Goal: Task Accomplishment & Management: Use online tool/utility

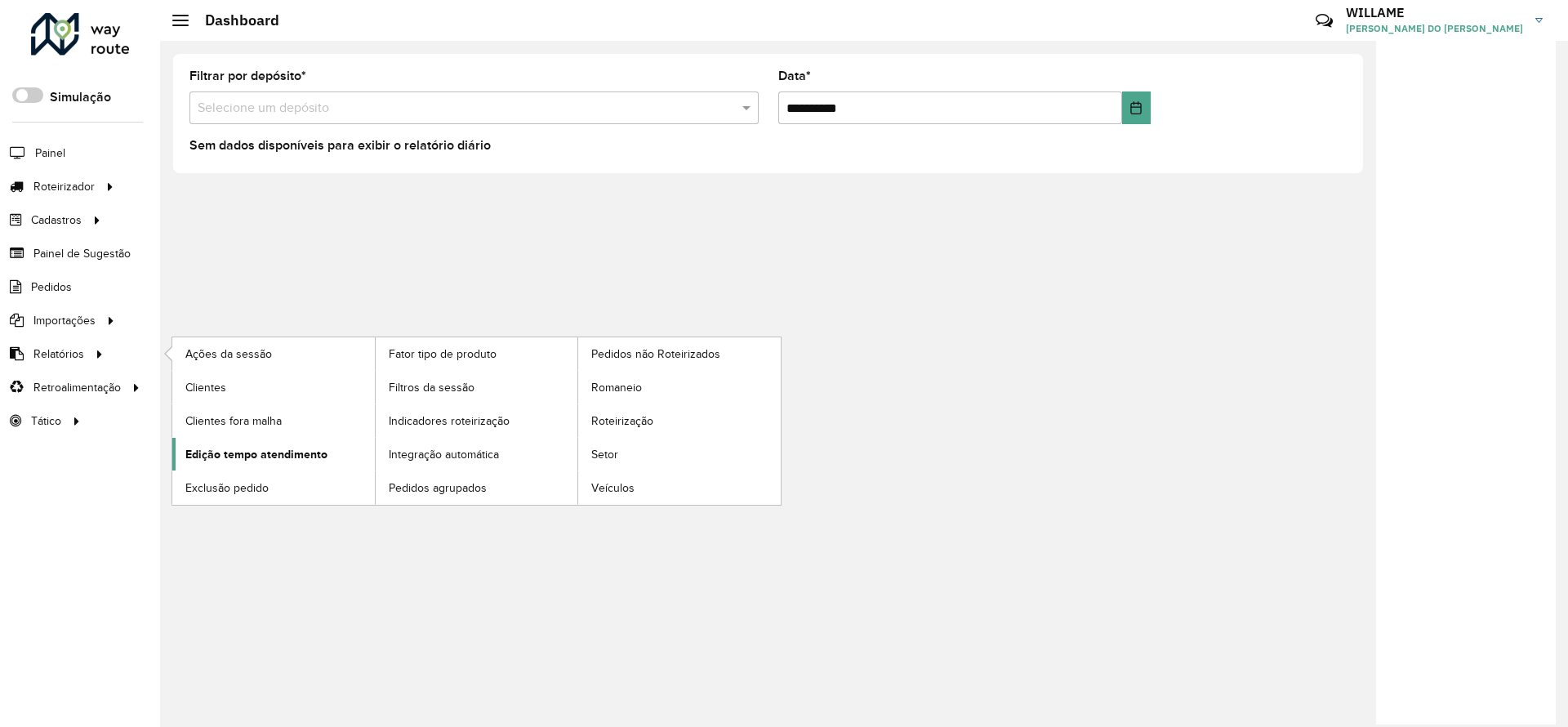
click at [250, 447] on span "Edição tempo atendimento" at bounding box center [256, 454] width 142 height 17
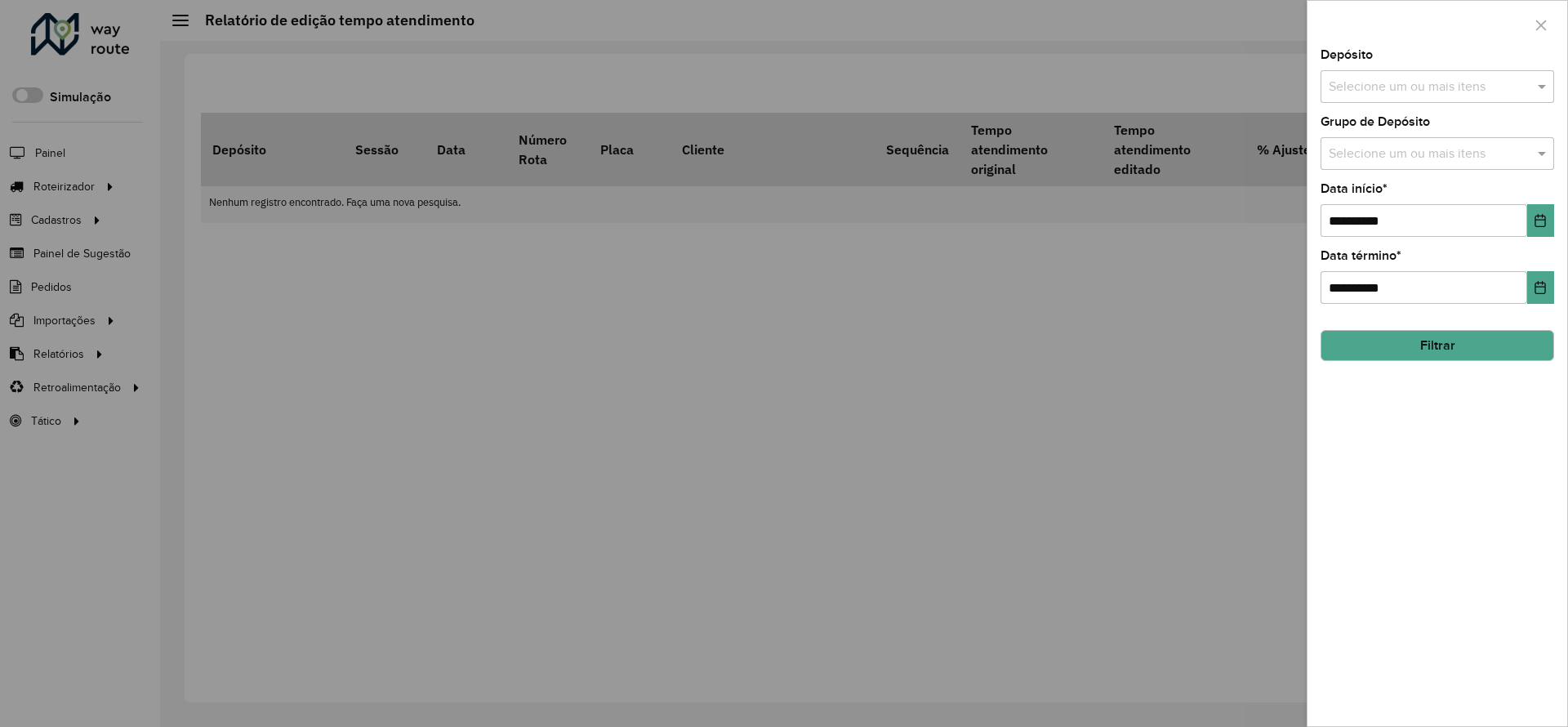
click at [1402, 104] on div "**********" at bounding box center [1437, 387] width 260 height 677
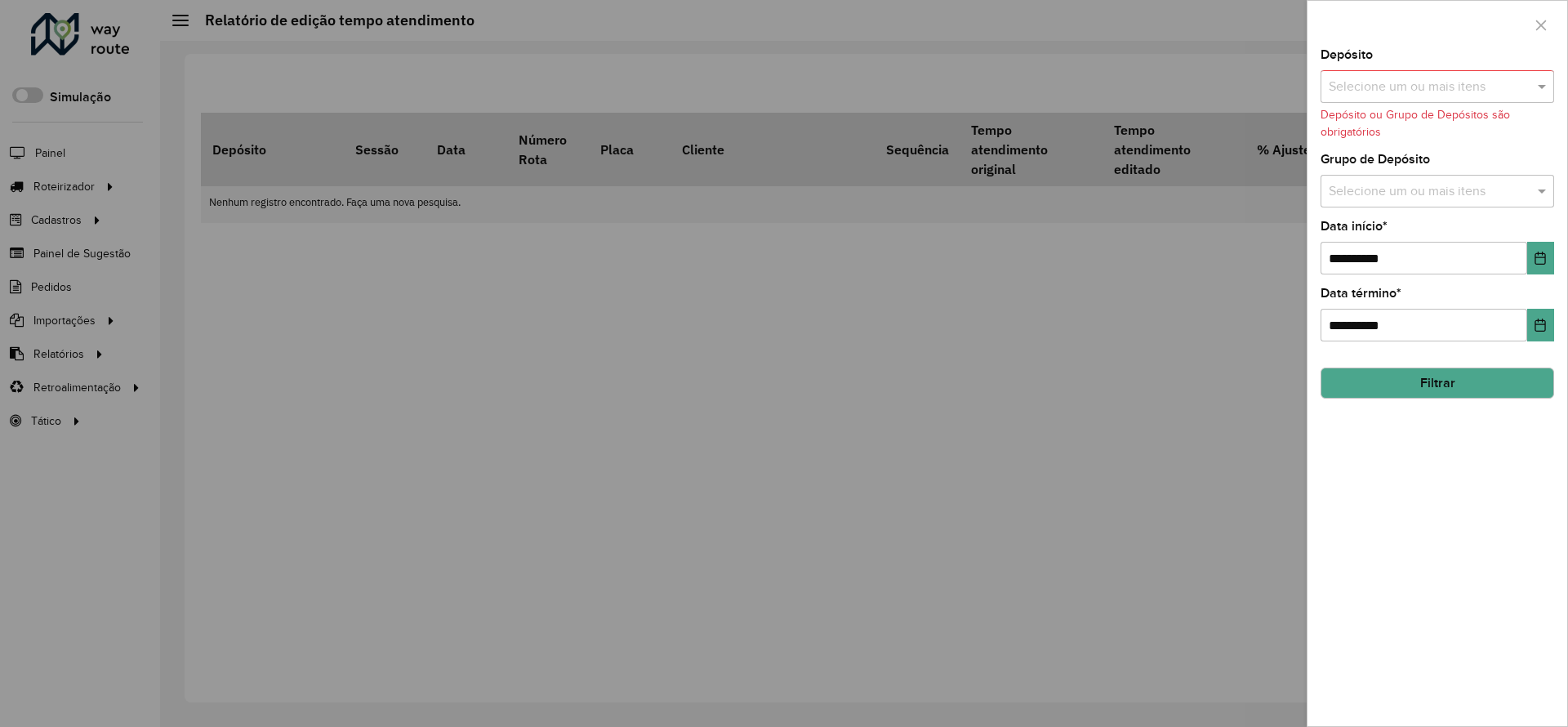
click at [1371, 99] on div "Selecione um ou mais itens" at bounding box center [1436, 86] width 233 height 32
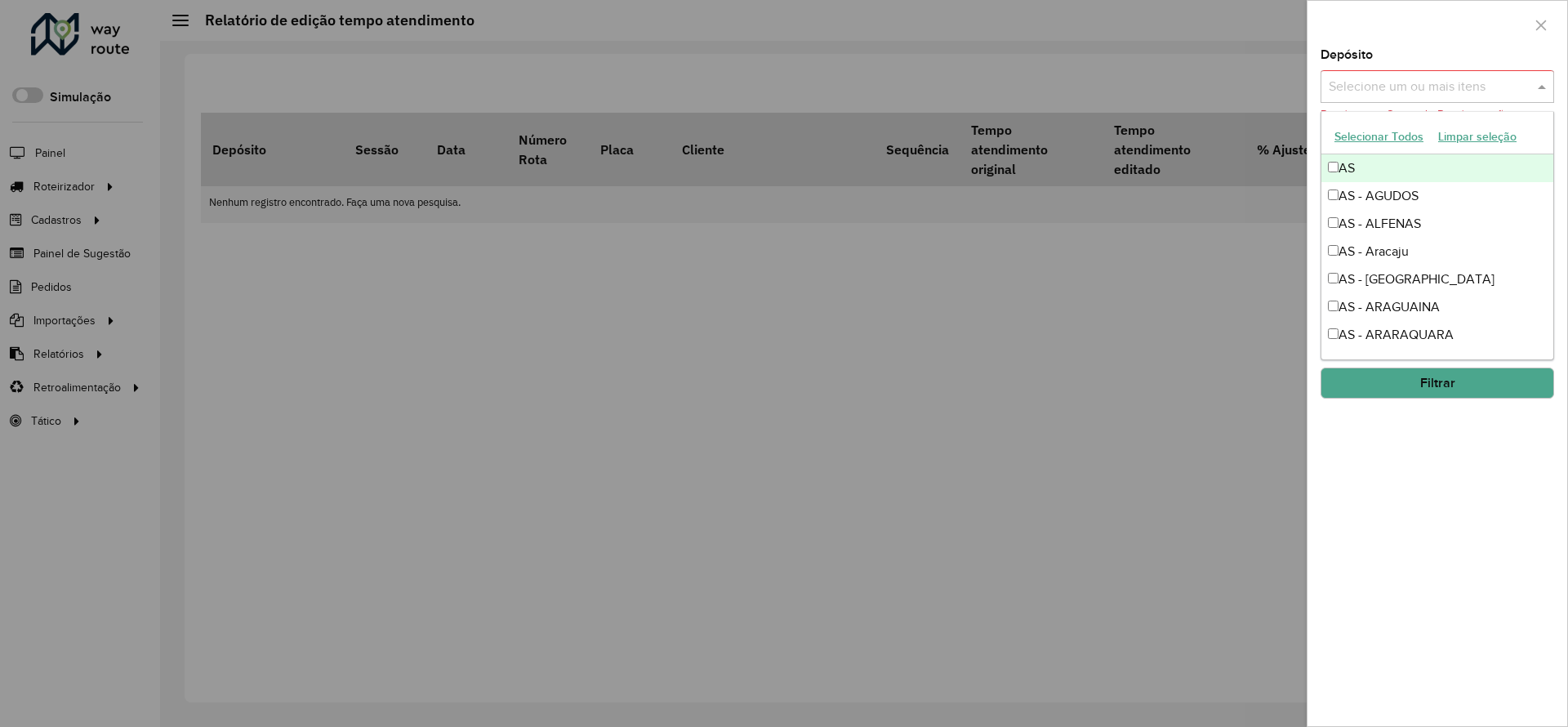
click at [1371, 133] on button "Selecionar Todos" at bounding box center [1378, 137] width 103 height 26
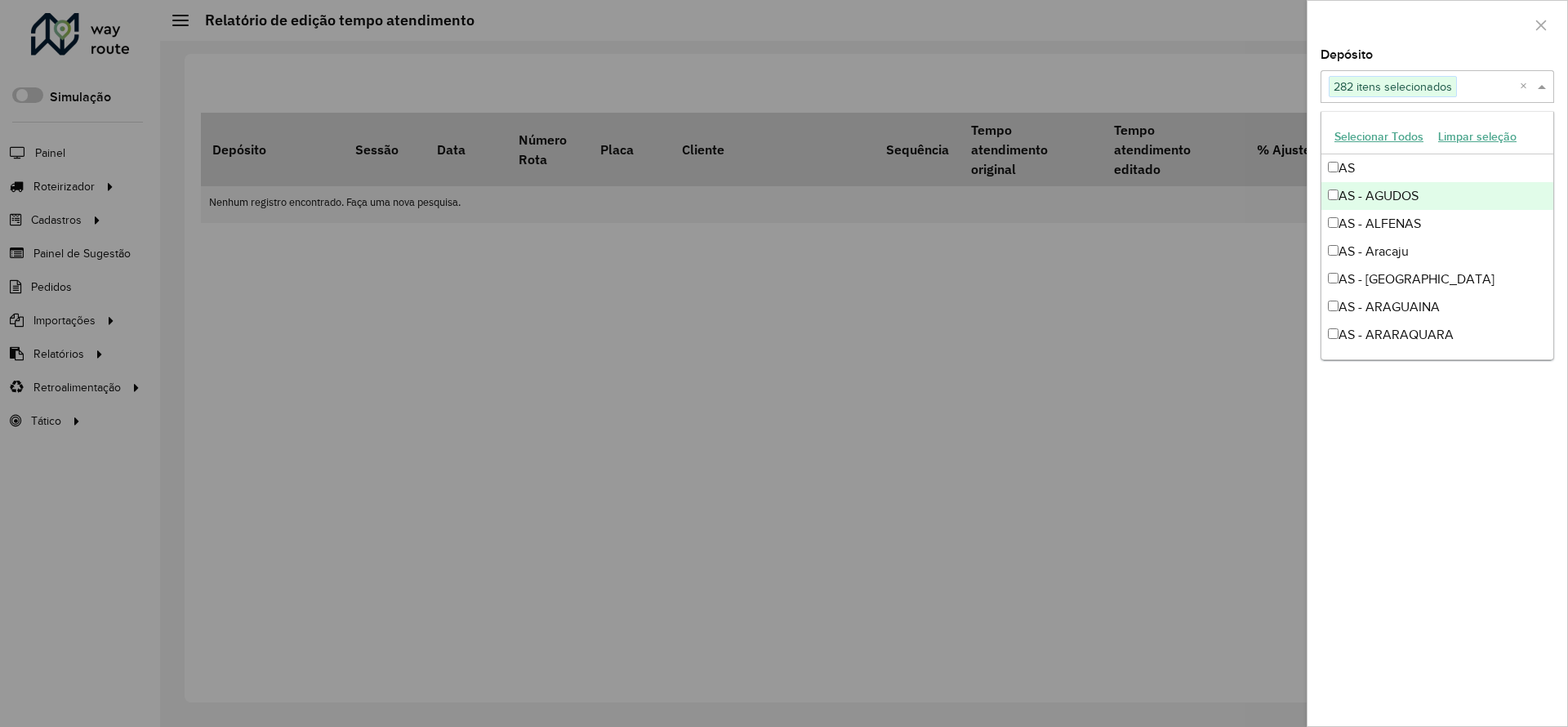
click at [1165, 351] on div at bounding box center [784, 363] width 1568 height 727
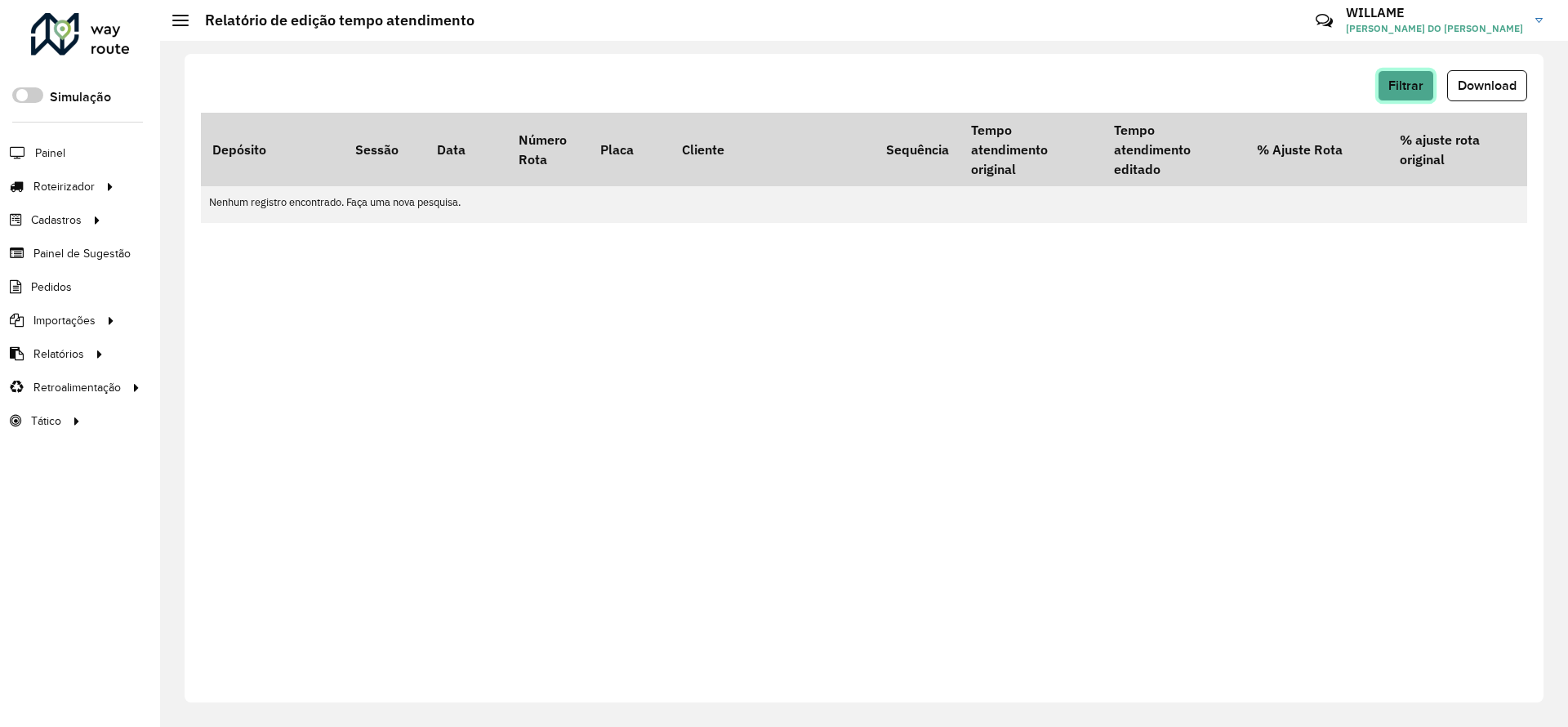
click at [1412, 91] on span "Filtrar" at bounding box center [1406, 85] width 35 height 14
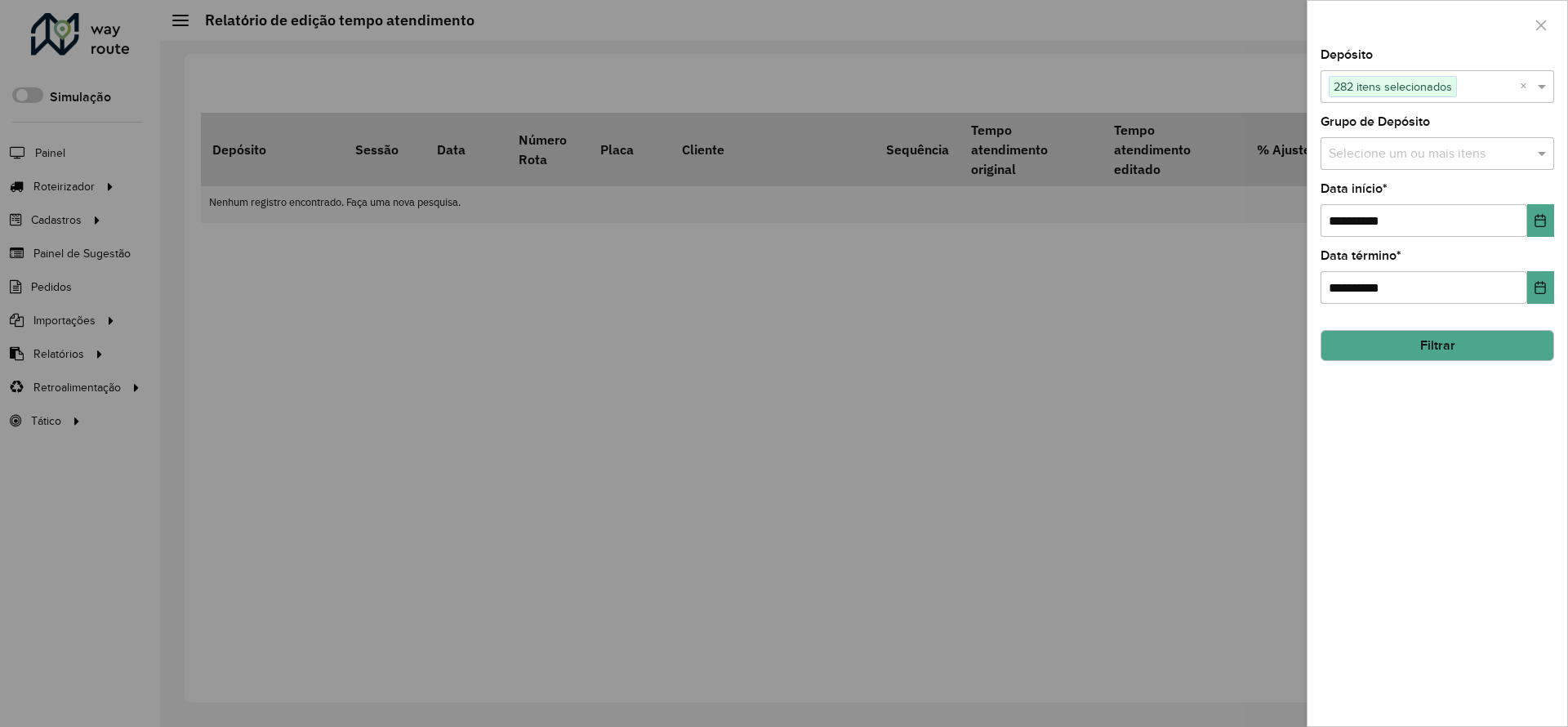
click at [1428, 344] on button "Filtrar" at bounding box center [1436, 345] width 233 height 31
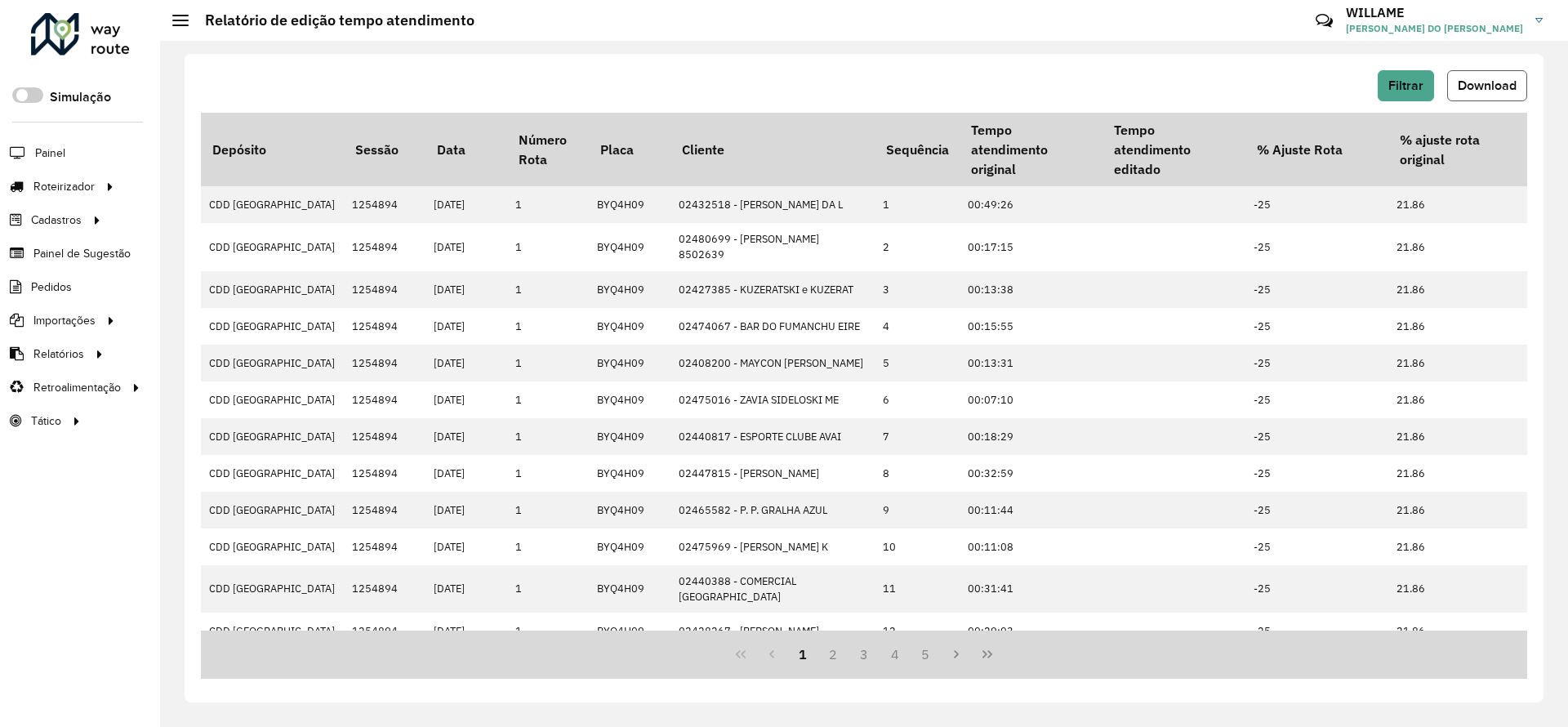
click at [1465, 80] on span "Download" at bounding box center [1487, 85] width 59 height 14
click at [1420, 79] on span "Filtrar" at bounding box center [1406, 85] width 35 height 14
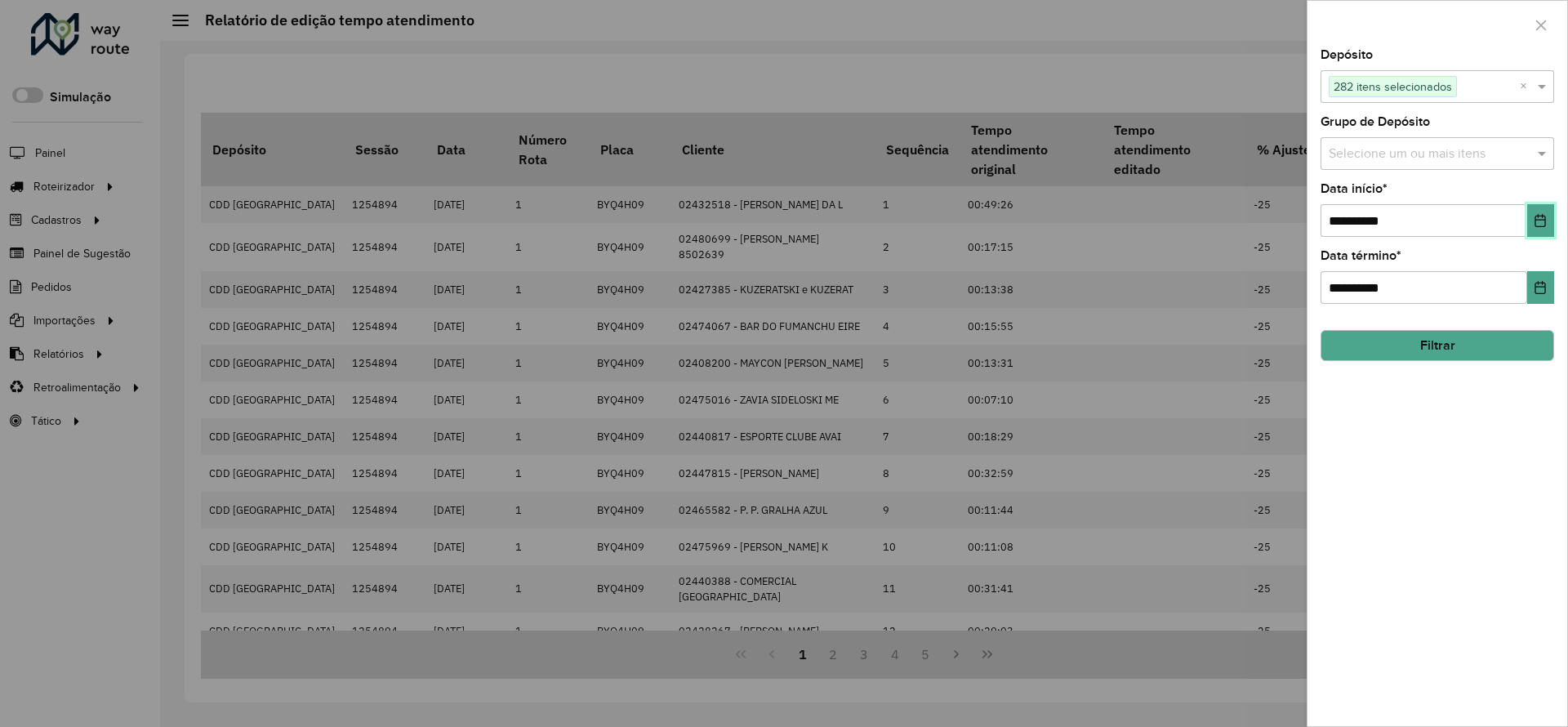
click at [1538, 228] on button "Choose Date" at bounding box center [1541, 220] width 27 height 32
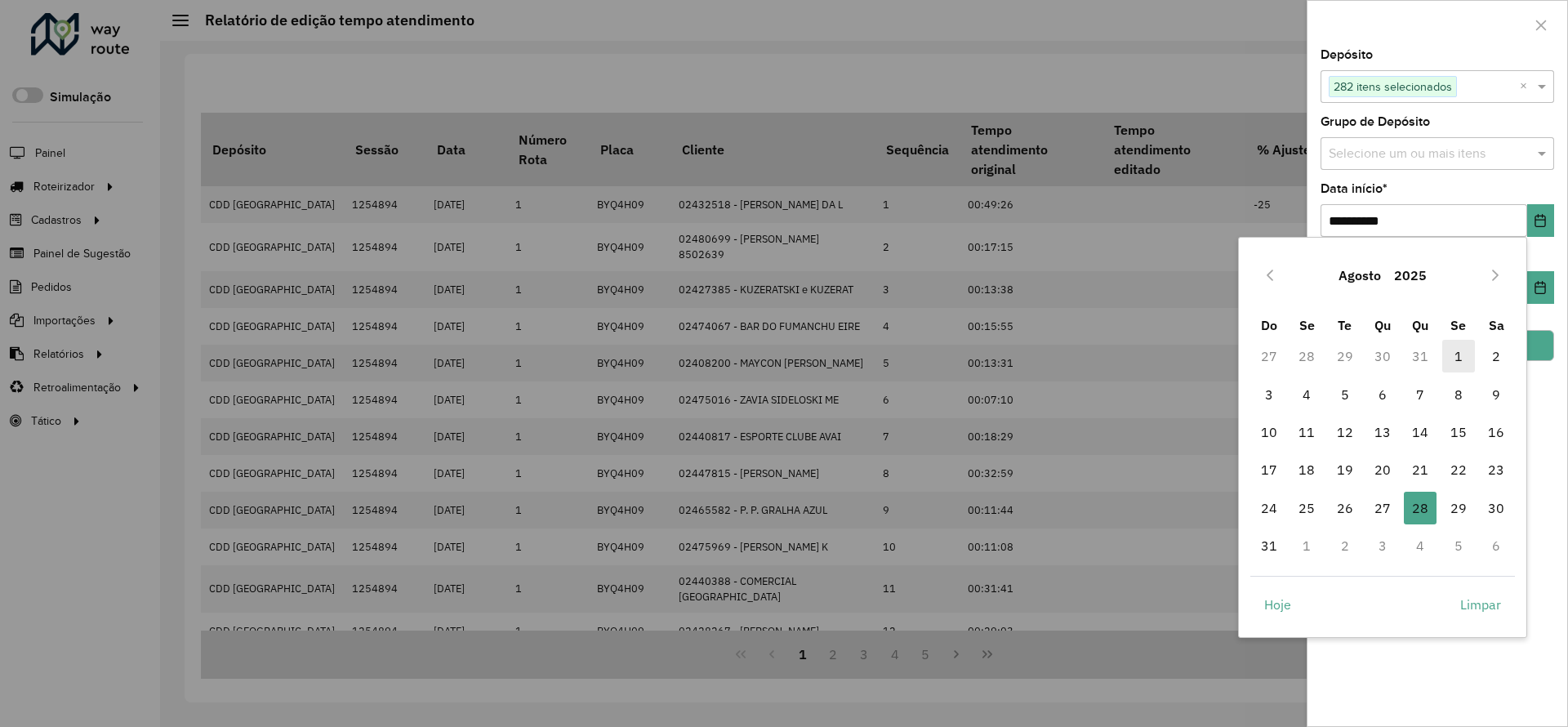
click at [1459, 351] on span "1" at bounding box center [1459, 356] width 32 height 32
type input "**********"
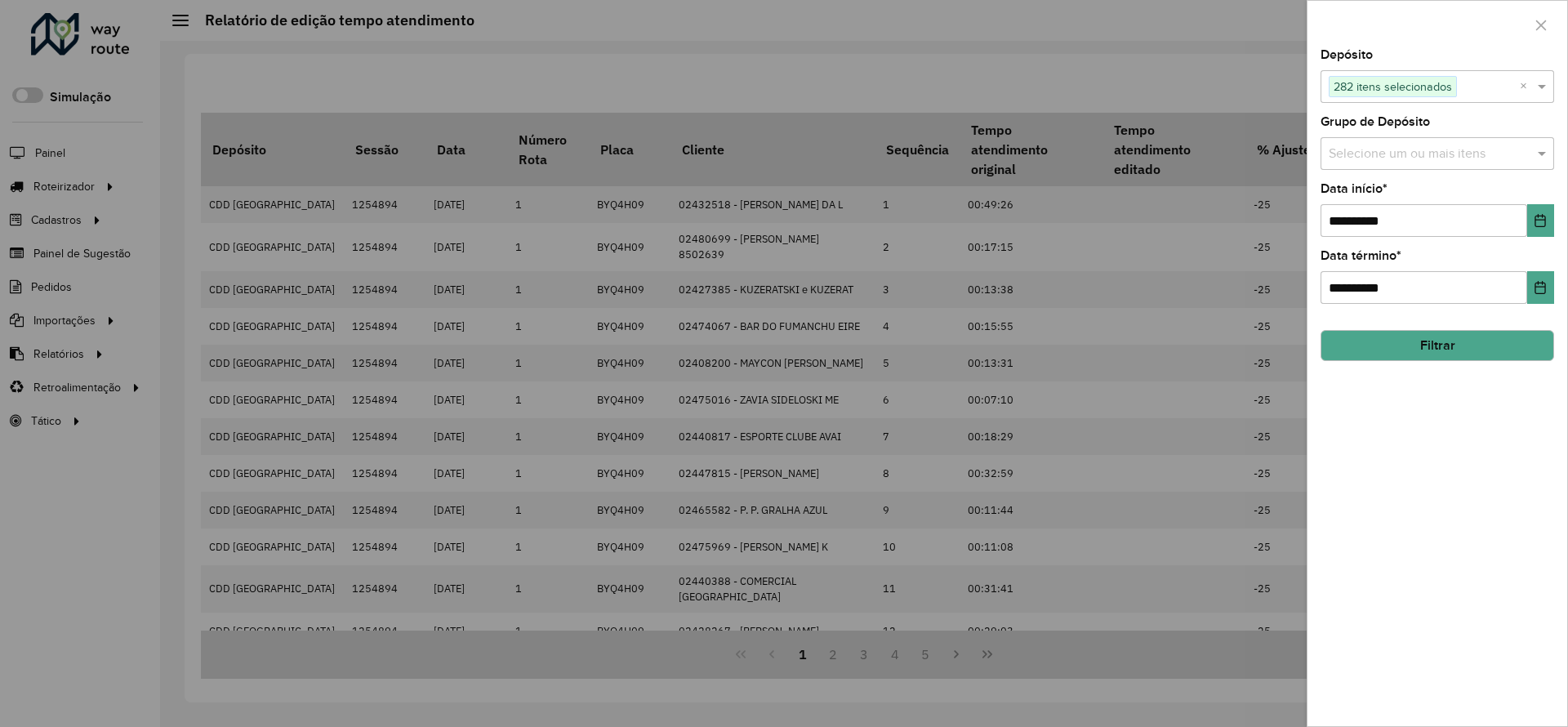
click at [1434, 345] on button "Filtrar" at bounding box center [1436, 345] width 233 height 31
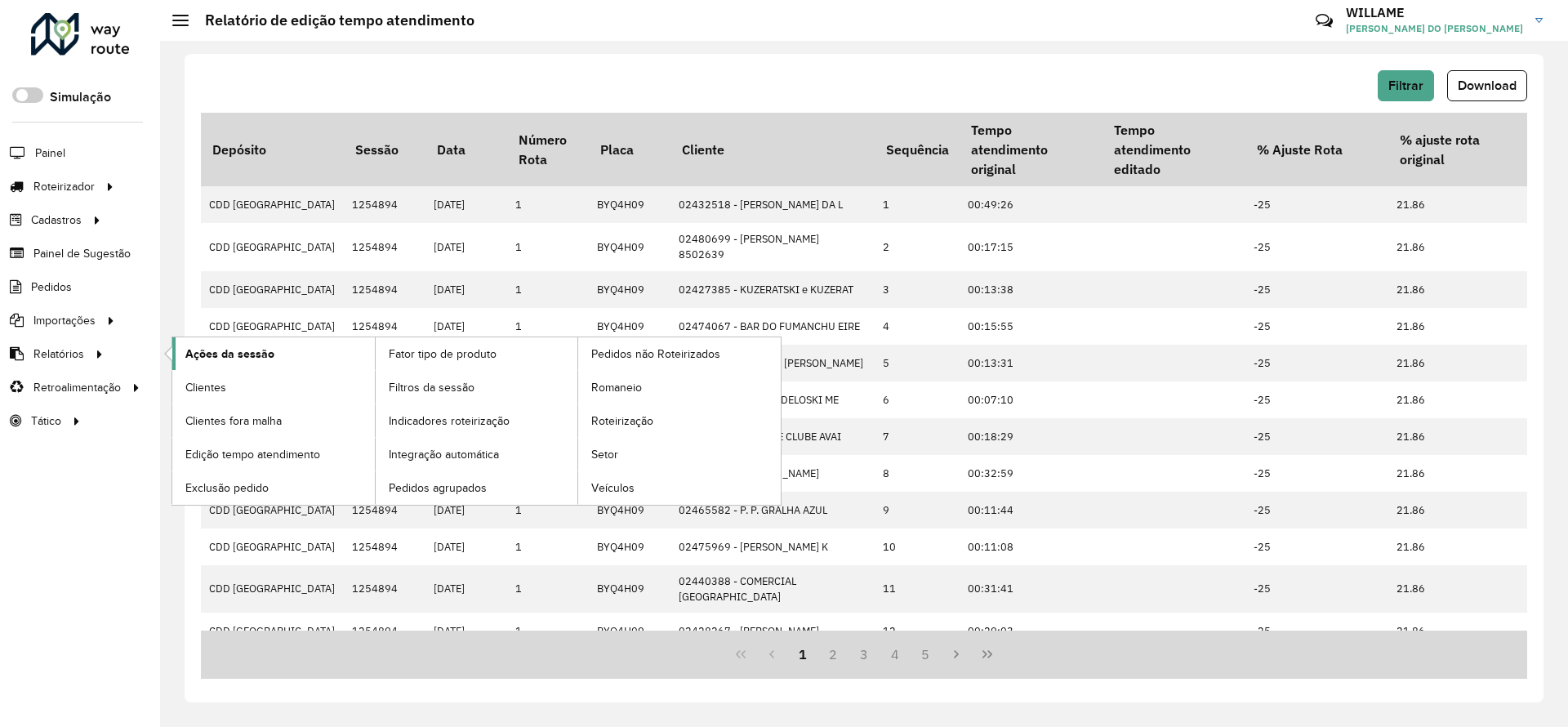
click at [248, 343] on link "Ações da sessão" at bounding box center [273, 354] width 203 height 32
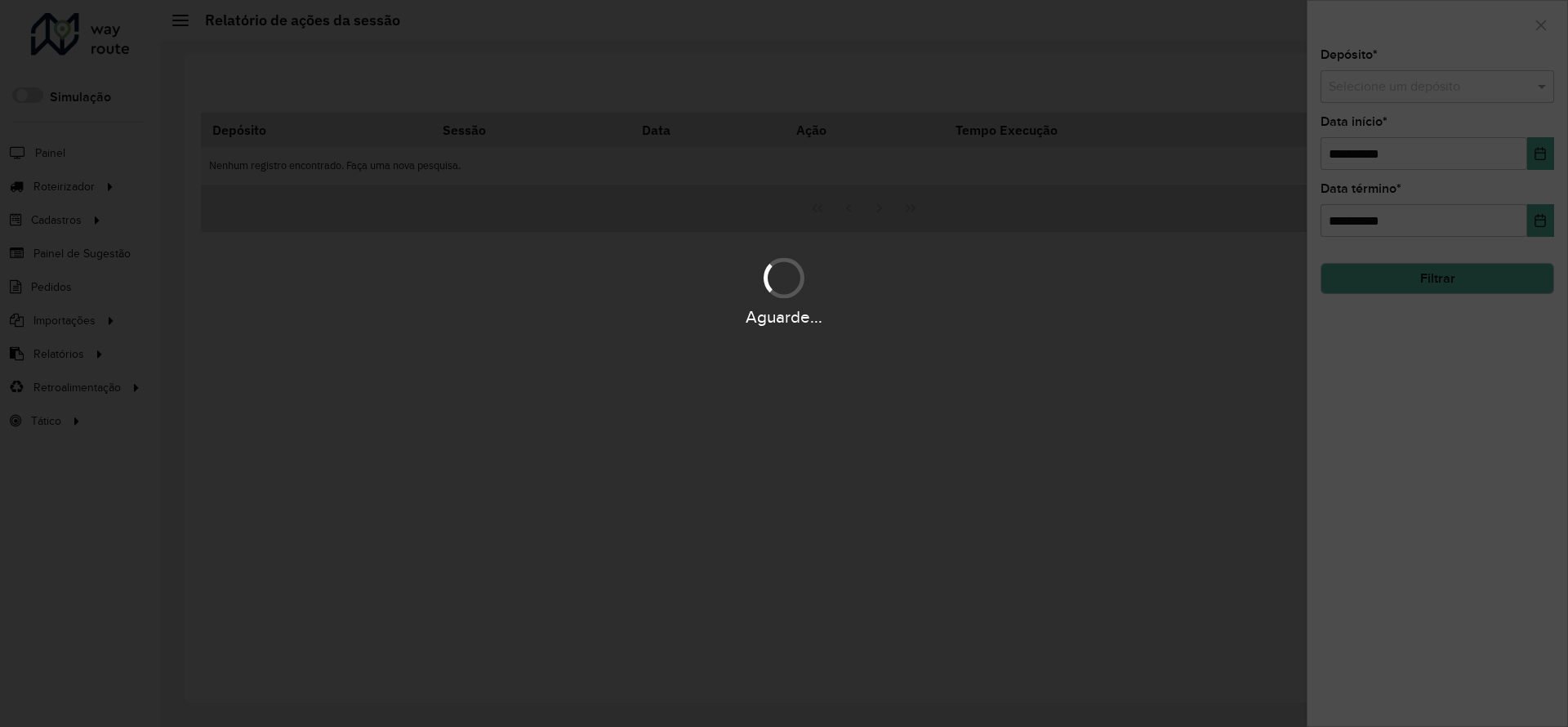
click at [1332, 85] on div "Aguarde..." at bounding box center [784, 363] width 1568 height 727
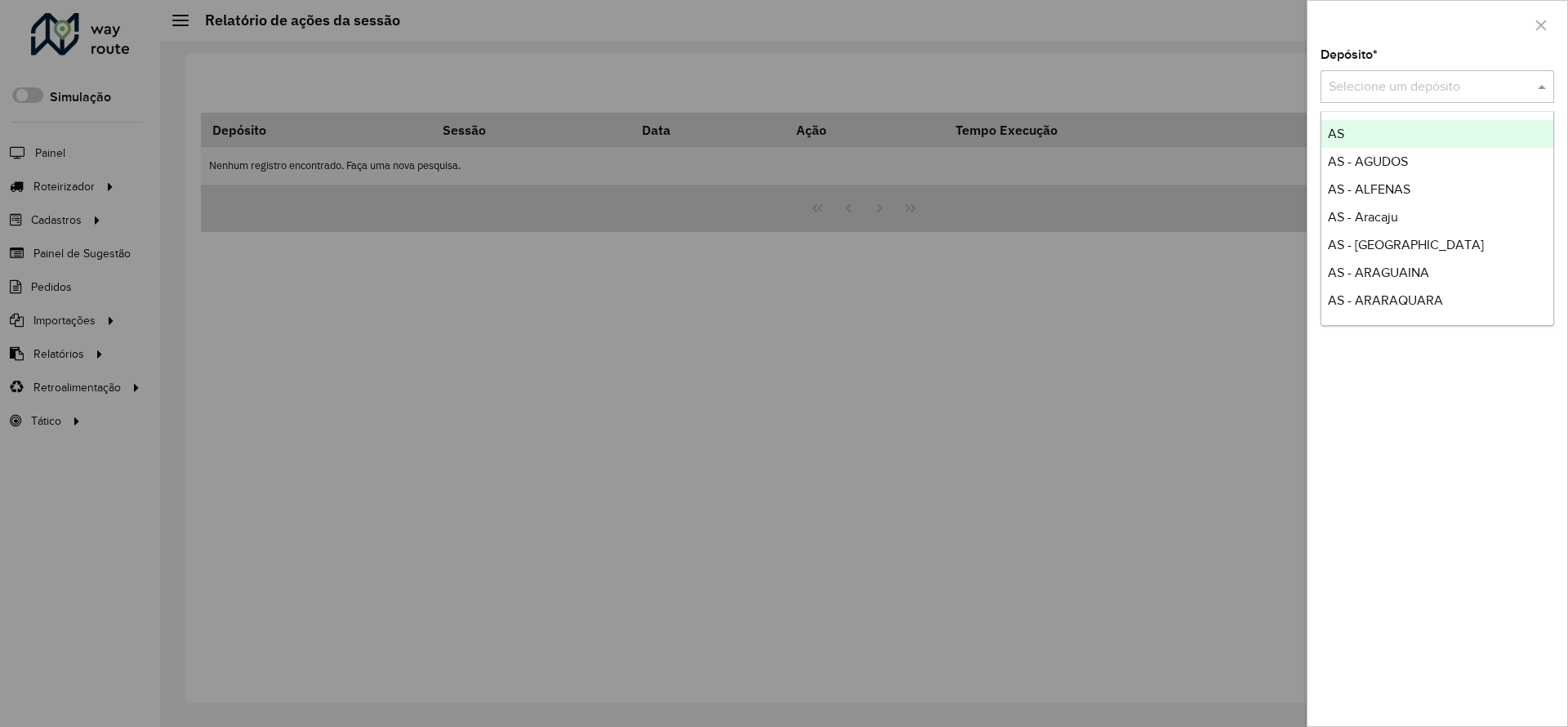
click at [1327, 88] on div at bounding box center [1436, 87] width 233 height 21
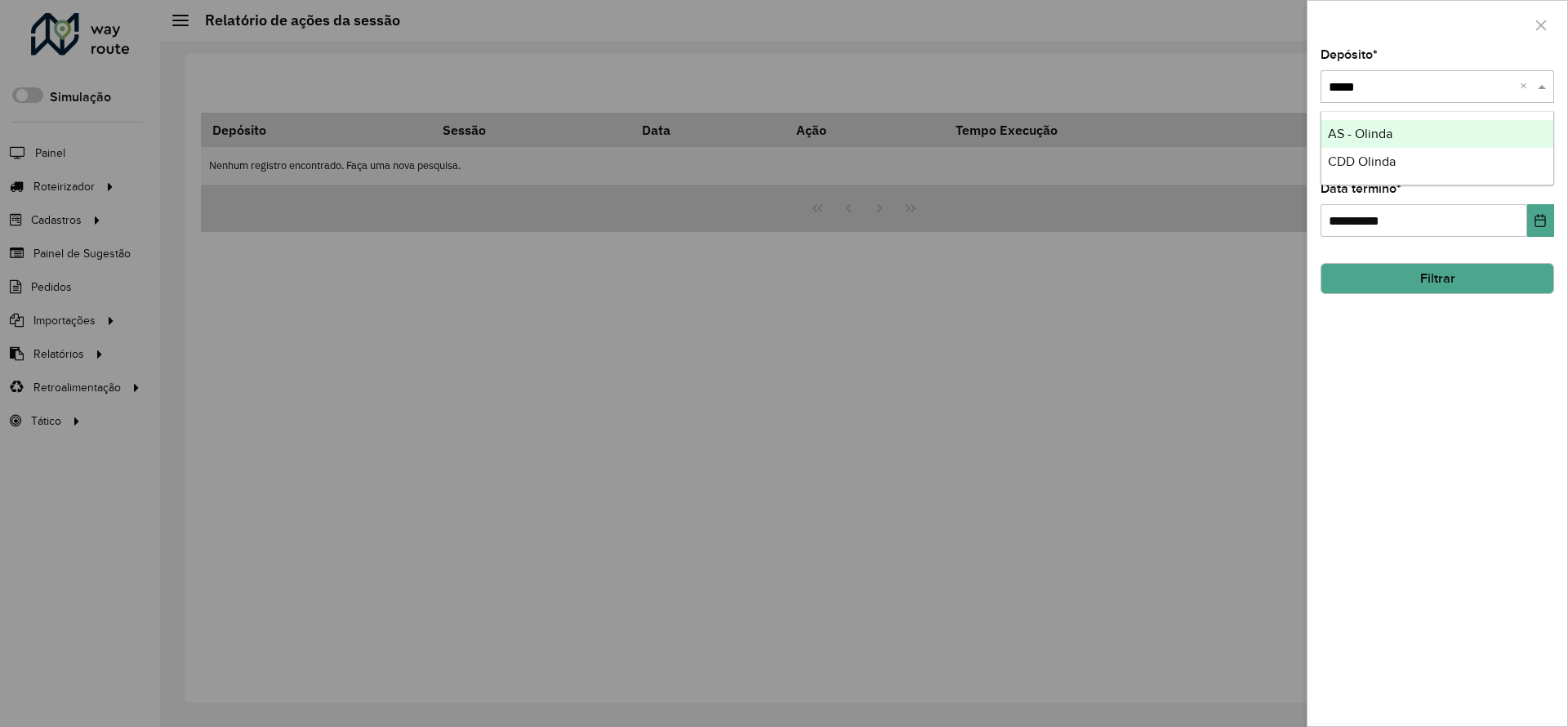
type input "******"
click at [1411, 280] on button "Filtrar" at bounding box center [1436, 278] width 233 height 31
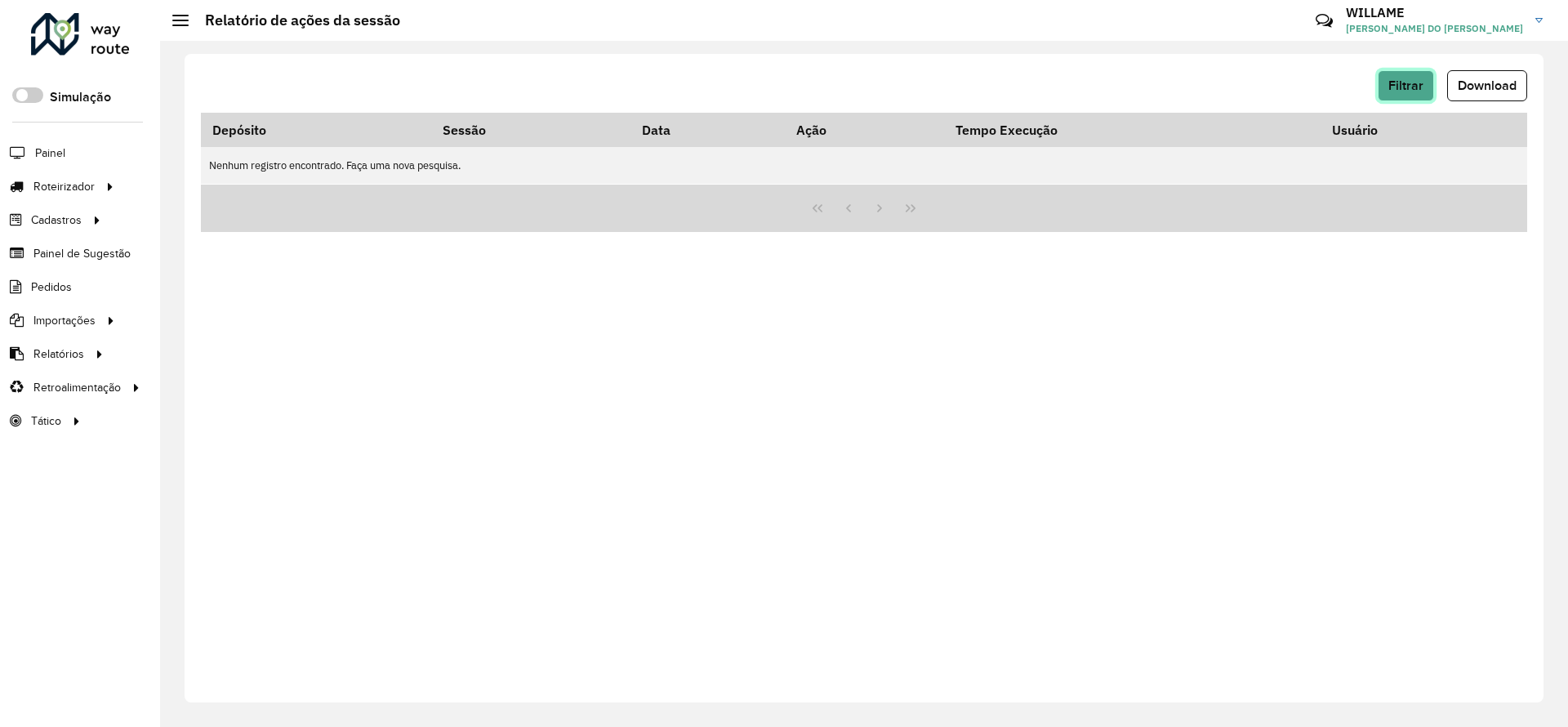
click at [1389, 86] on span "Filtrar" at bounding box center [1406, 85] width 35 height 14
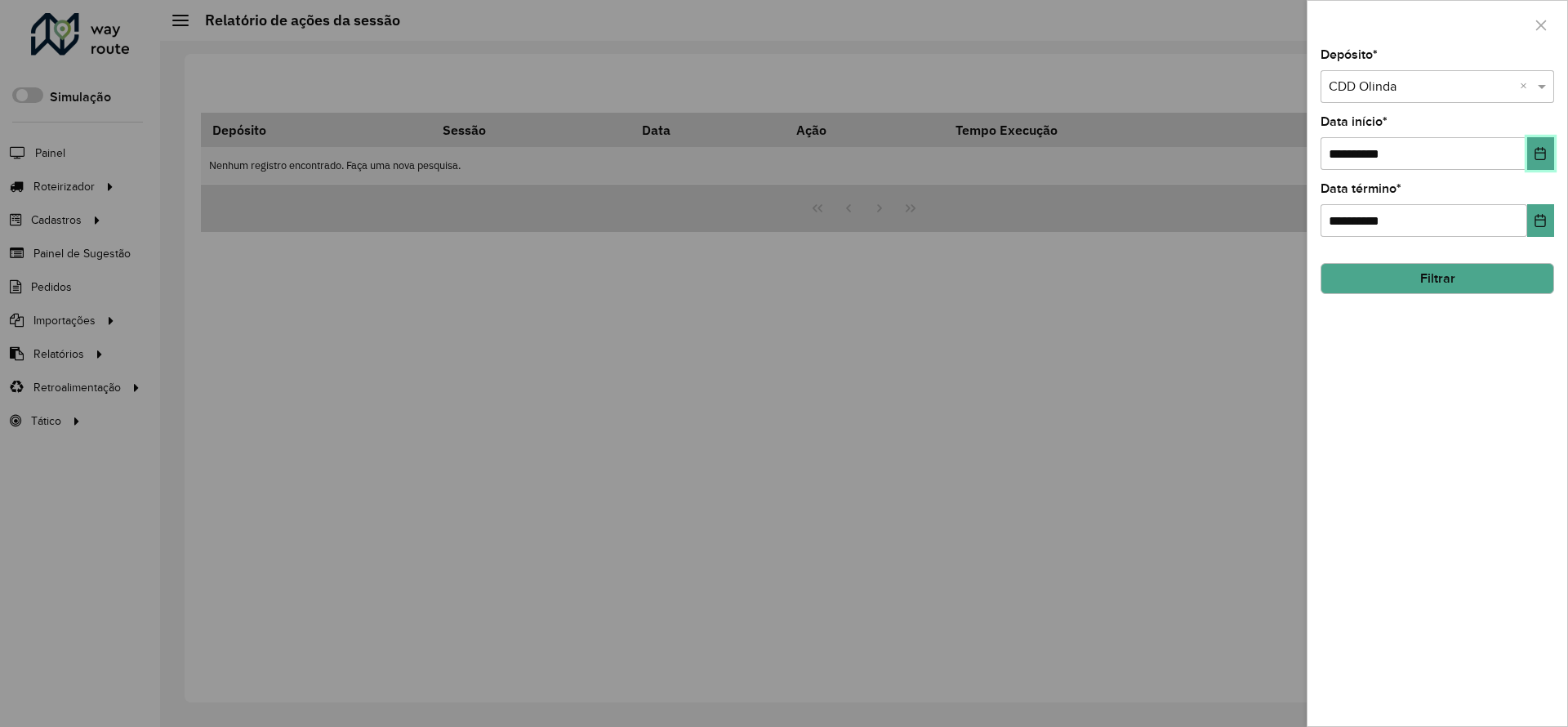
click at [1535, 161] on button "Choose Date" at bounding box center [1541, 154] width 27 height 32
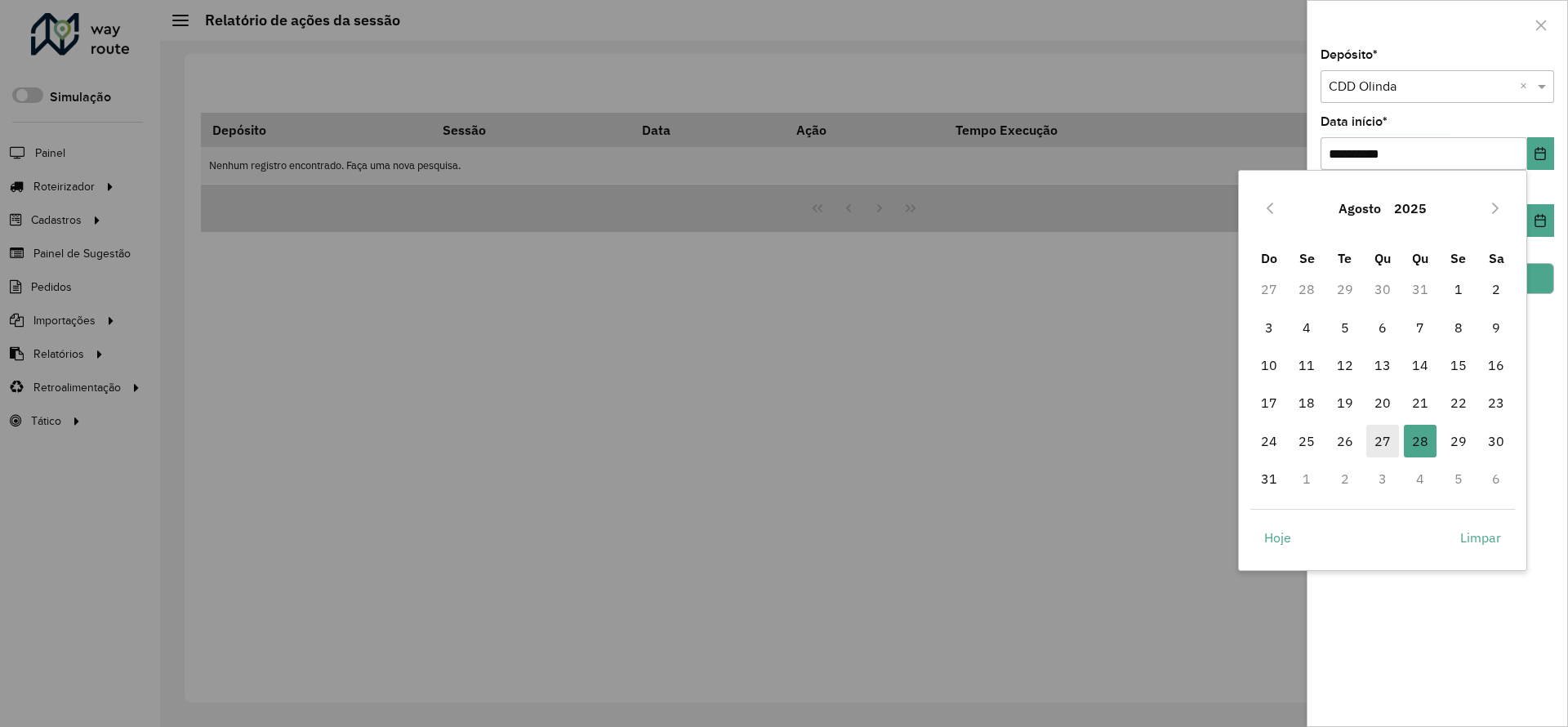
click at [1375, 439] on span "27" at bounding box center [1383, 441] width 32 height 32
type input "**********"
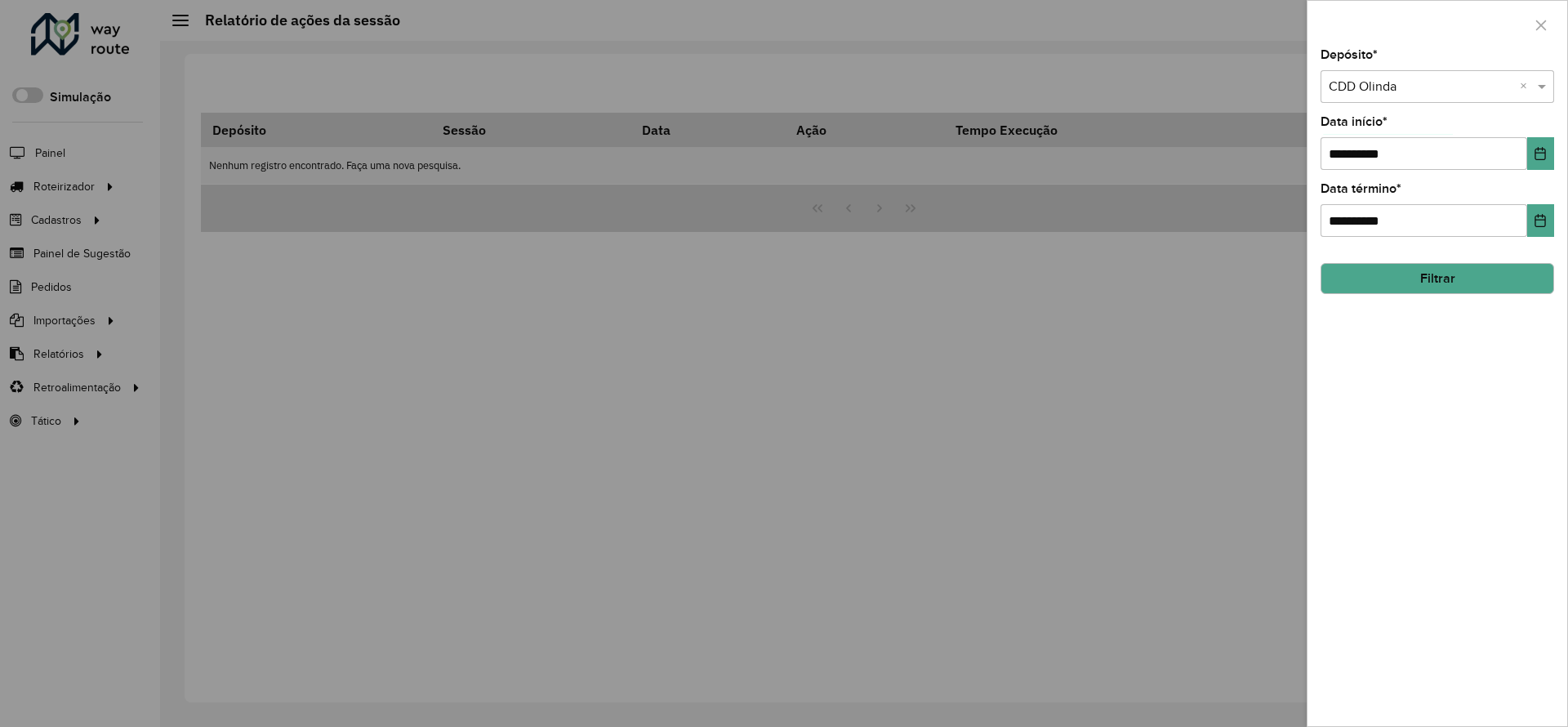
click at [1534, 275] on button "Filtrar" at bounding box center [1436, 278] width 233 height 31
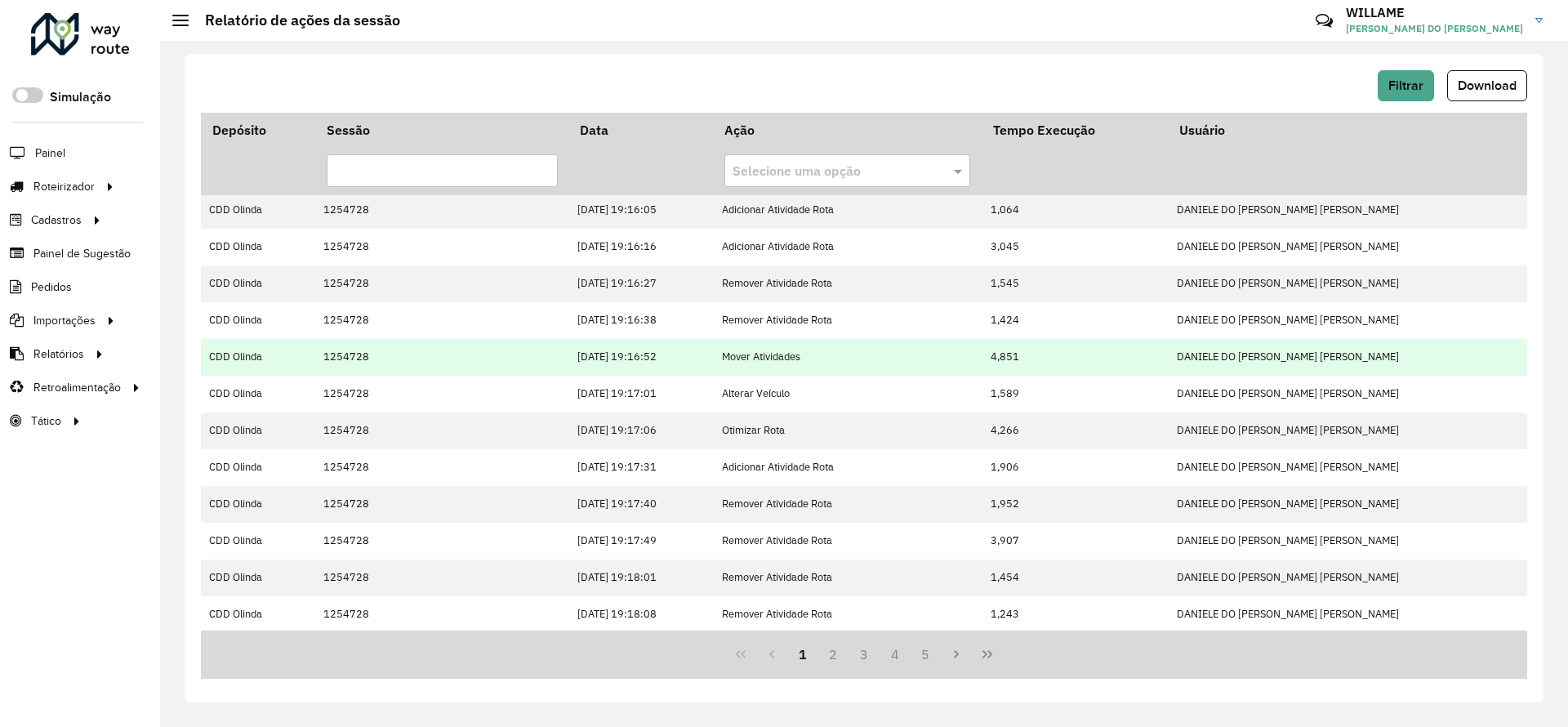
scroll to position [300, 0]
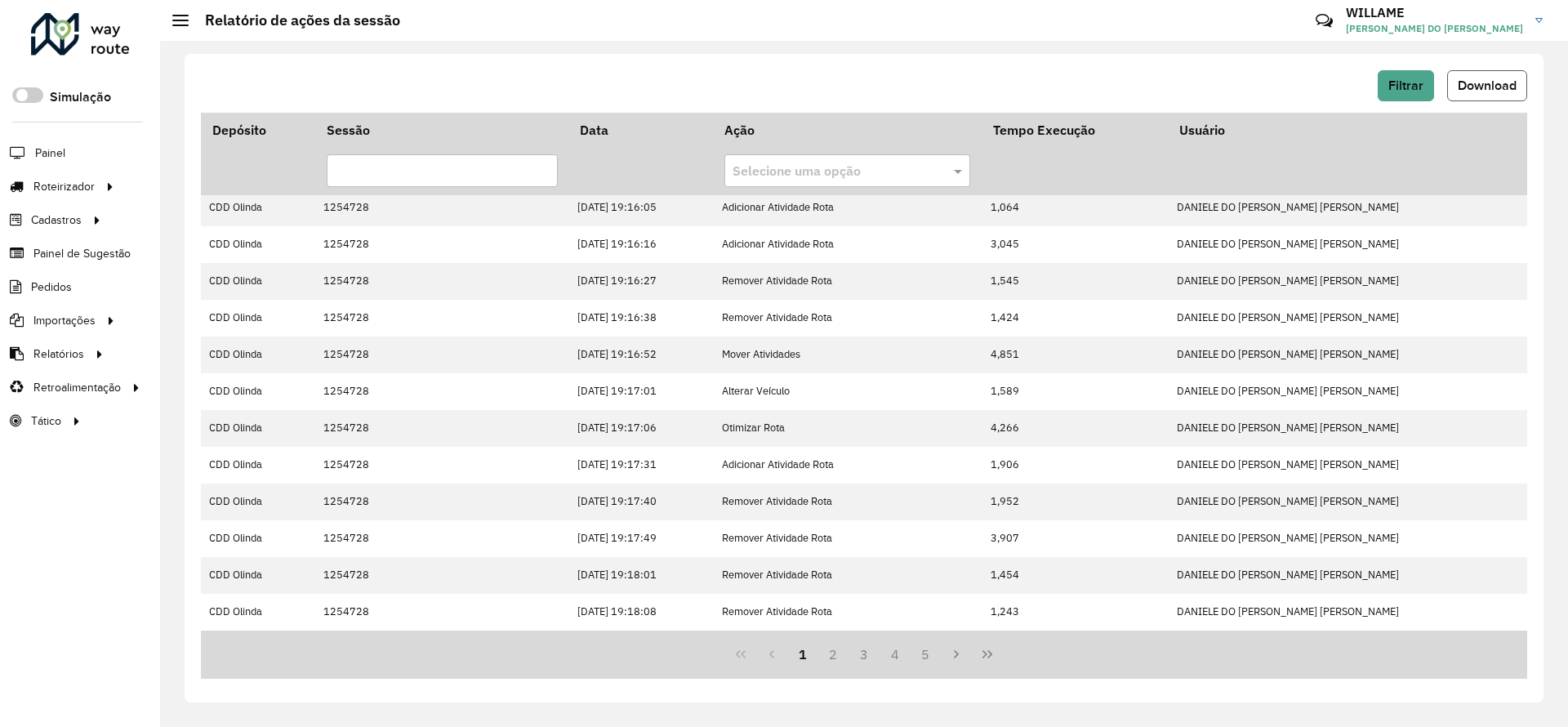
click at [1496, 81] on span "Download" at bounding box center [1487, 85] width 59 height 14
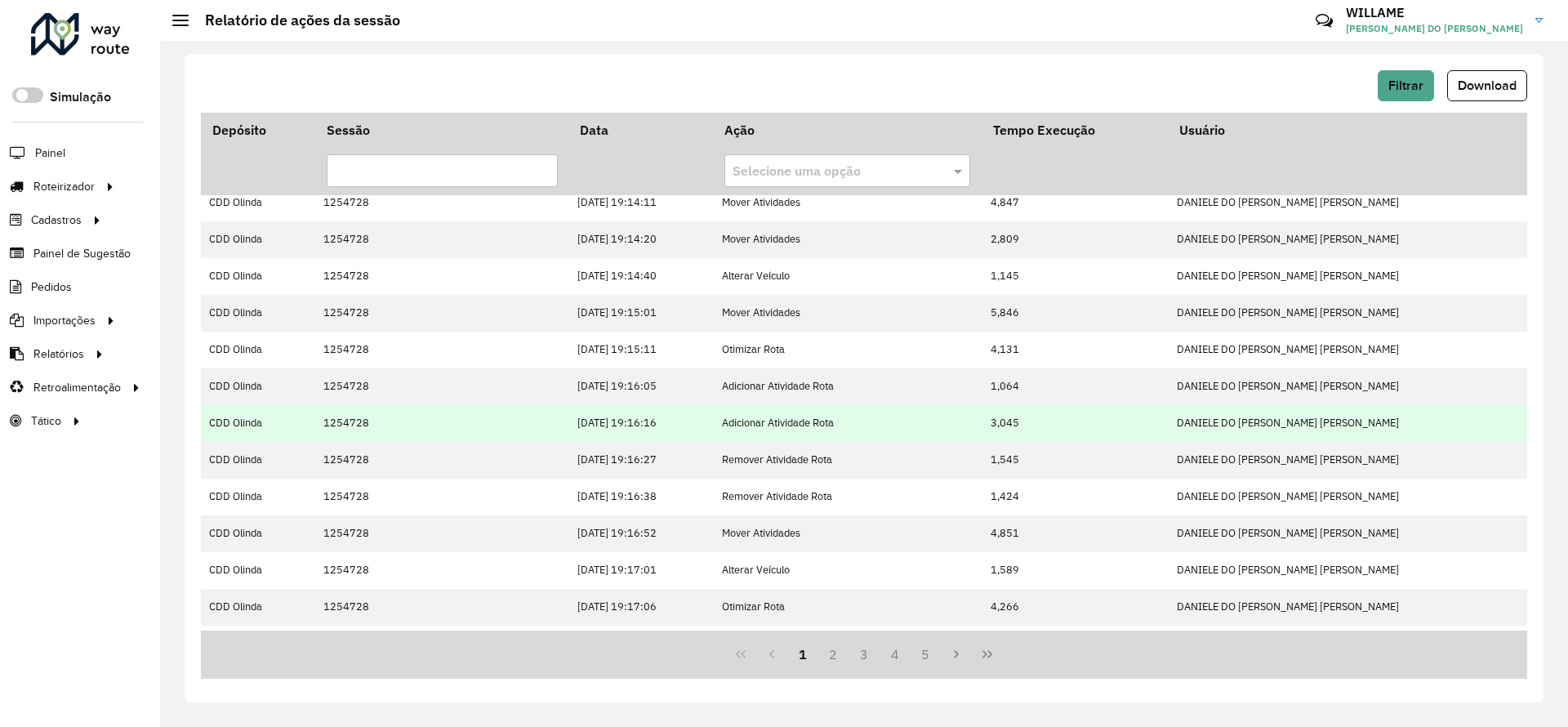
scroll to position [0, 0]
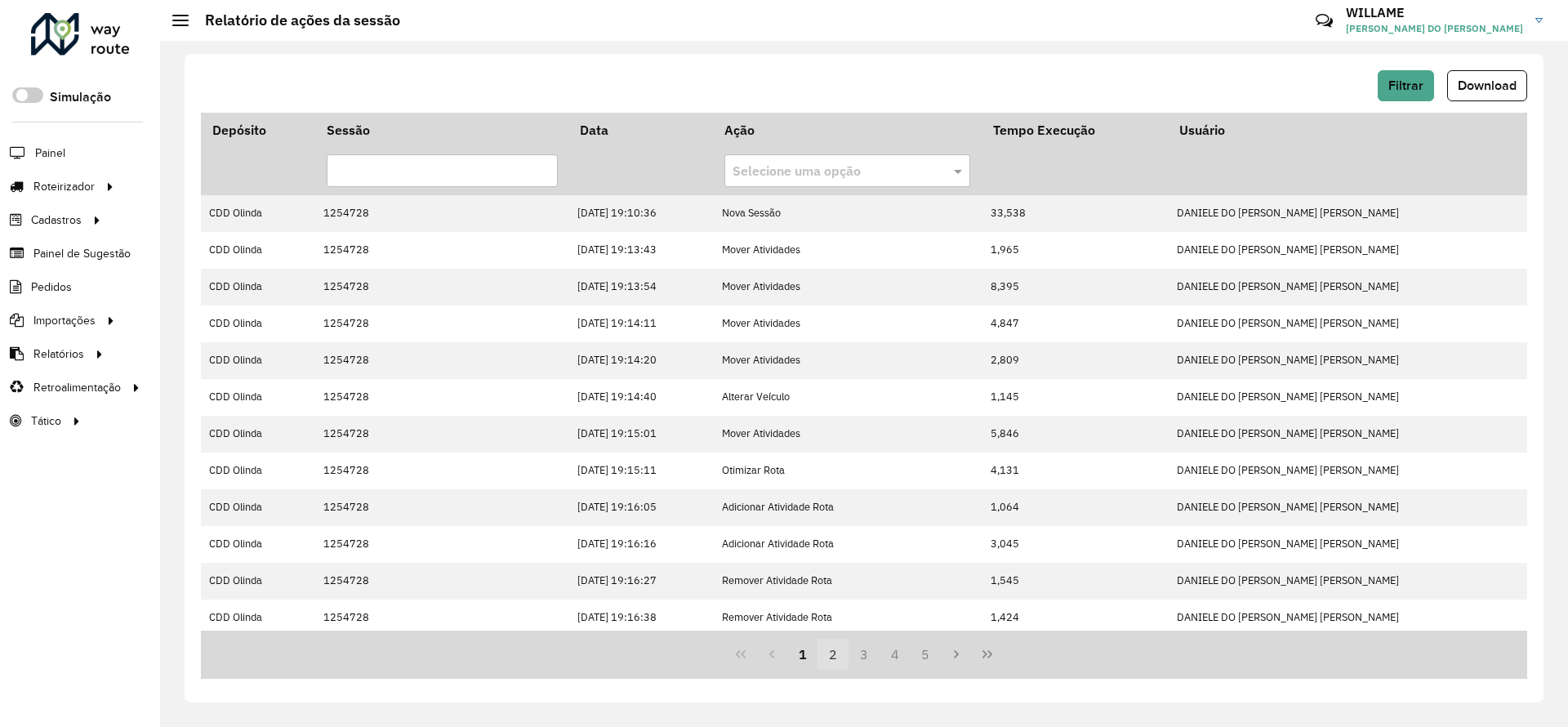
click at [832, 655] on button "2" at bounding box center [833, 654] width 31 height 31
click at [854, 652] on button "3" at bounding box center [864, 654] width 31 height 31
click at [860, 649] on button "3" at bounding box center [864, 654] width 31 height 31
click at [880, 651] on span "1 2 3 4 5" at bounding box center [864, 654] width 155 height 31
click at [888, 655] on button "4" at bounding box center [895, 654] width 31 height 31
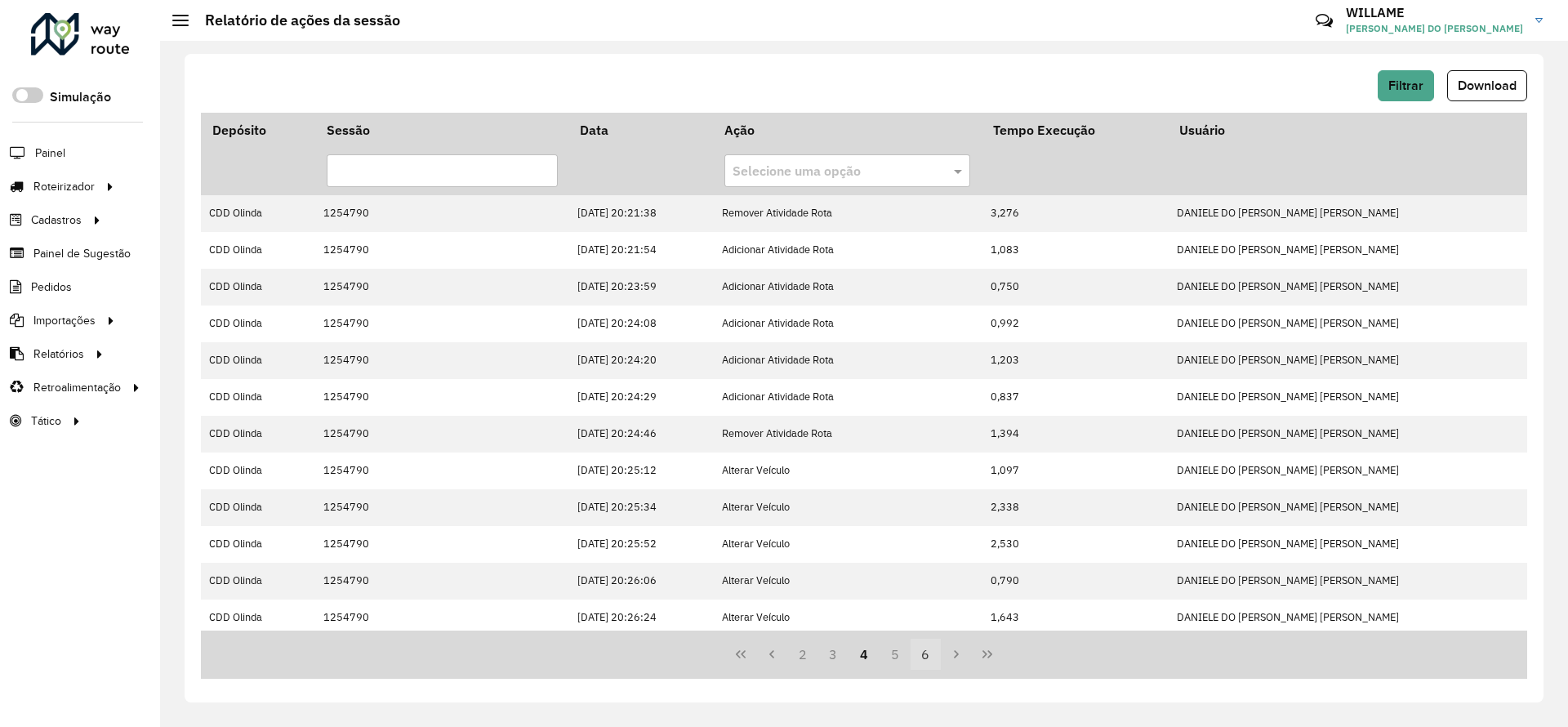
click at [889, 655] on button "5" at bounding box center [895, 654] width 31 height 31
click at [890, 656] on button "6" at bounding box center [895, 654] width 31 height 31
click at [890, 656] on button "7" at bounding box center [895, 654] width 31 height 31
click at [890, 656] on button "8" at bounding box center [895, 654] width 31 height 31
click at [890, 656] on button "9" at bounding box center [895, 654] width 31 height 31
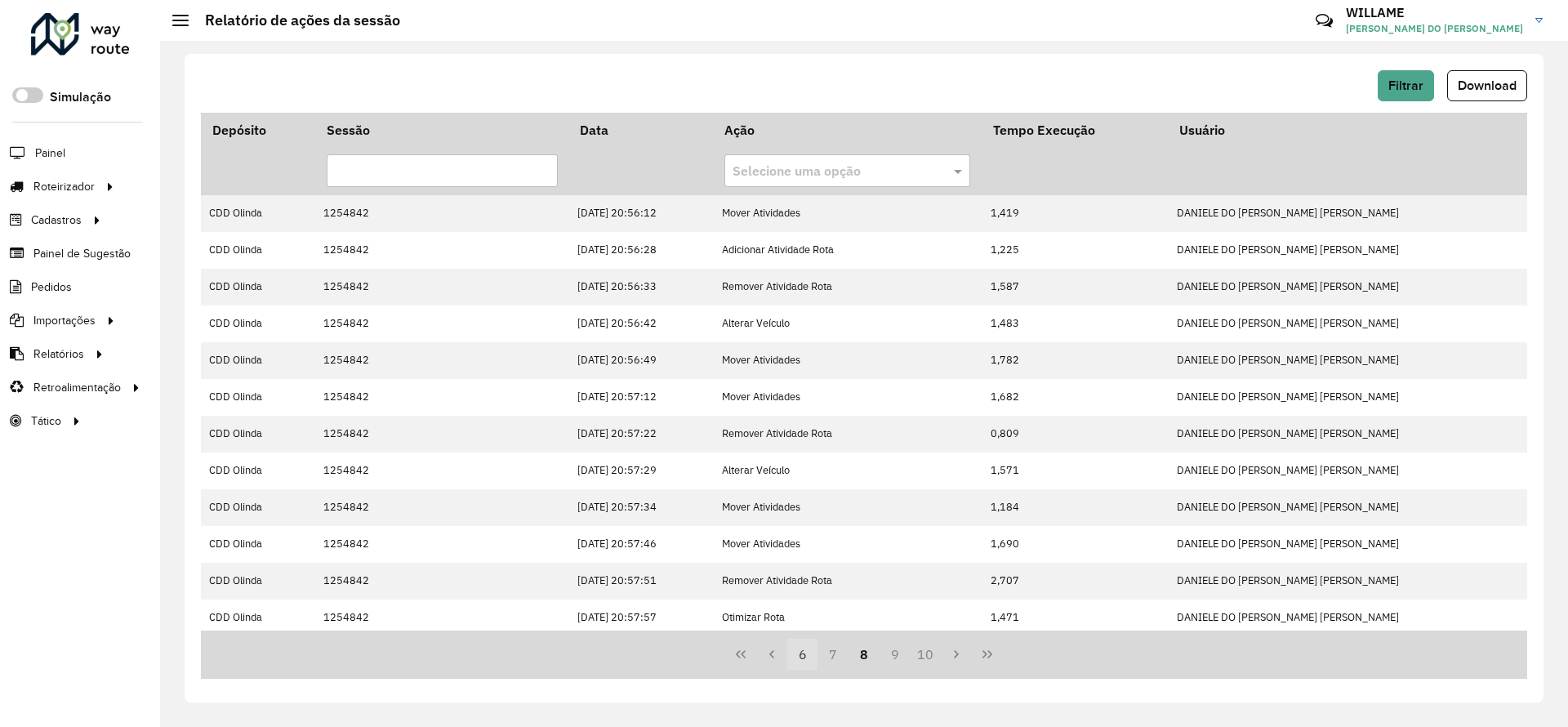
click at [911, 656] on button "10" at bounding box center [926, 654] width 31 height 31
click at [890, 656] on button "11" at bounding box center [895, 654] width 31 height 31
click at [890, 656] on button "12" at bounding box center [895, 654] width 31 height 31
click at [901, 655] on button "13" at bounding box center [895, 654] width 31 height 31
click at [911, 655] on button "14" at bounding box center [926, 654] width 31 height 31
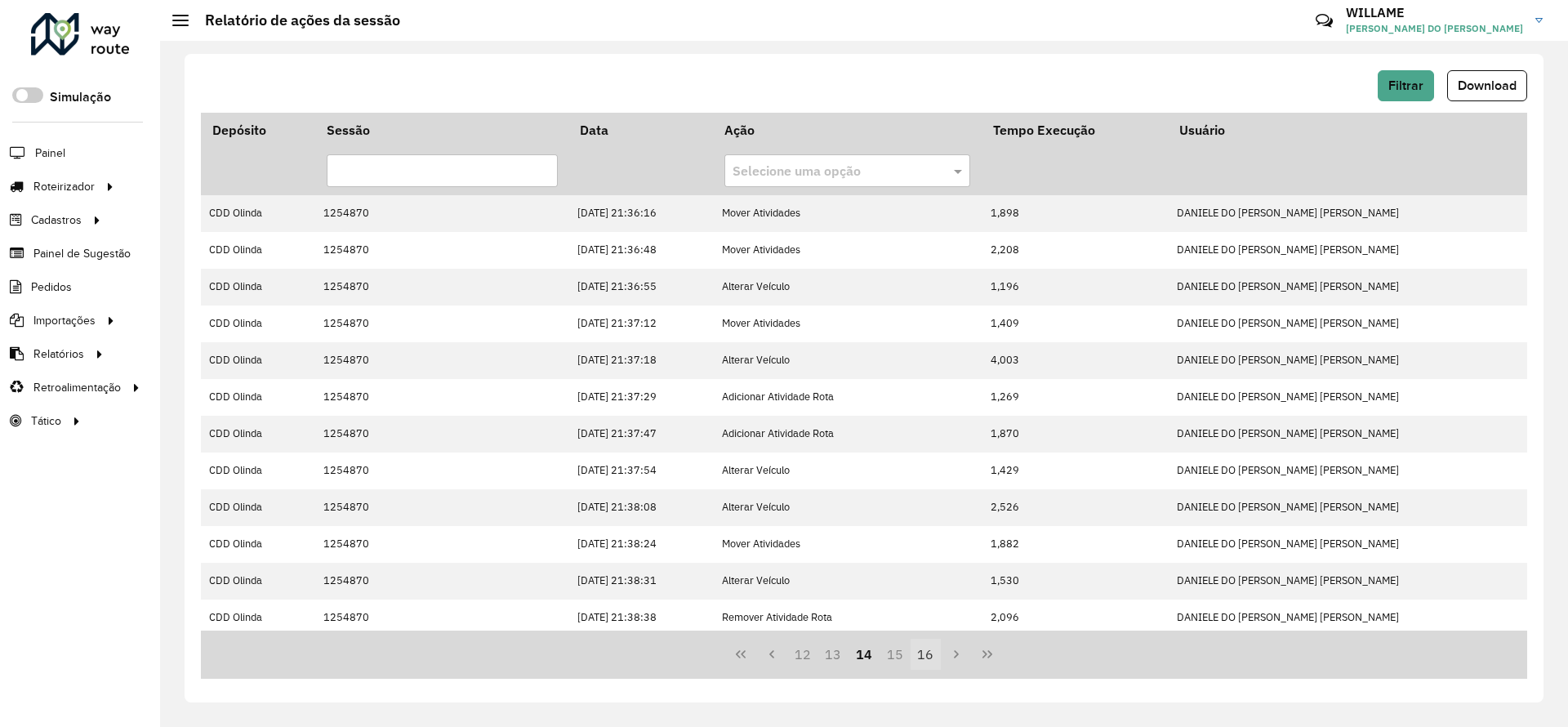
click at [904, 656] on button "15" at bounding box center [895, 654] width 31 height 31
click at [906, 657] on button "16" at bounding box center [895, 654] width 31 height 31
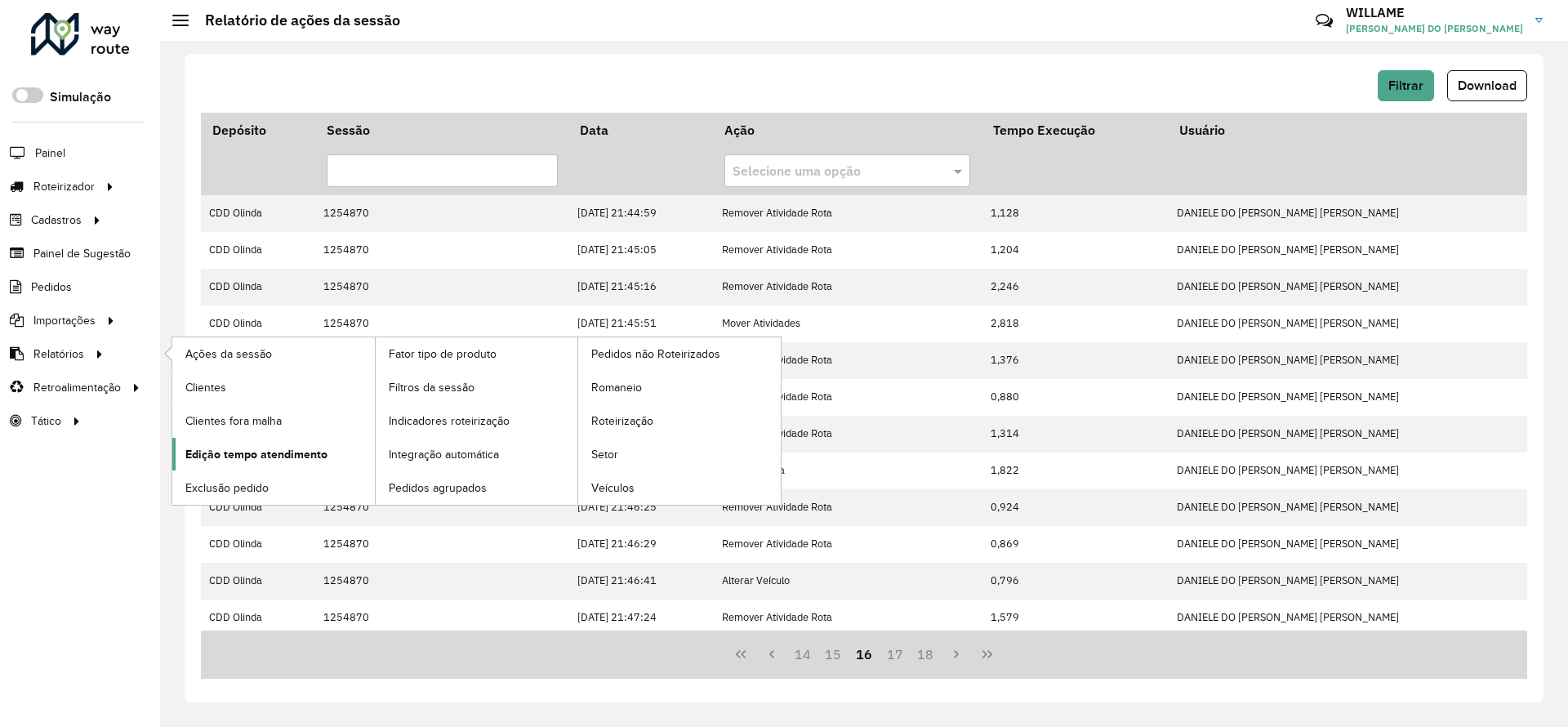
click at [280, 455] on span "Edição tempo atendimento" at bounding box center [256, 454] width 142 height 17
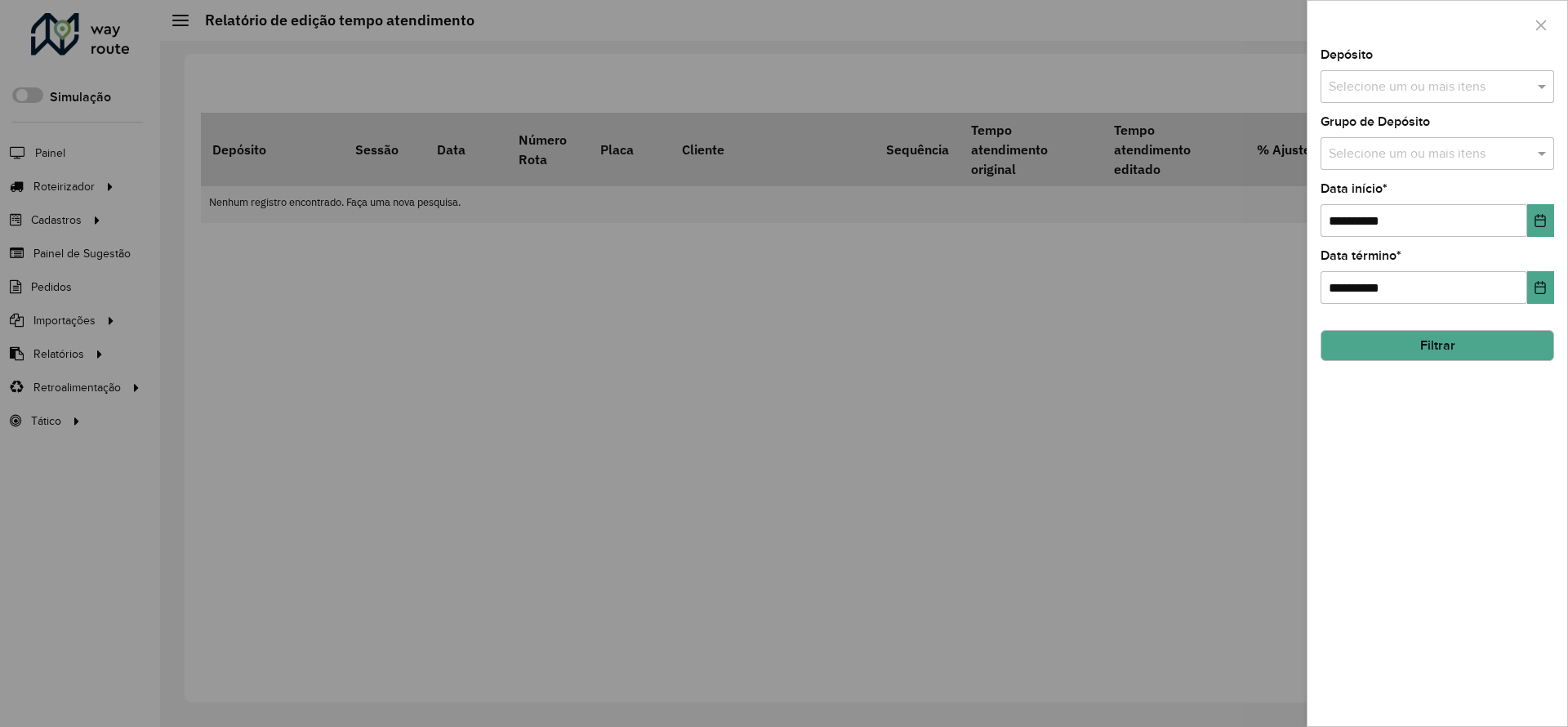
click at [1365, 97] on div "Selecione um ou mais itens" at bounding box center [1436, 86] width 233 height 32
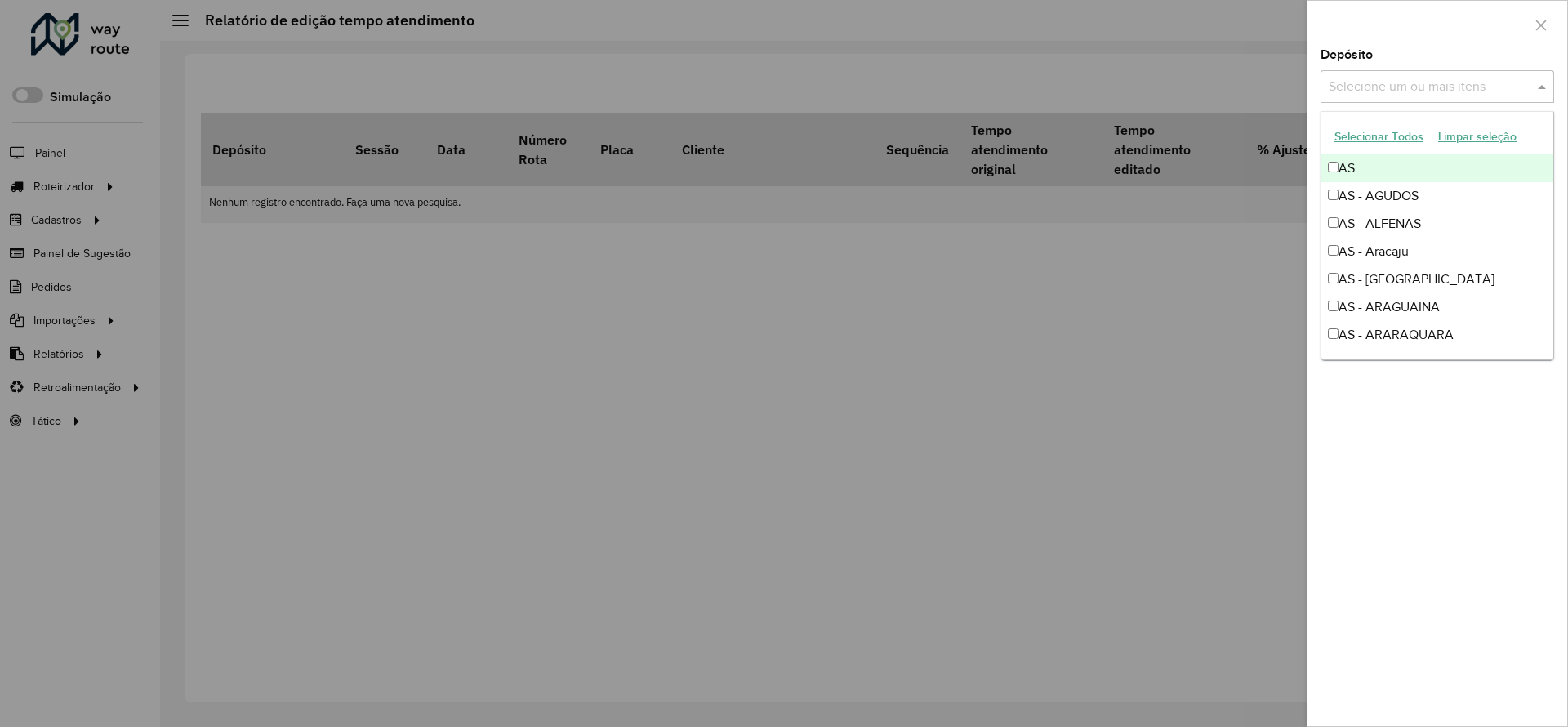
click at [1365, 132] on button "Selecionar Todos" at bounding box center [1378, 137] width 103 height 26
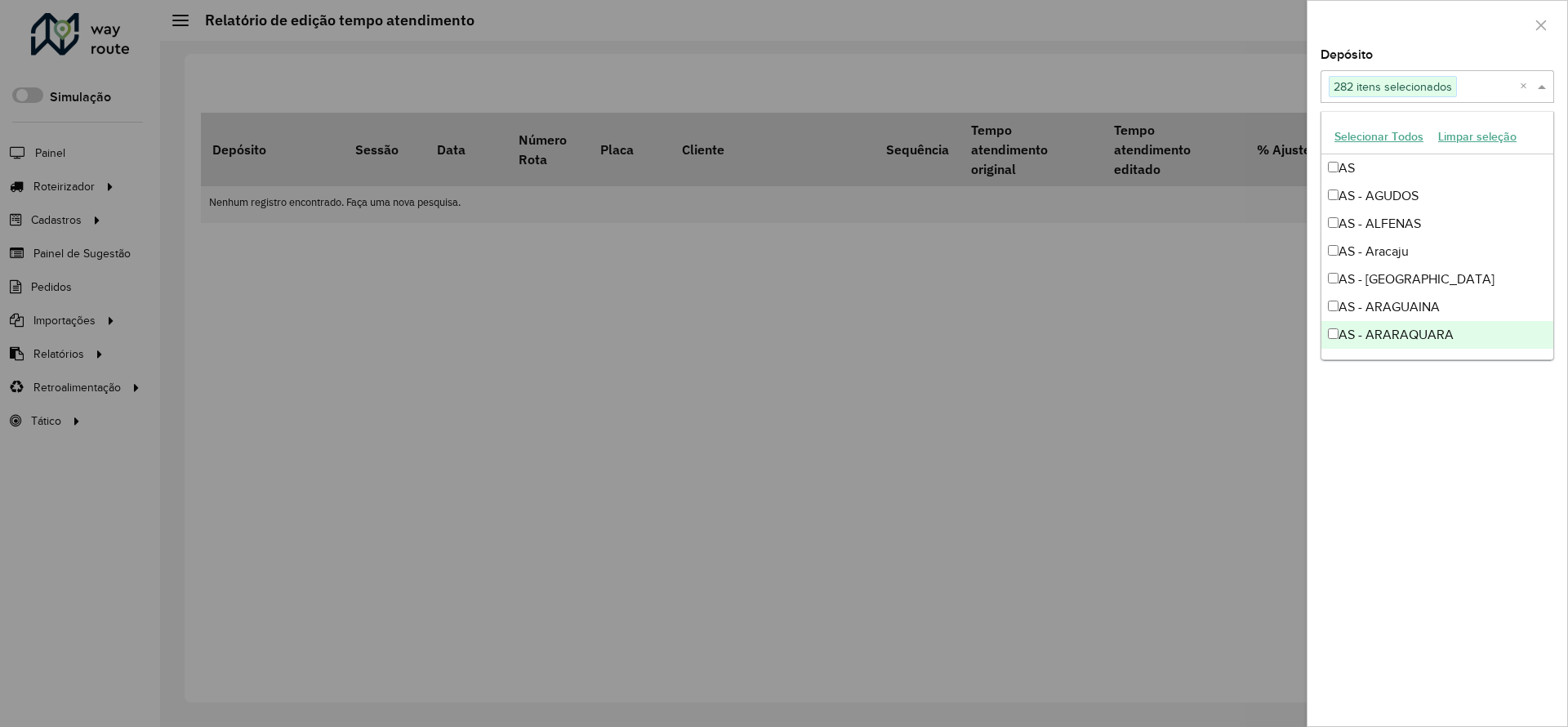
click at [1504, 519] on div "**********" at bounding box center [1437, 387] width 260 height 677
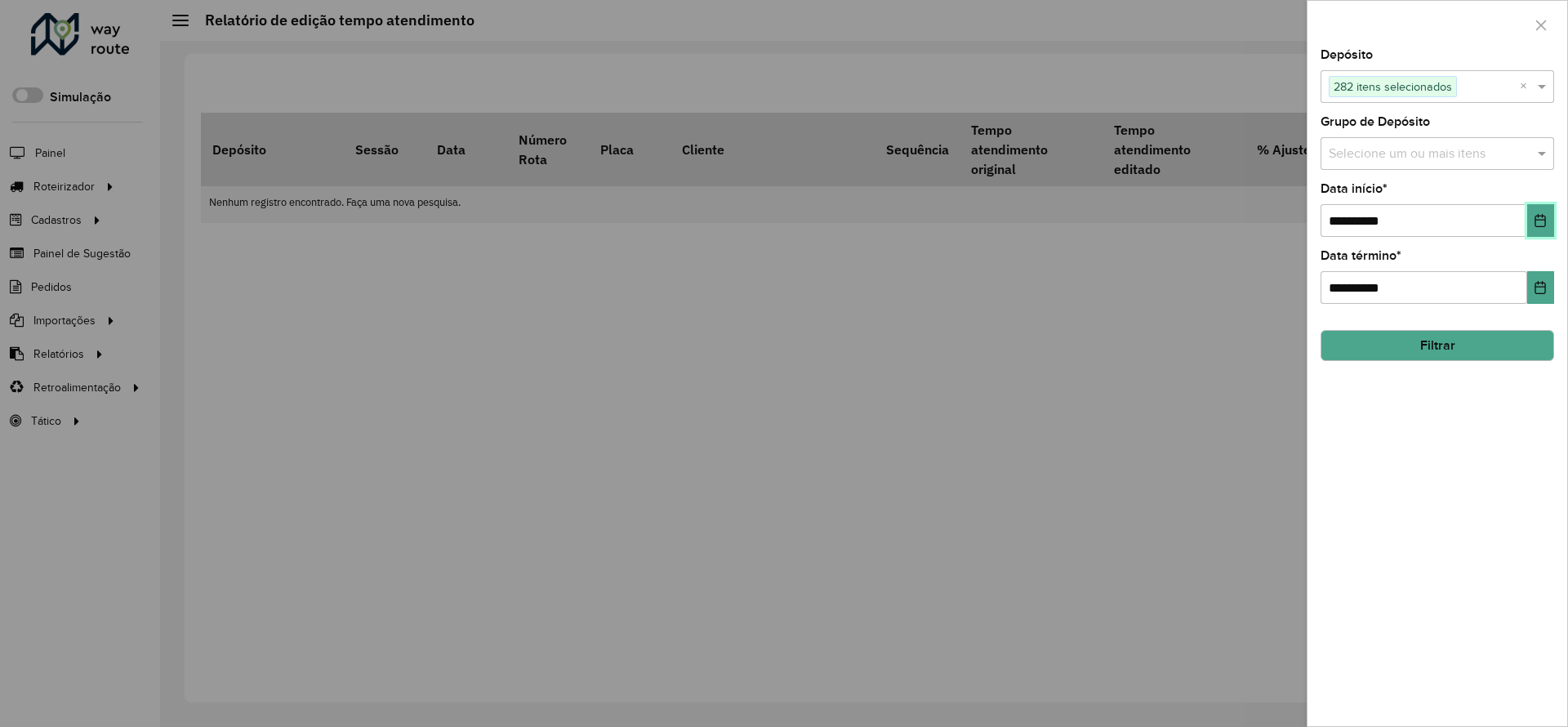
click at [1538, 211] on button "Choose Date" at bounding box center [1541, 220] width 27 height 32
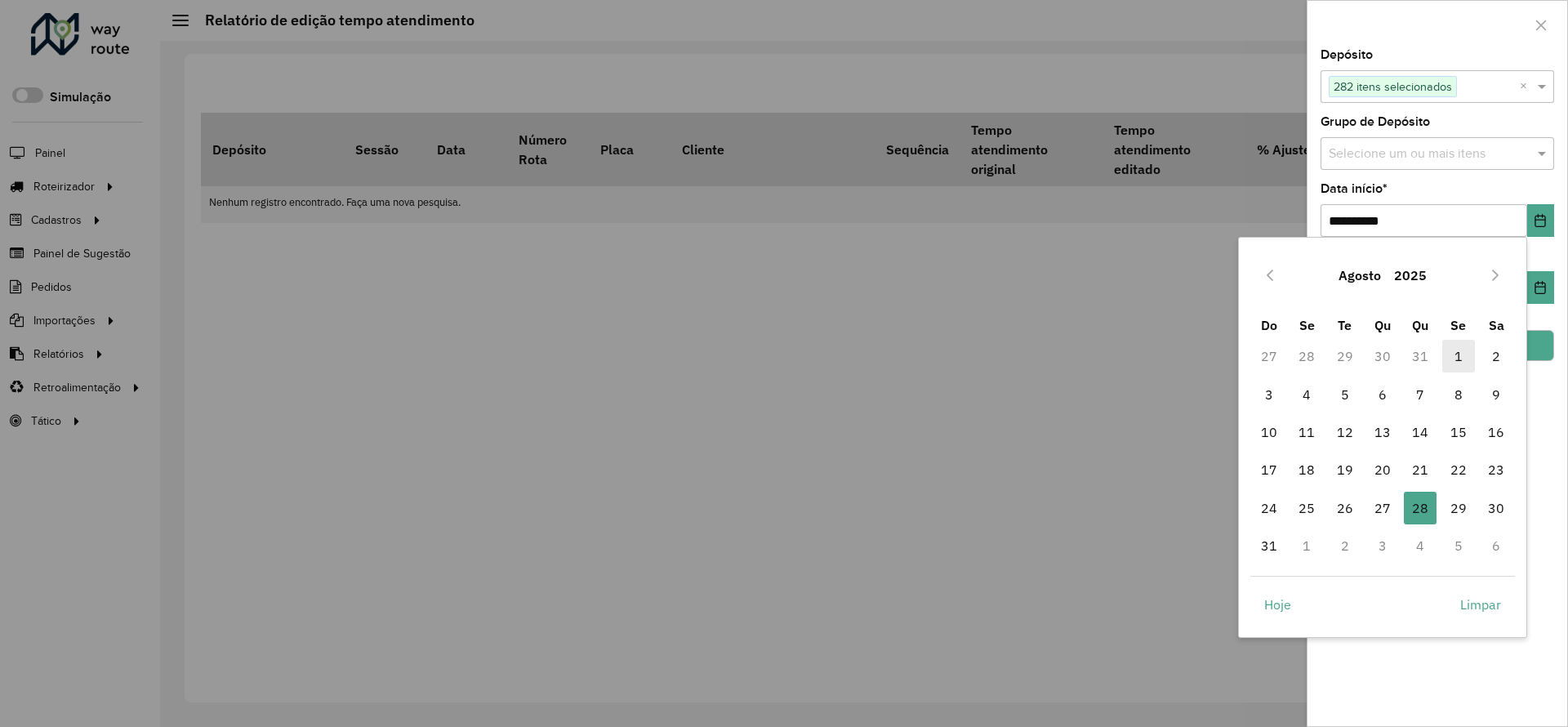
click at [1473, 349] on span "1" at bounding box center [1459, 356] width 32 height 32
type input "**********"
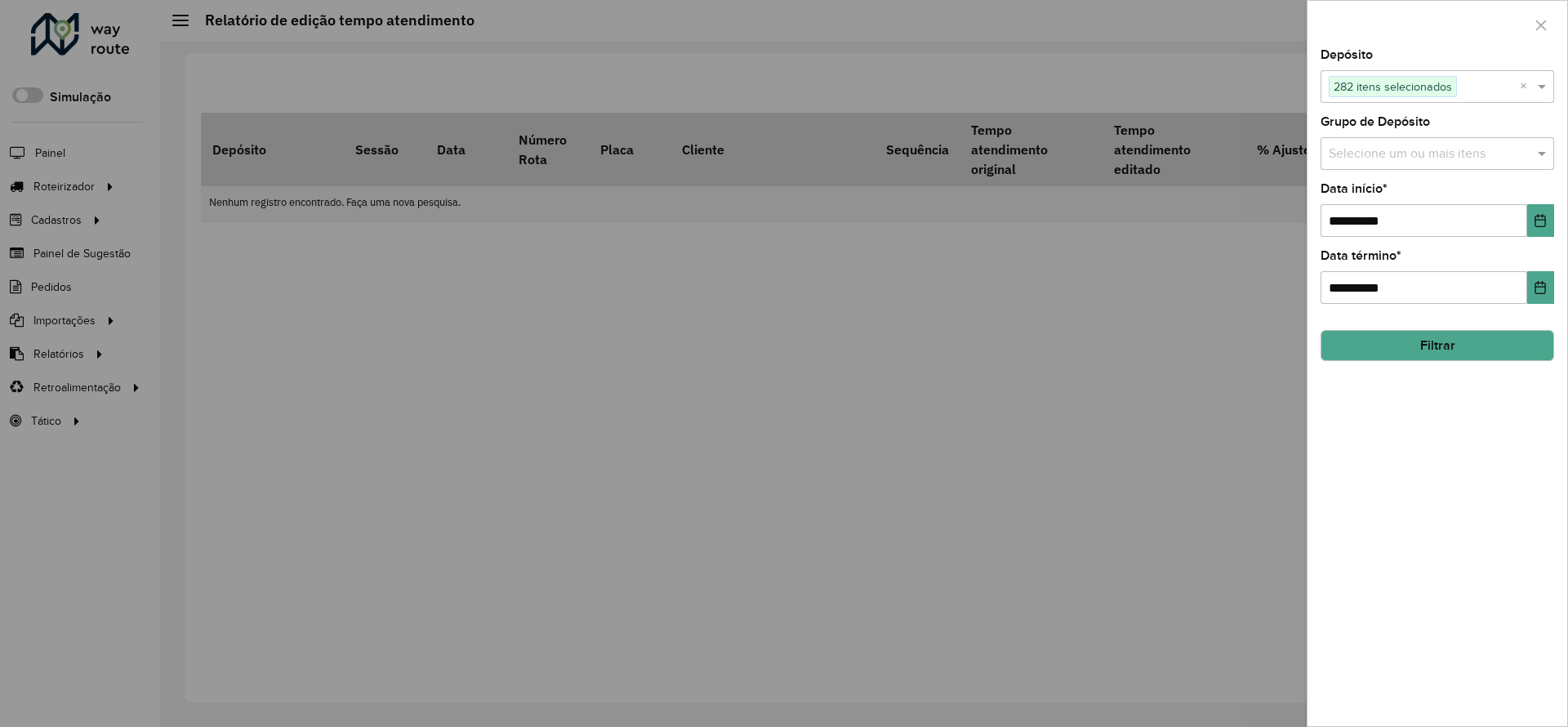
click at [1494, 349] on button "Filtrar" at bounding box center [1436, 345] width 233 height 31
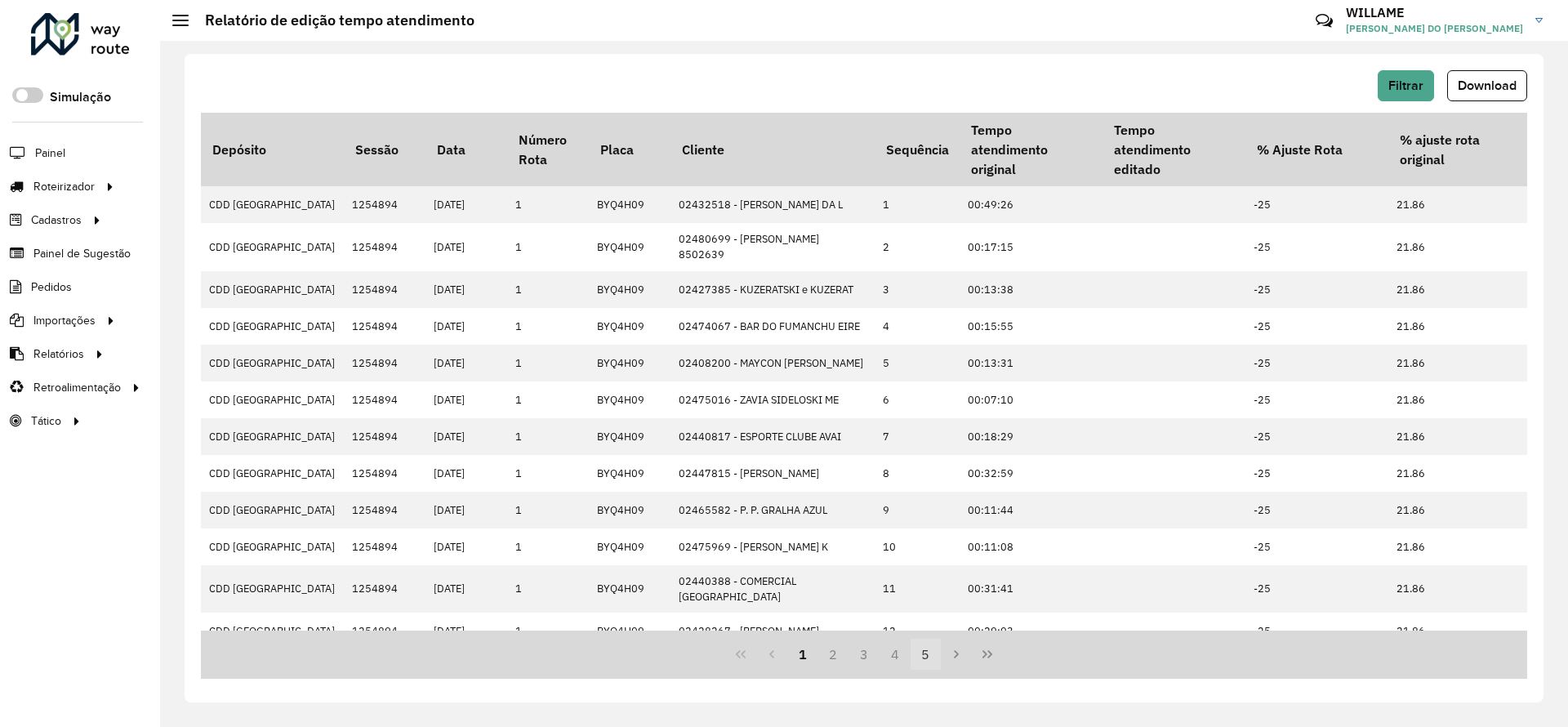
click at [937, 650] on button "5" at bounding box center [926, 654] width 31 height 31
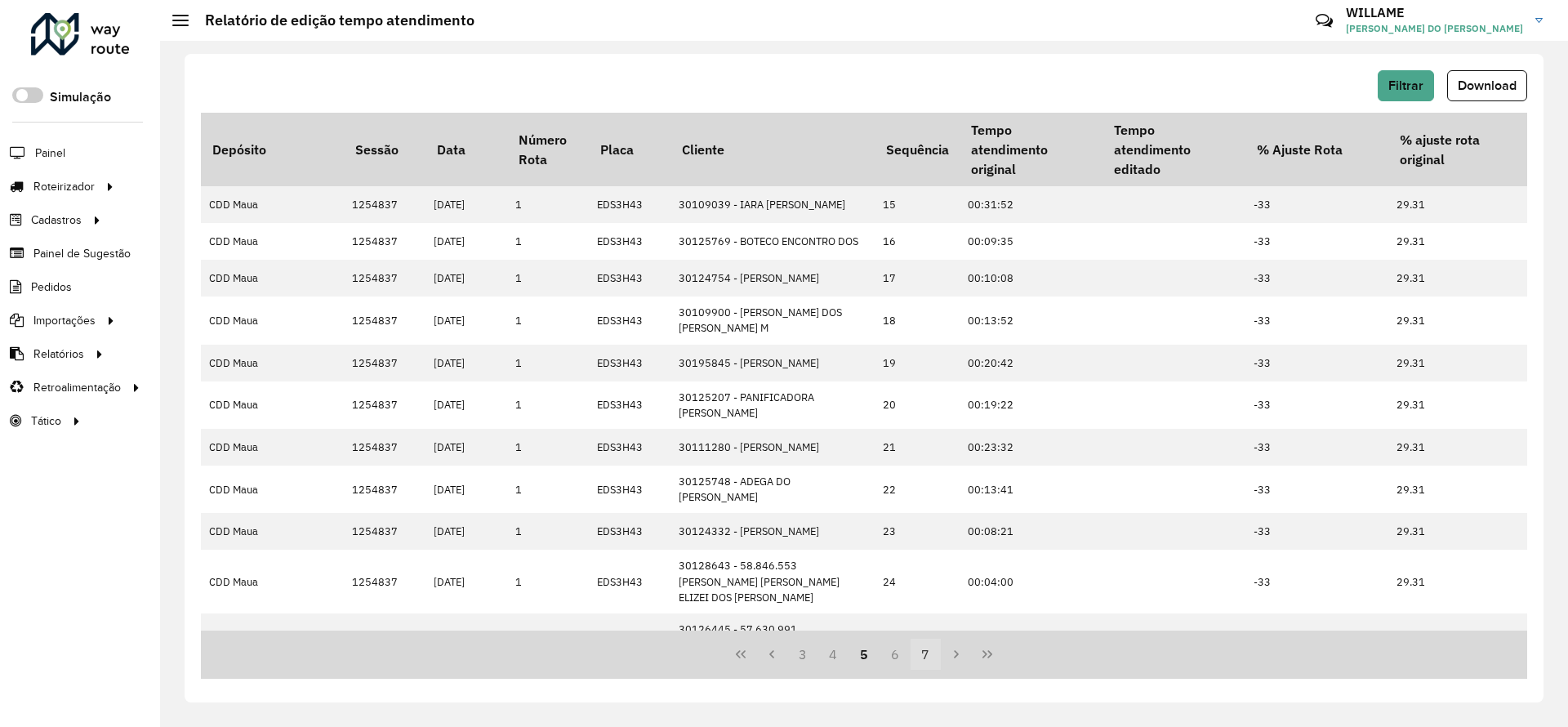
click at [934, 651] on button "7" at bounding box center [926, 654] width 31 height 31
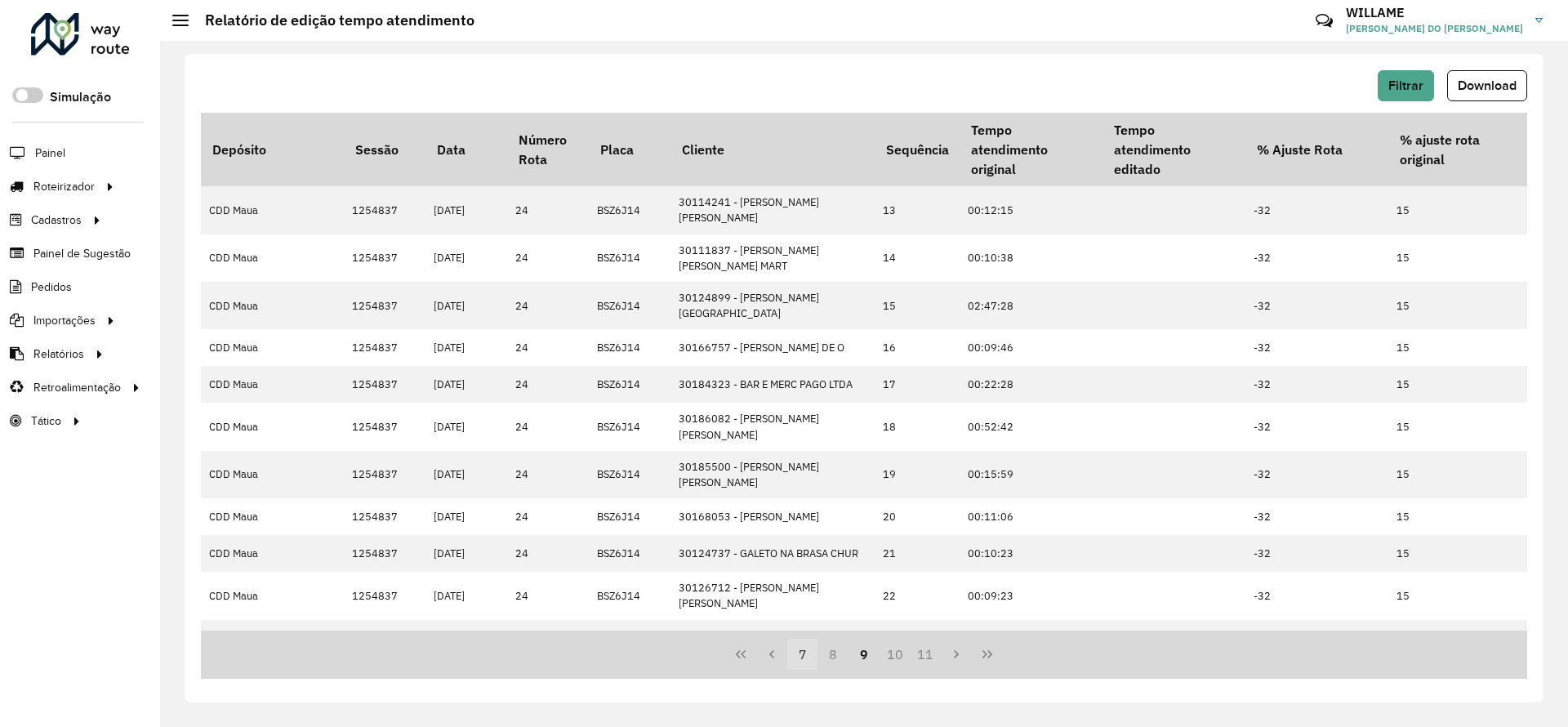
click at [934, 651] on button "11" at bounding box center [926, 654] width 31 height 31
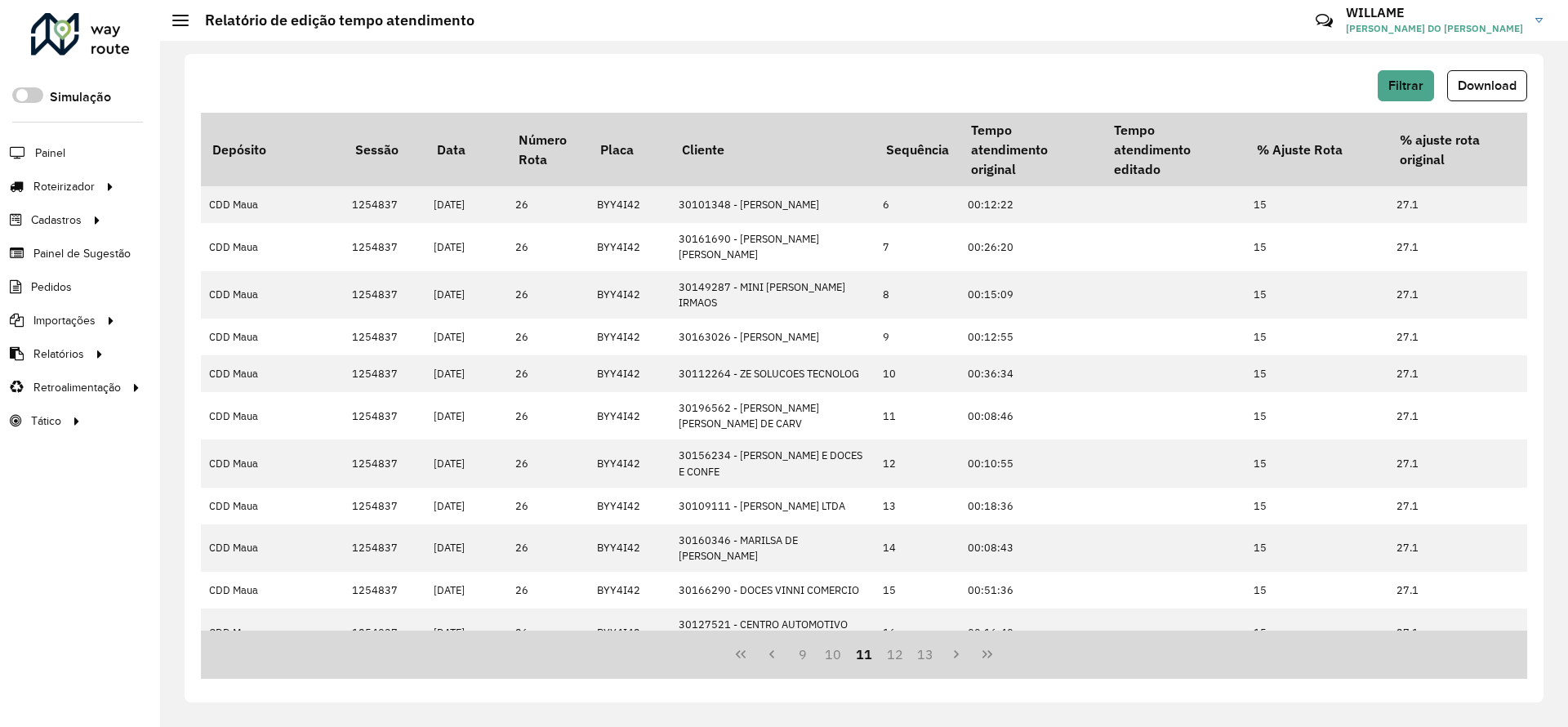
click at [934, 651] on button "13" at bounding box center [926, 654] width 31 height 31
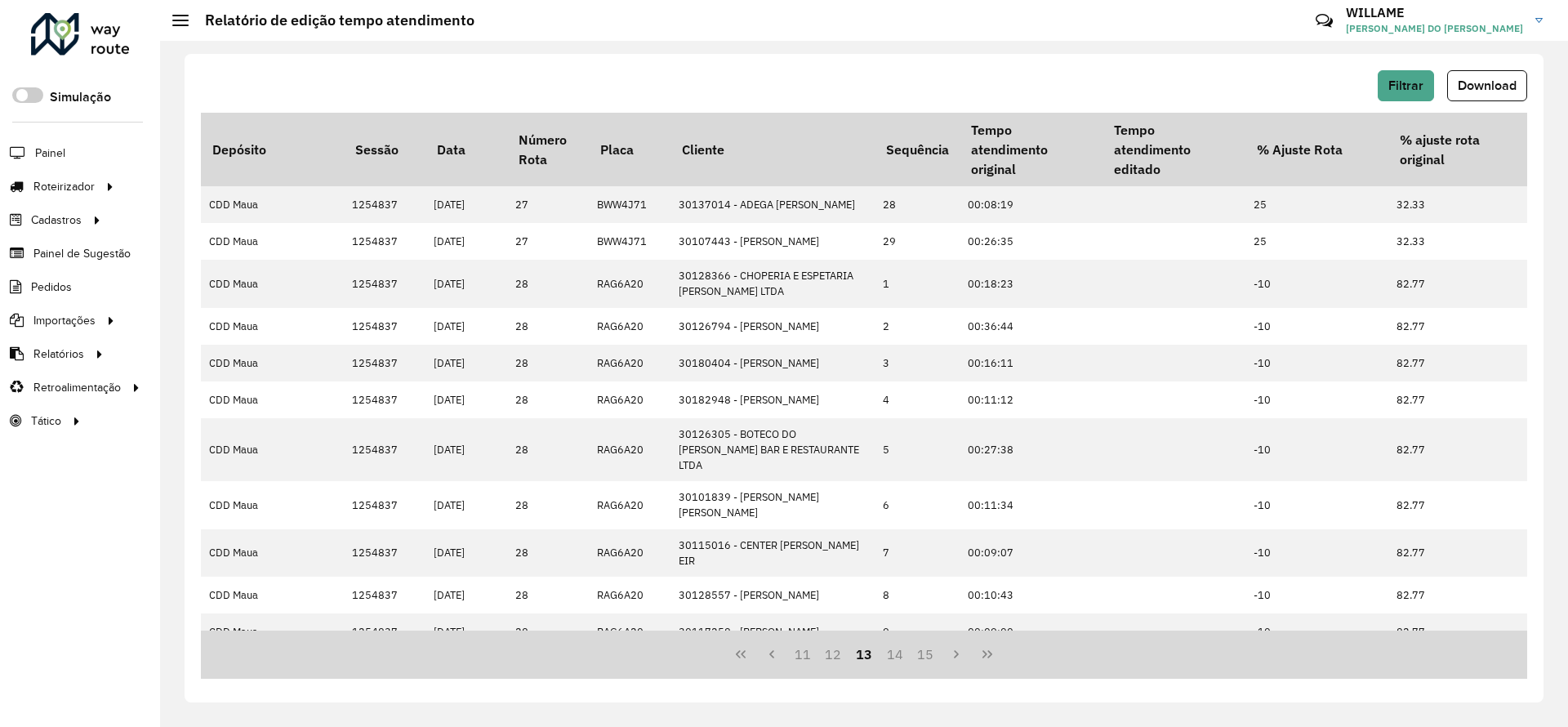
click at [934, 651] on button "15" at bounding box center [926, 654] width 31 height 31
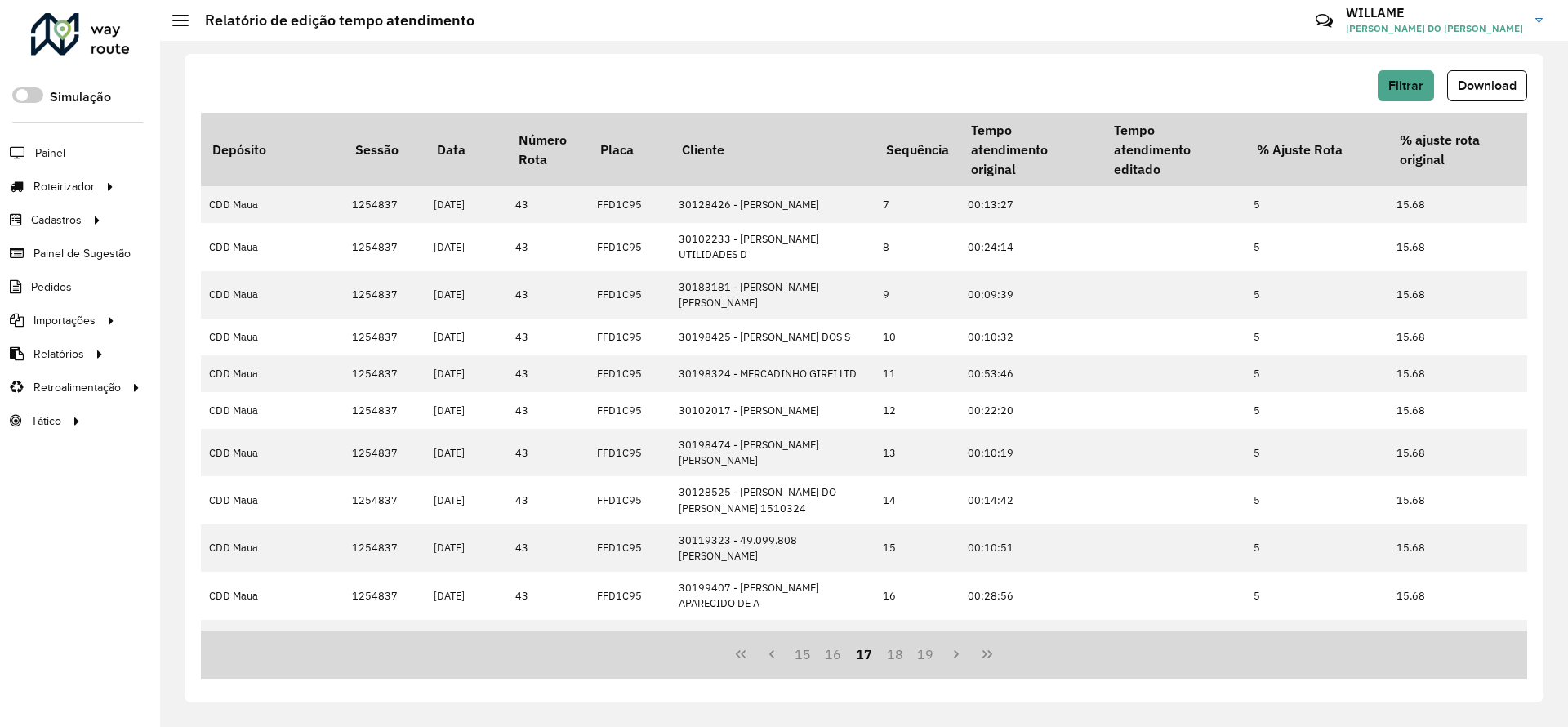
click at [934, 651] on button "19" at bounding box center [926, 654] width 31 height 31
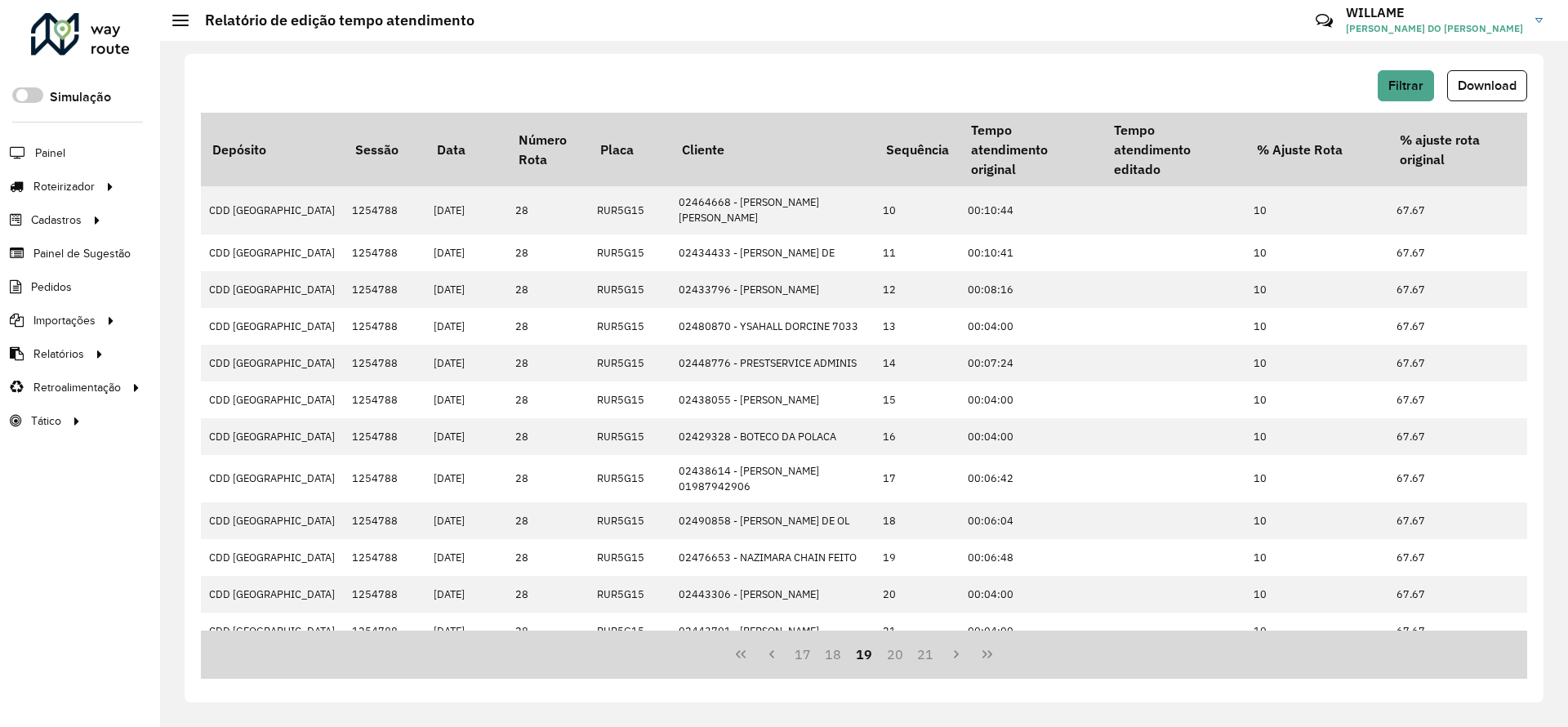
click at [934, 651] on button "21" at bounding box center [926, 654] width 31 height 31
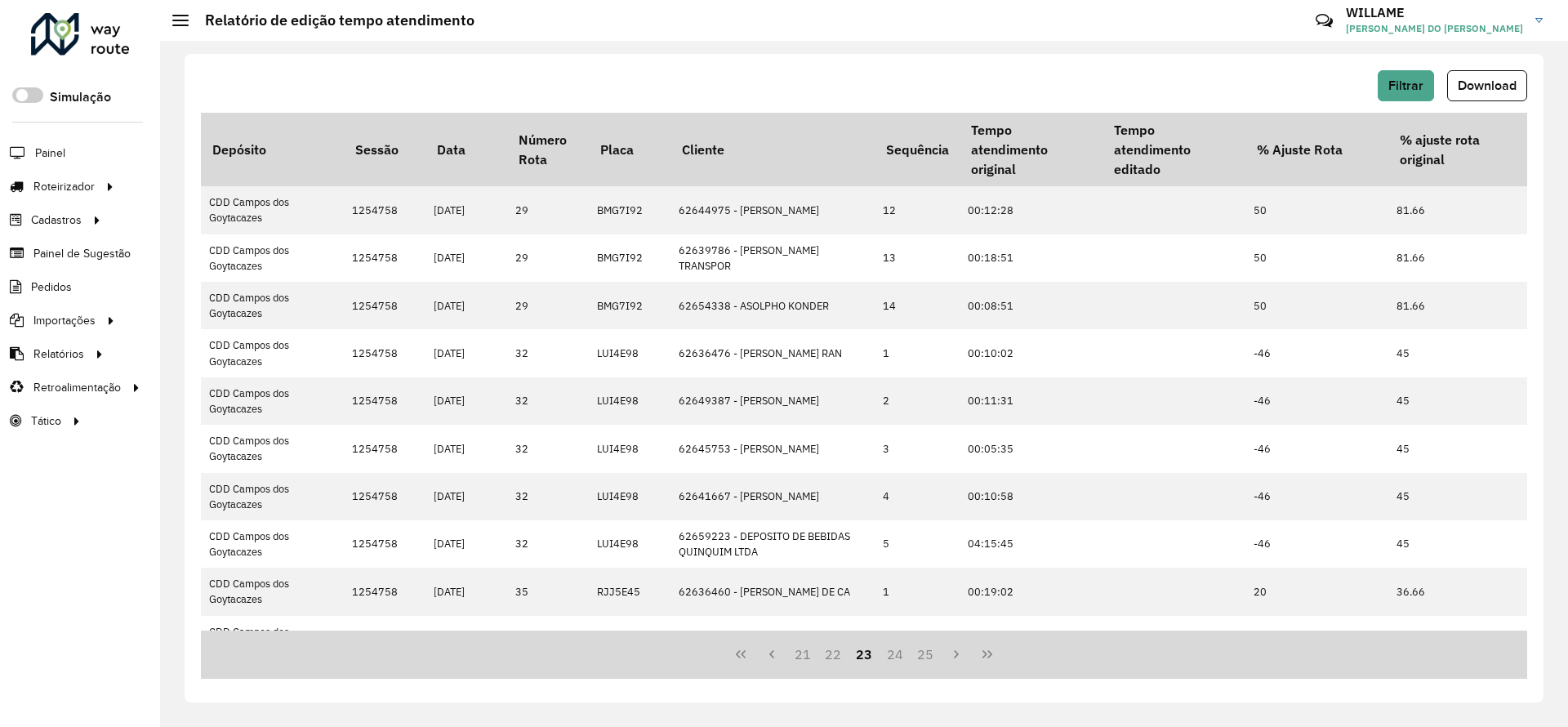
click at [935, 651] on button "25" at bounding box center [926, 654] width 31 height 31
click at [936, 651] on button "27" at bounding box center [926, 654] width 31 height 31
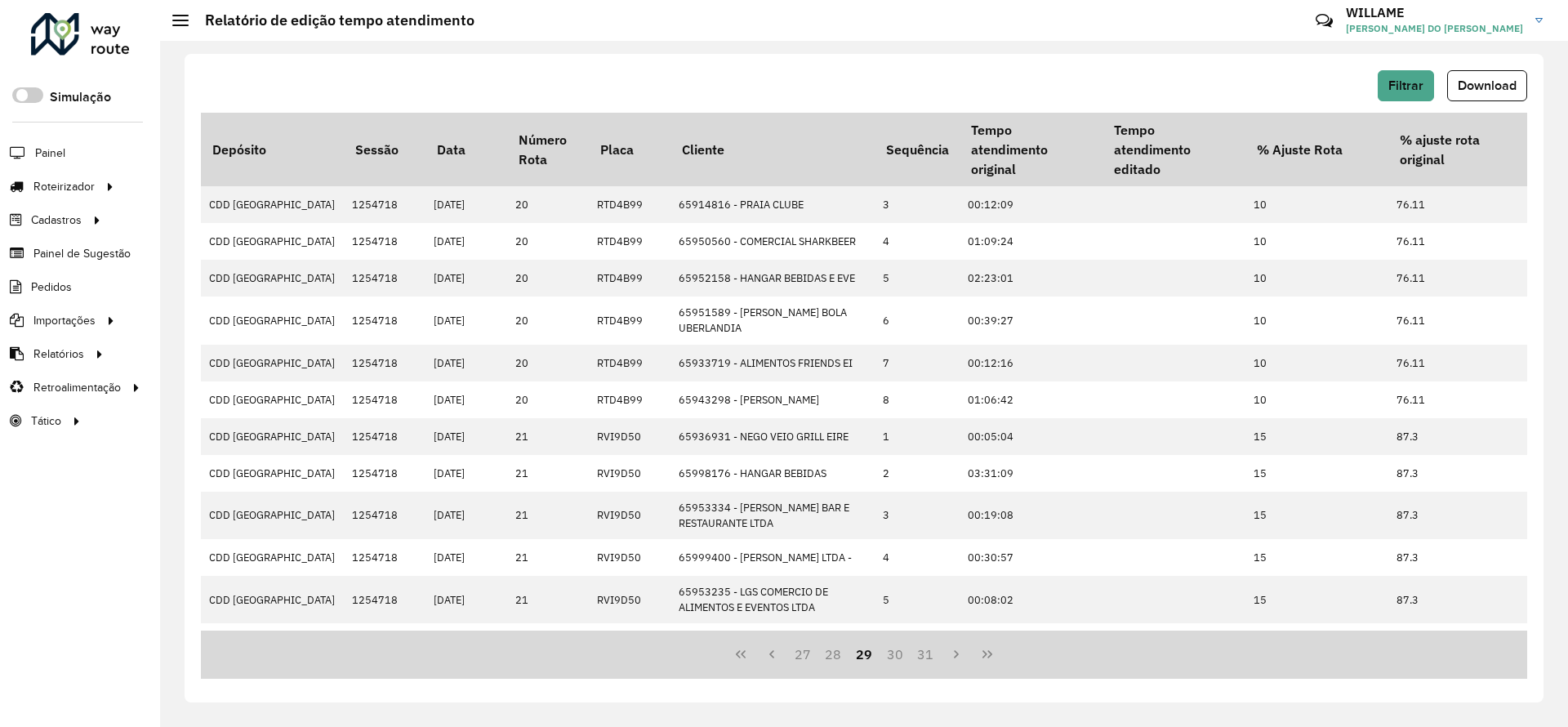
click at [938, 652] on button "31" at bounding box center [926, 654] width 31 height 31
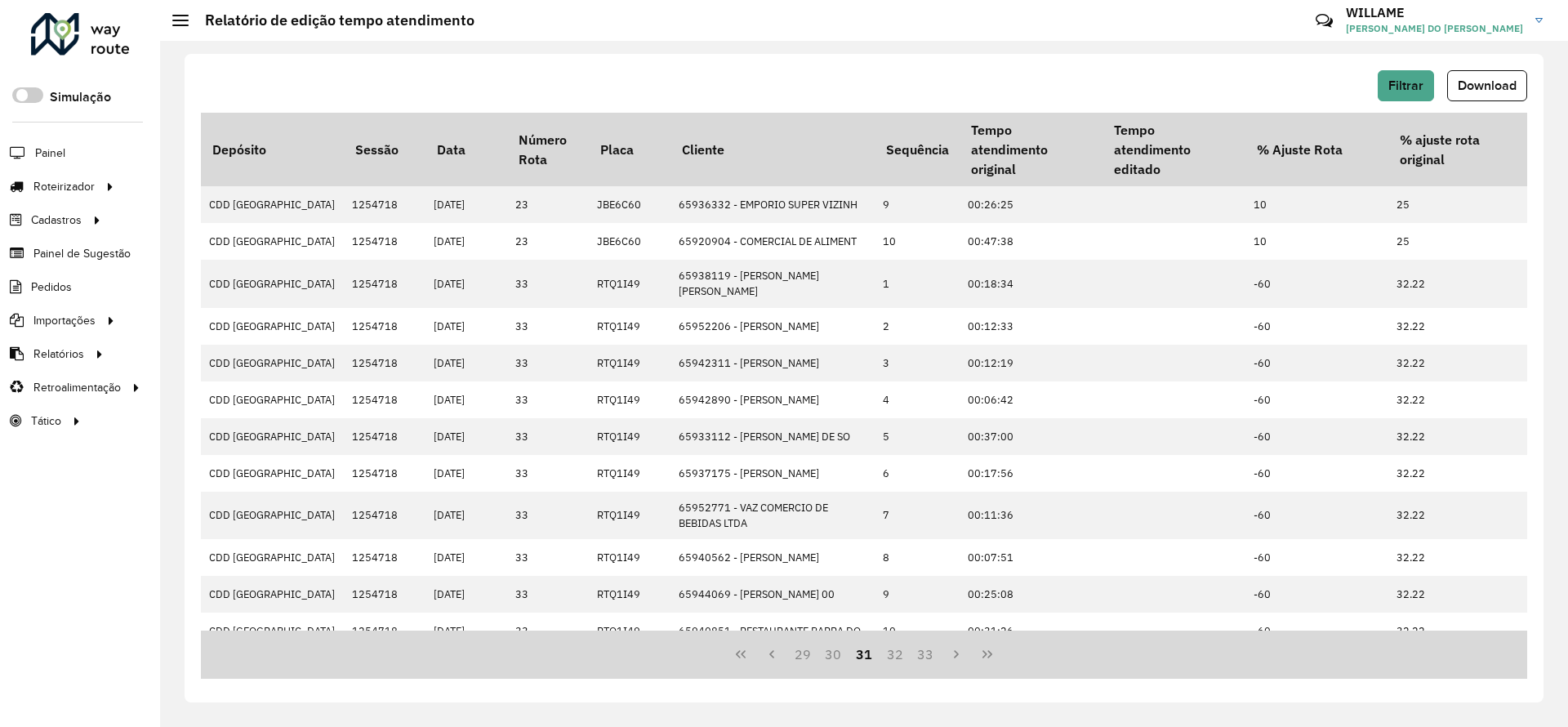
click at [938, 652] on button "33" at bounding box center [926, 654] width 31 height 31
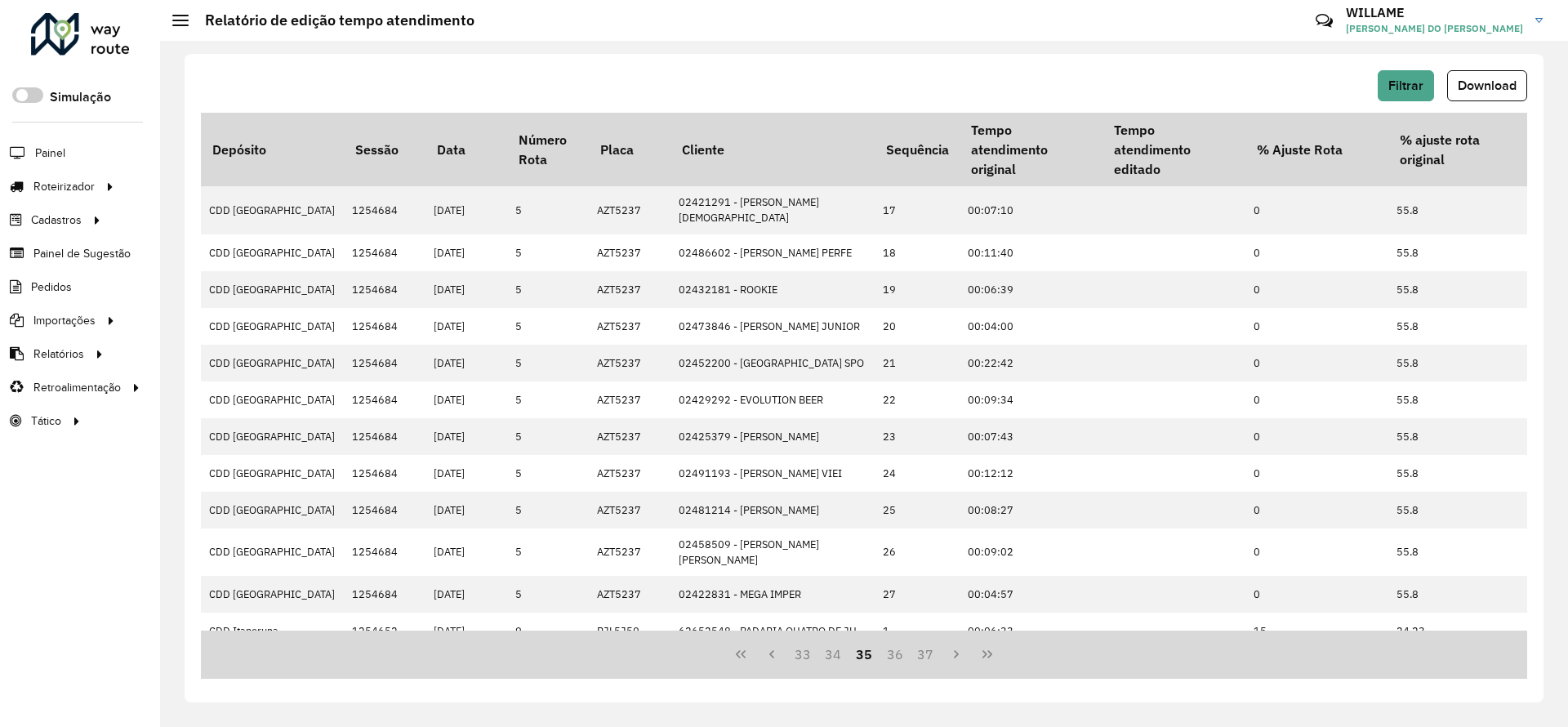
click at [938, 652] on button "37" at bounding box center [926, 654] width 31 height 31
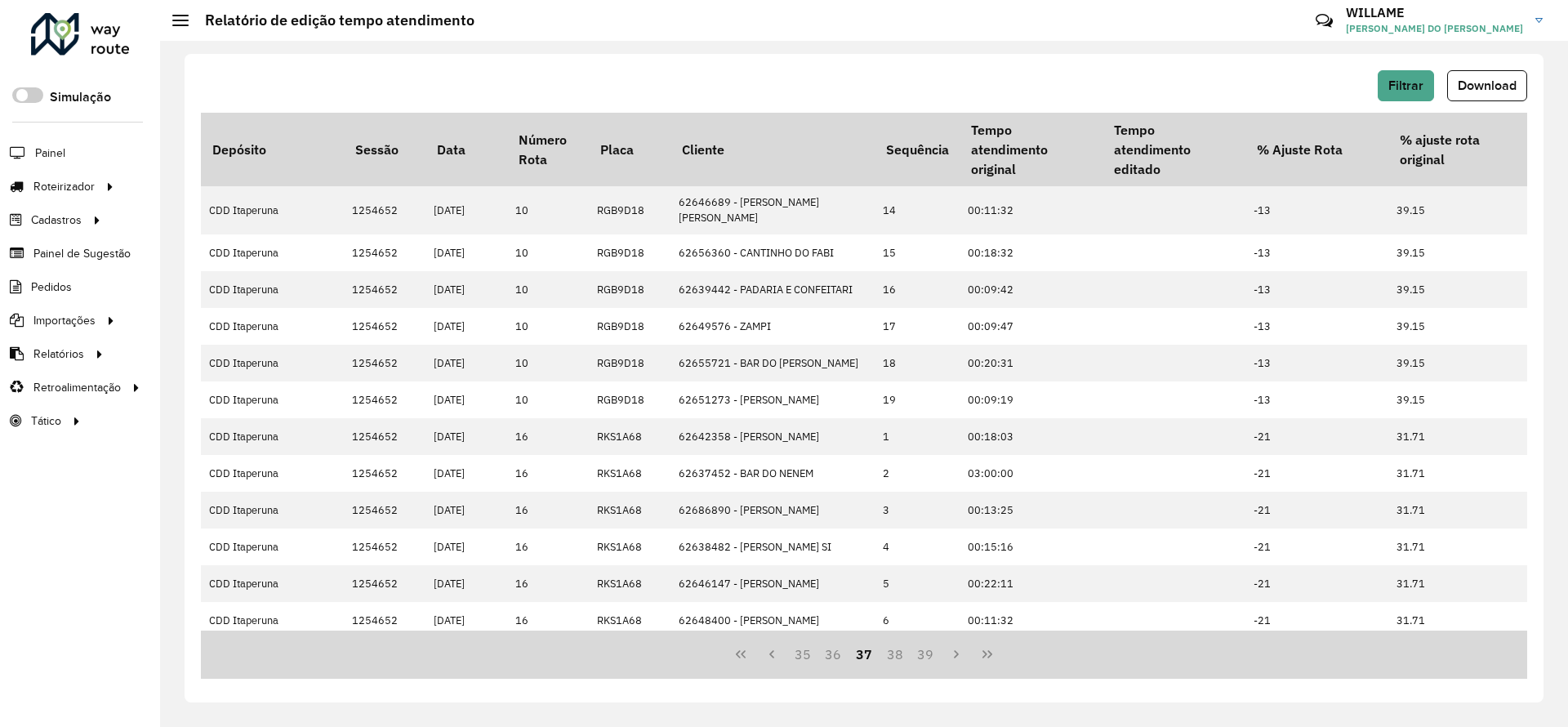
click at [938, 652] on button "39" at bounding box center [926, 654] width 31 height 31
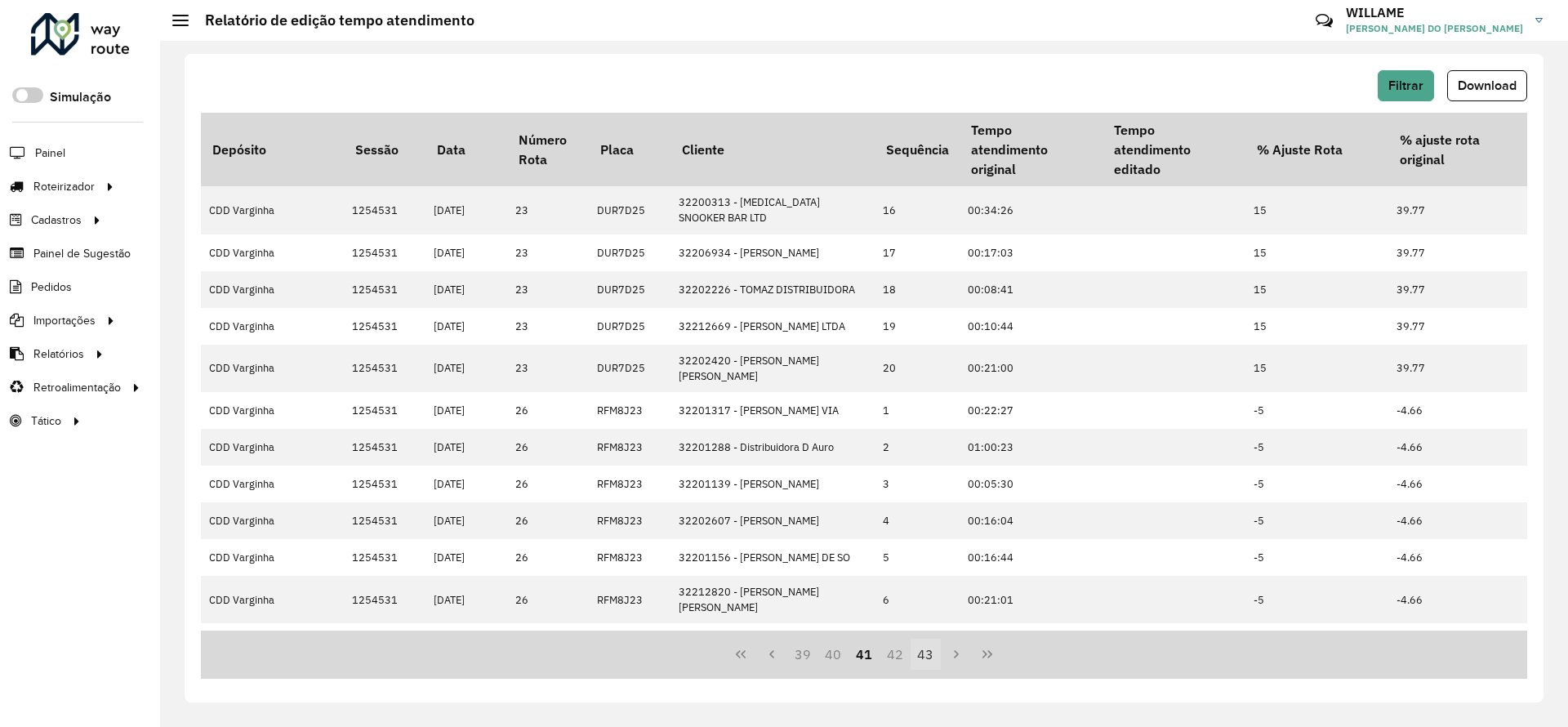
click at [938, 652] on button "43" at bounding box center [926, 654] width 31 height 31
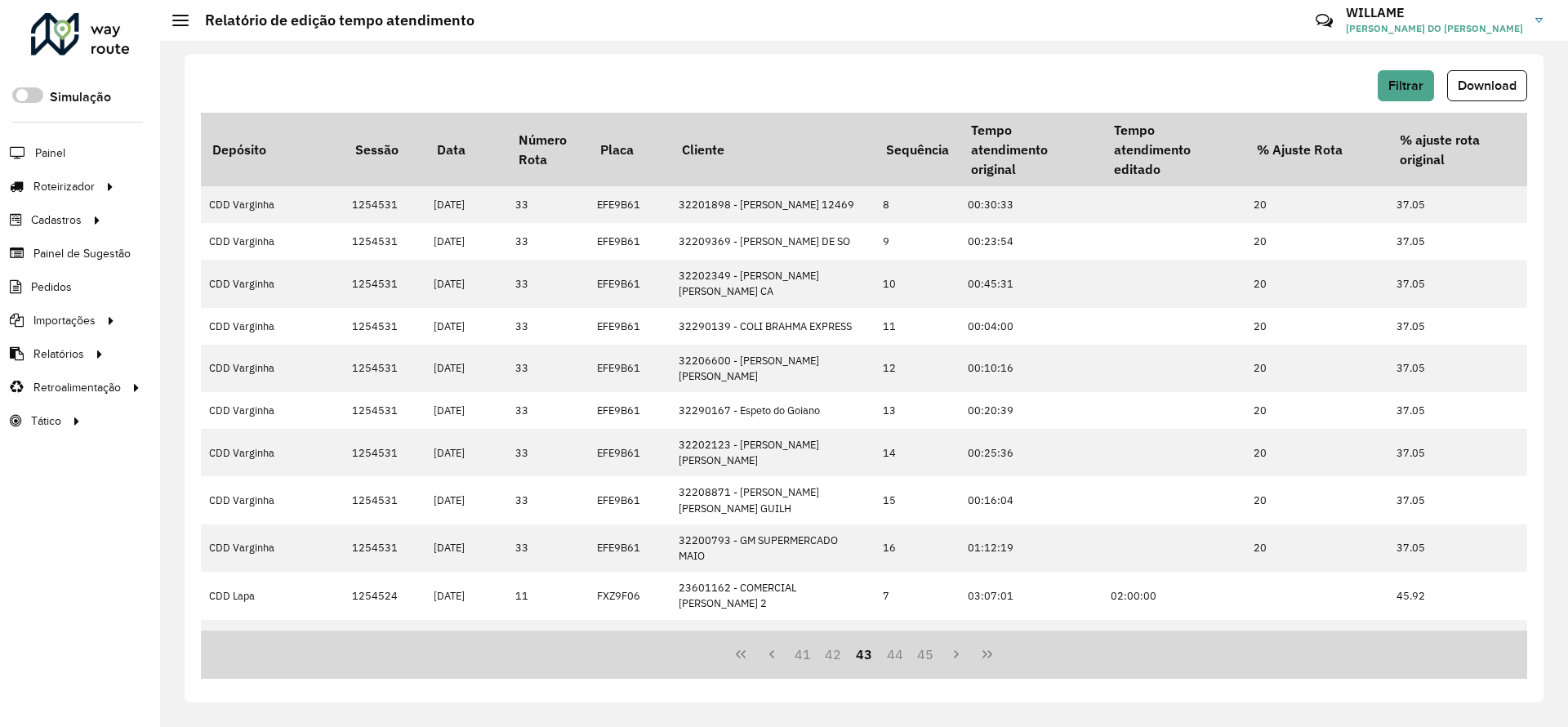
click at [940, 654] on button "45" at bounding box center [926, 654] width 31 height 31
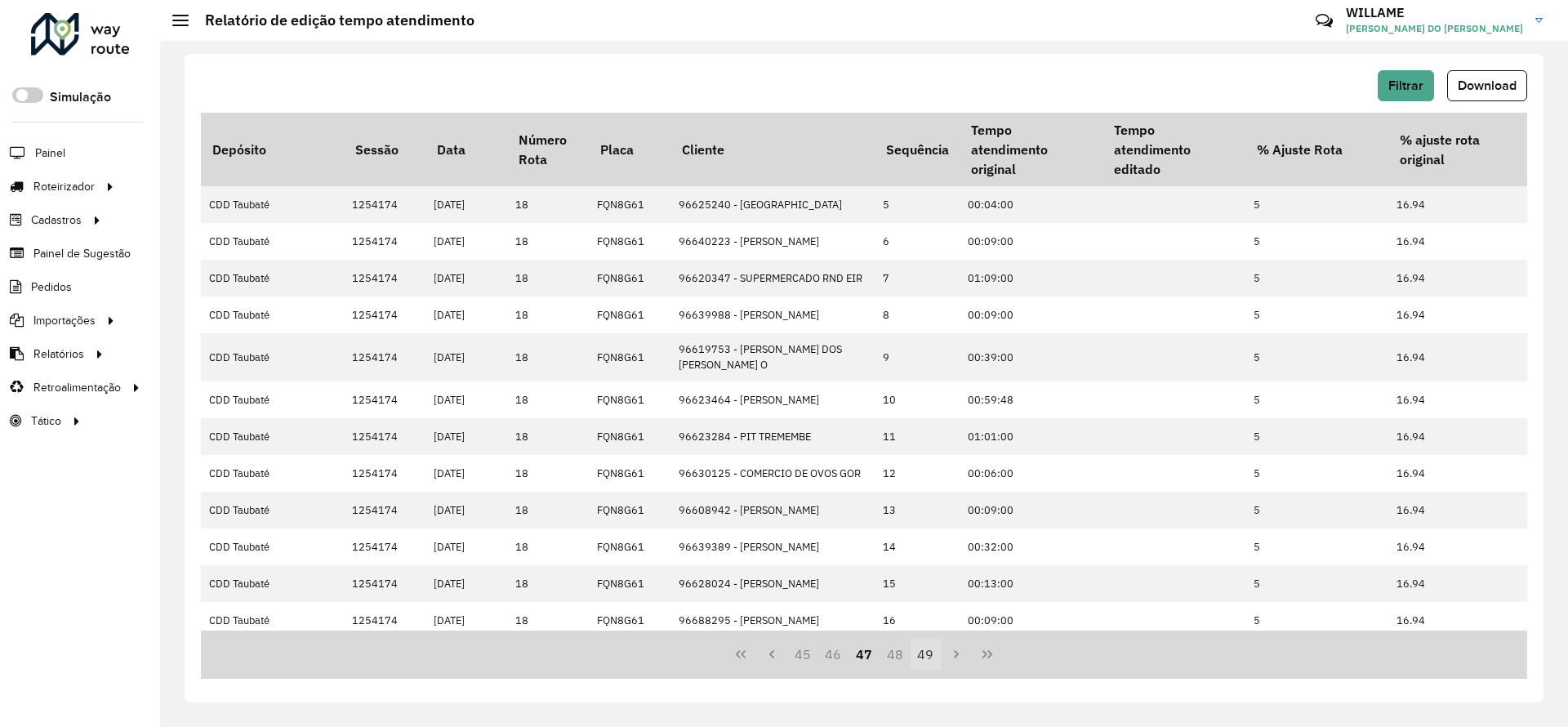
click at [931, 650] on button "49" at bounding box center [926, 654] width 31 height 31
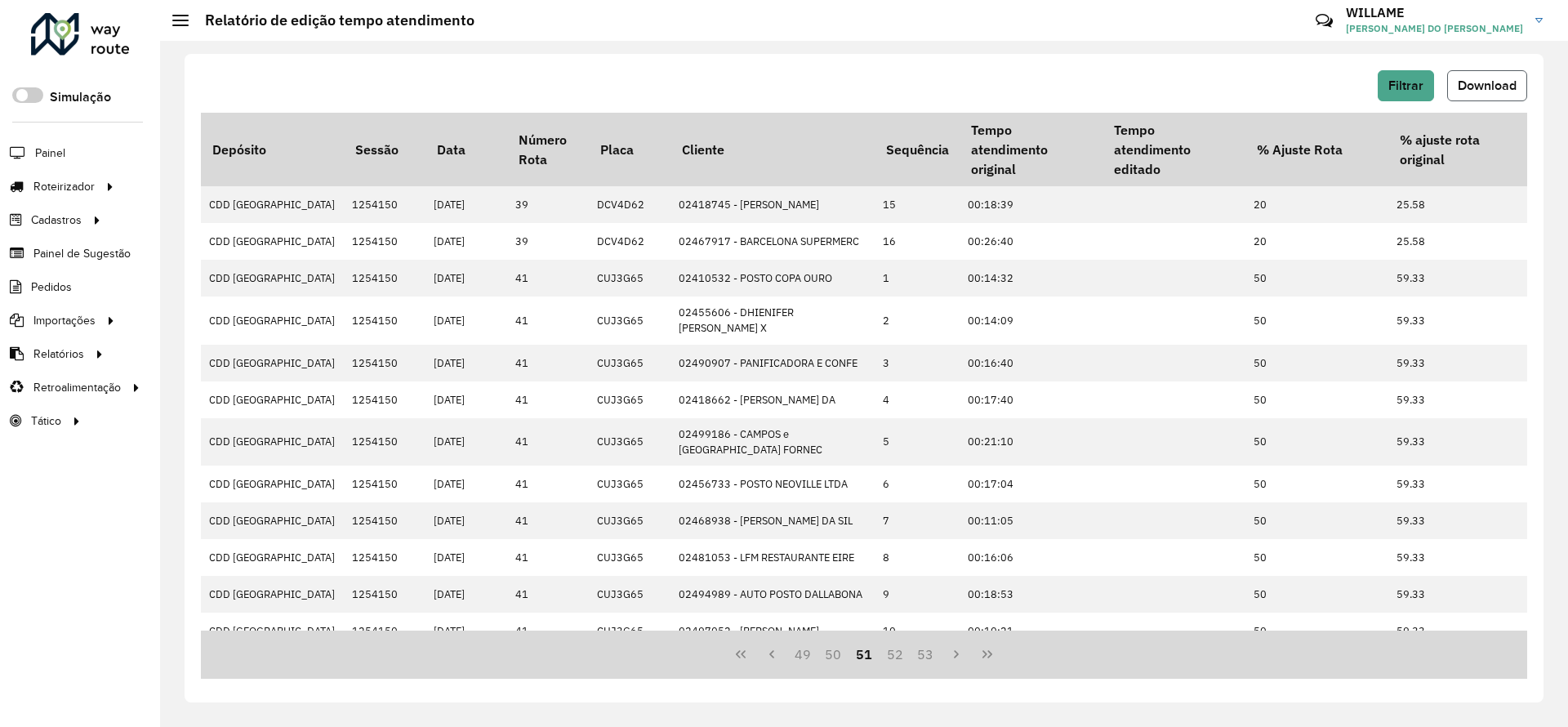
click at [1489, 98] on button "Download" at bounding box center [1488, 85] width 80 height 31
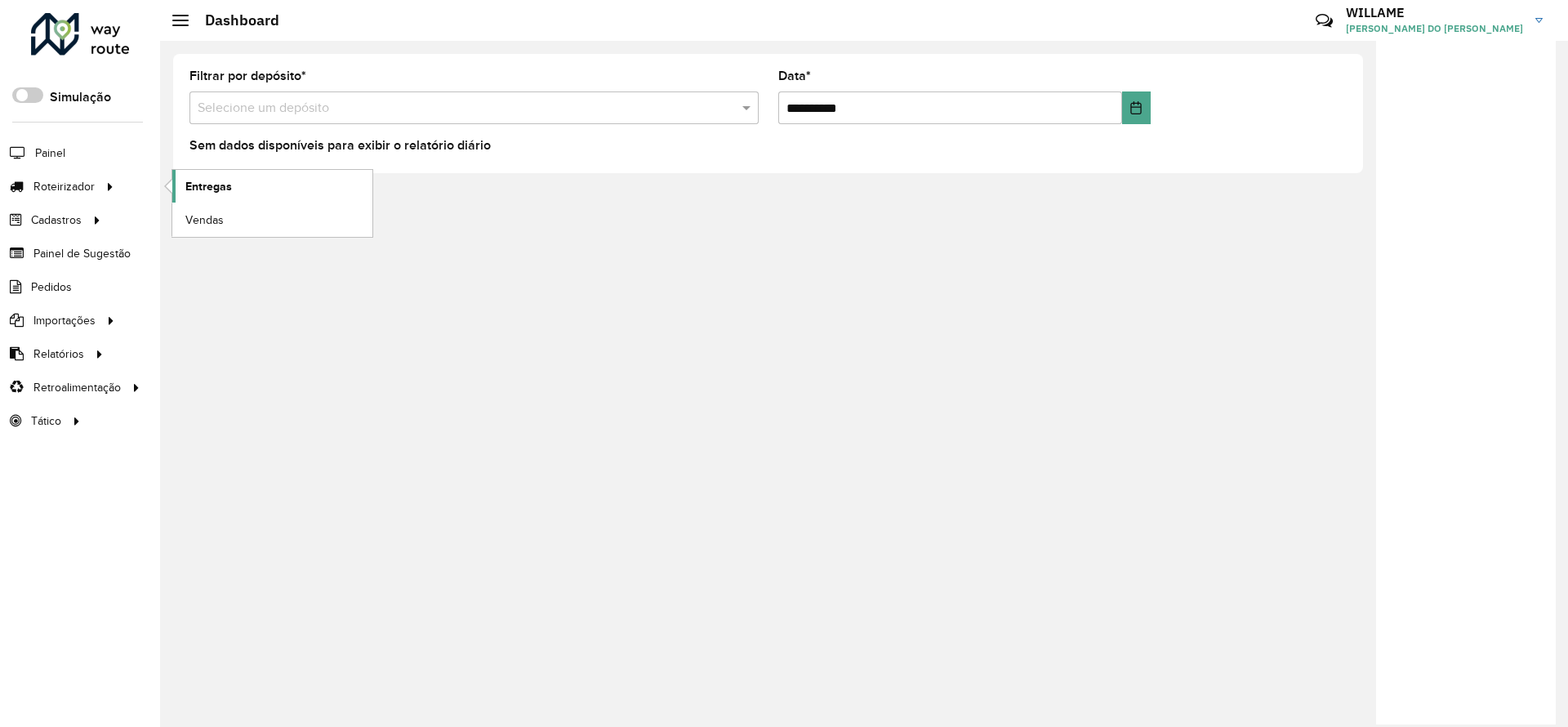
click at [208, 188] on span "Entregas" at bounding box center [208, 186] width 46 height 17
click at [183, 200] on link "Entregas" at bounding box center [273, 186] width 200 height 32
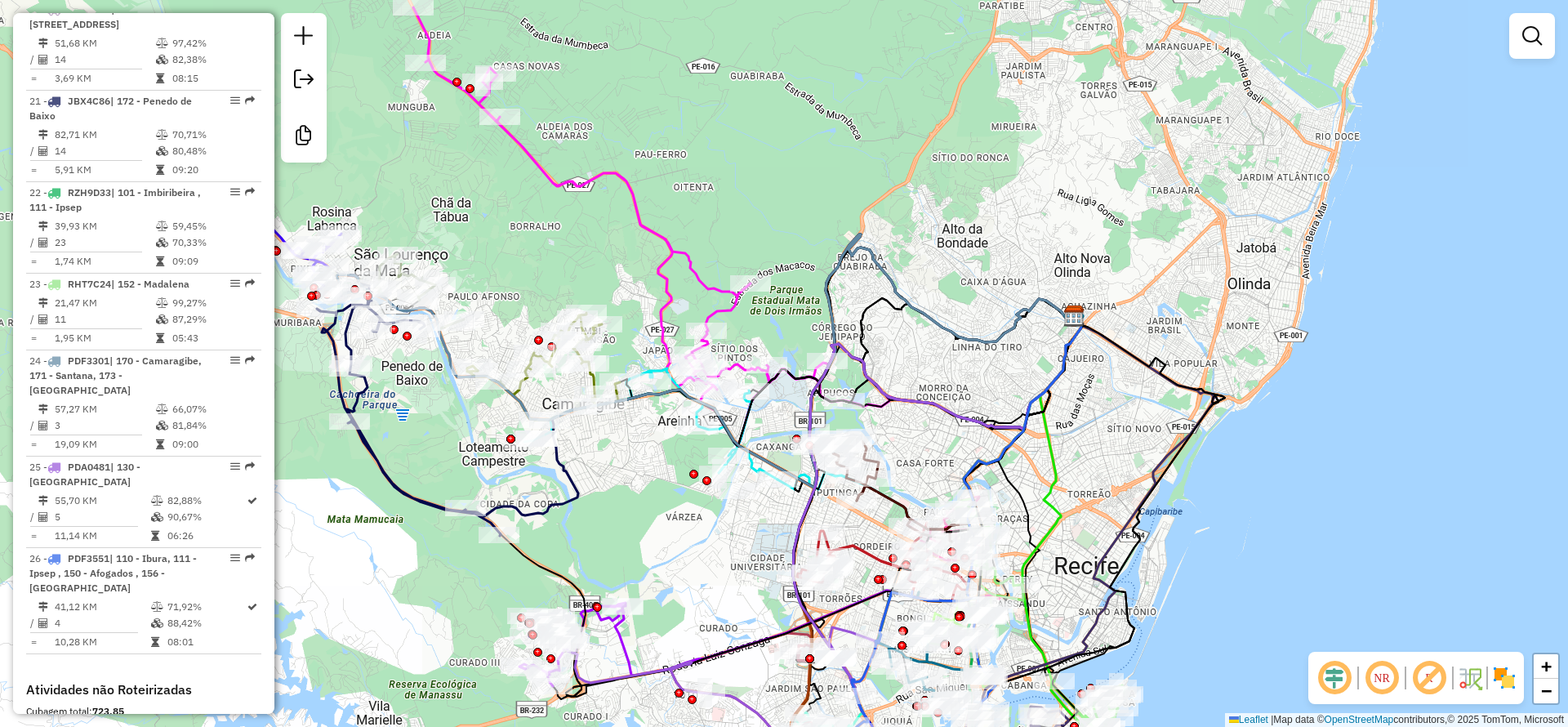
scroll to position [2573, 0]
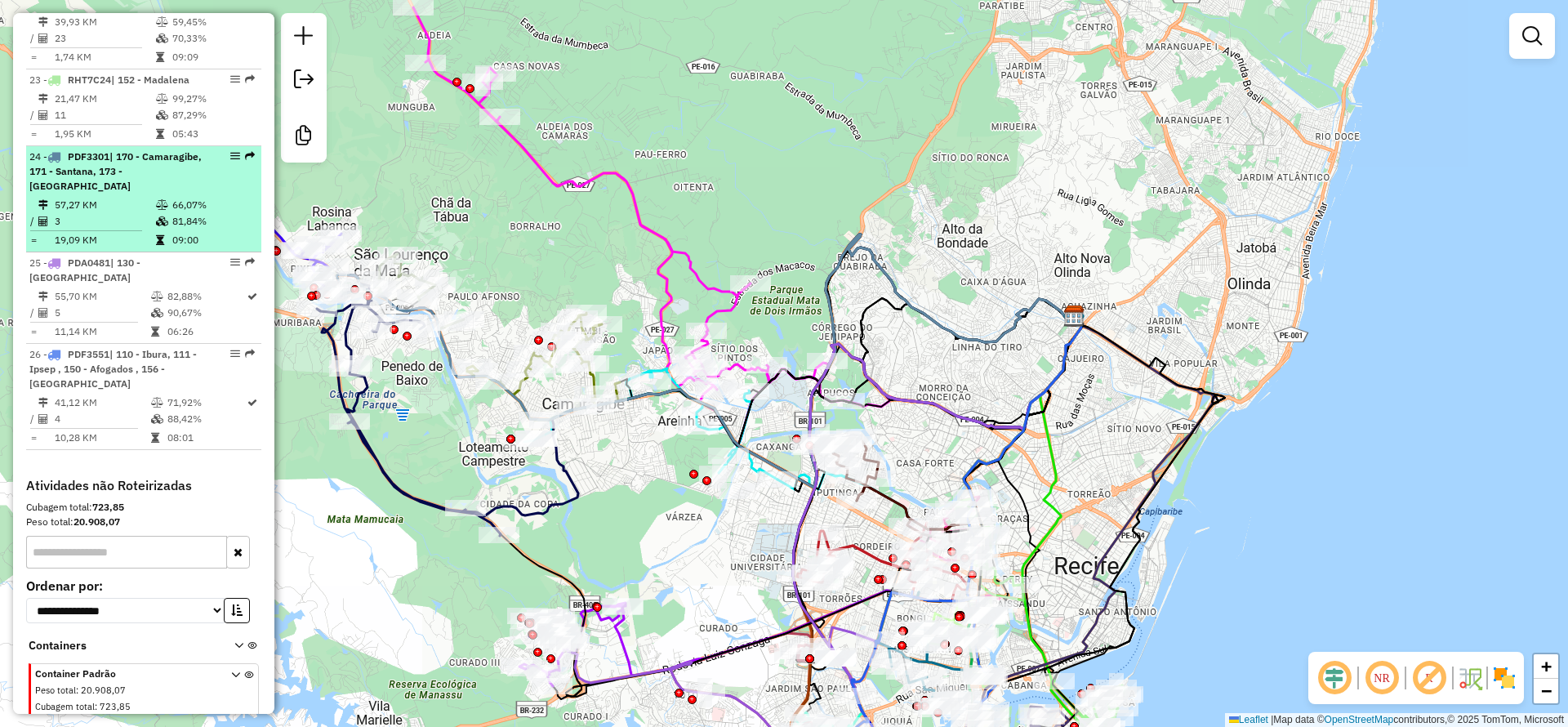
click at [90, 196] on table "57,27 KM 66,07% / 3 81,84% = 19,09 KM 09:00" at bounding box center [144, 222] width 229 height 51
select select "**********"
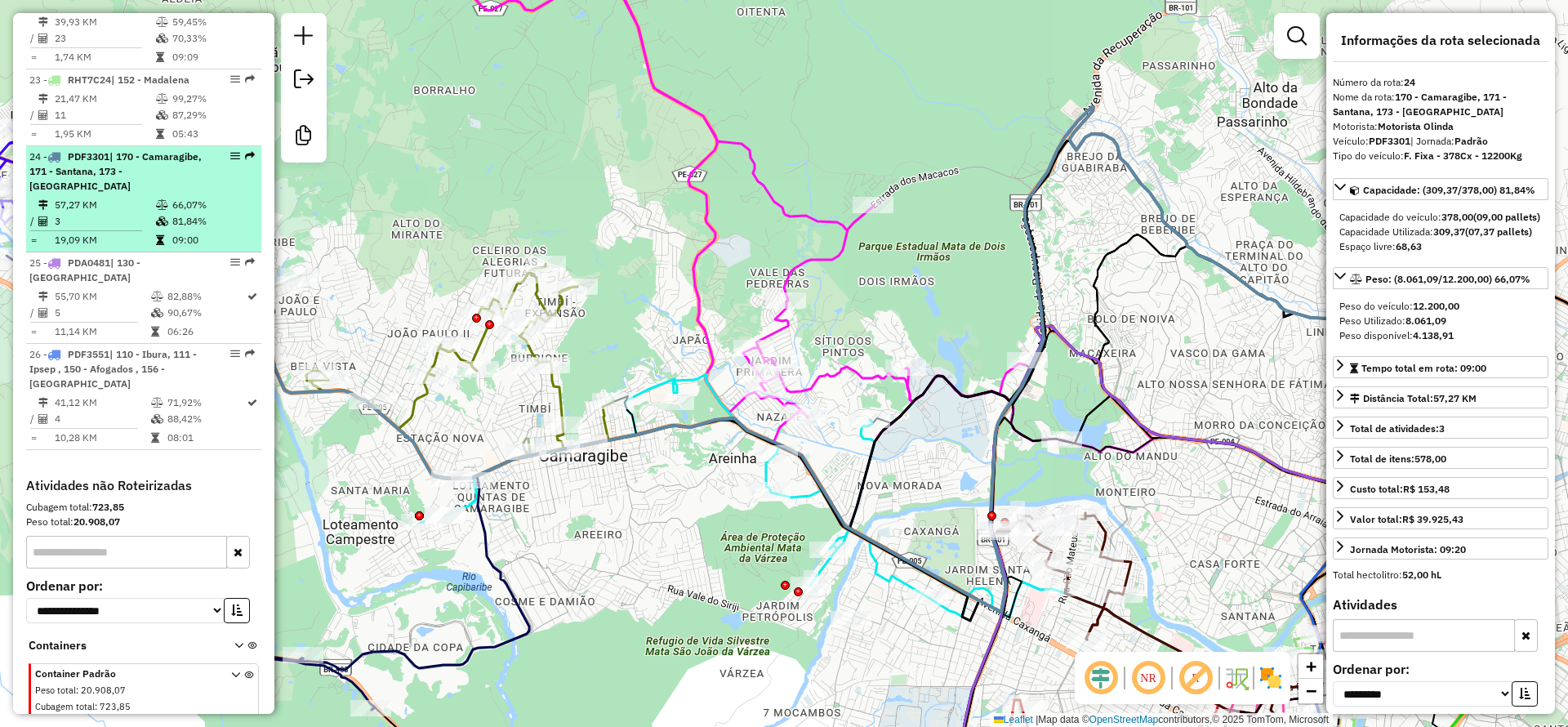
drag, startPoint x: 157, startPoint y: 148, endPoint x: 142, endPoint y: 197, distance: 51.2
click at [128, 213] on td "3" at bounding box center [104, 220] width 102 height 16
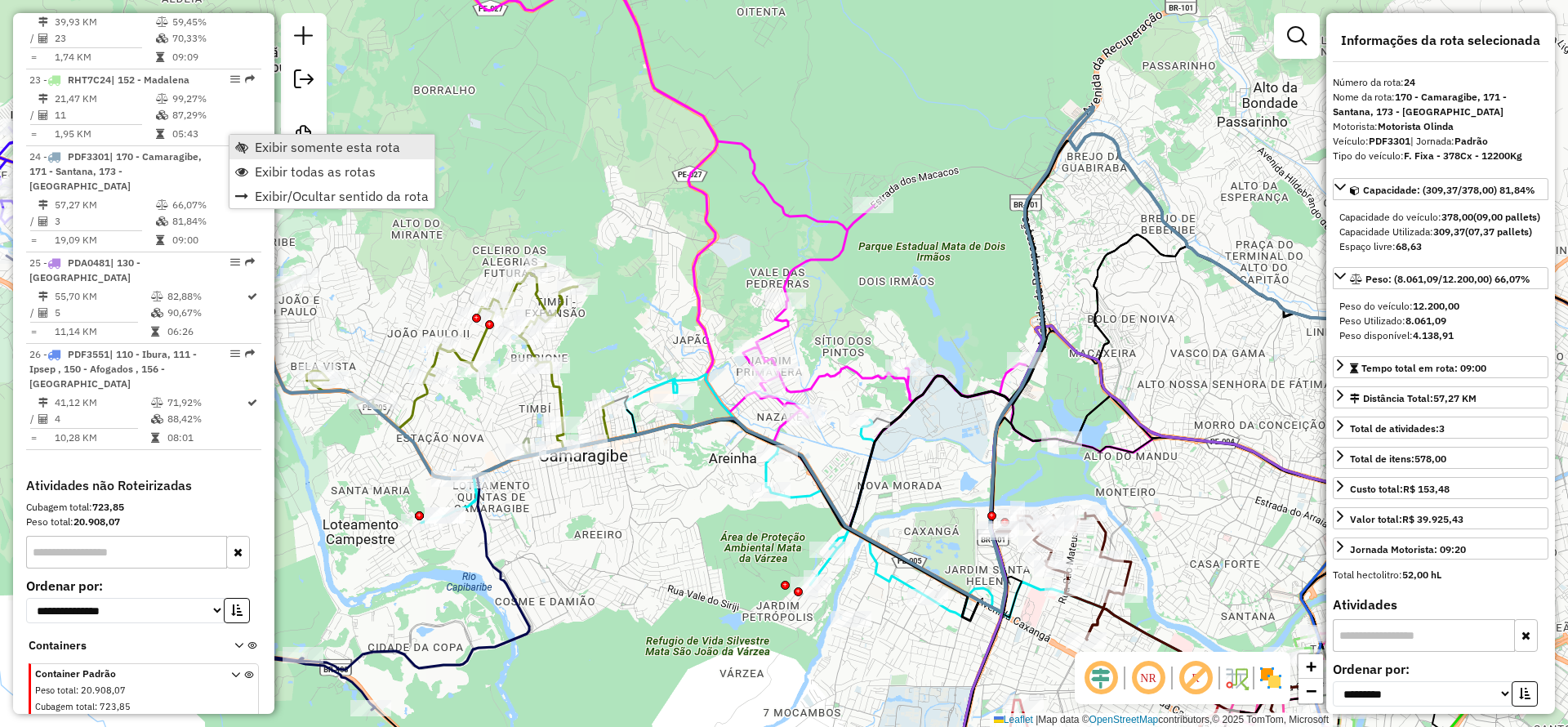
click at [313, 149] on span "Exibir somente esta rota" at bounding box center [327, 146] width 145 height 13
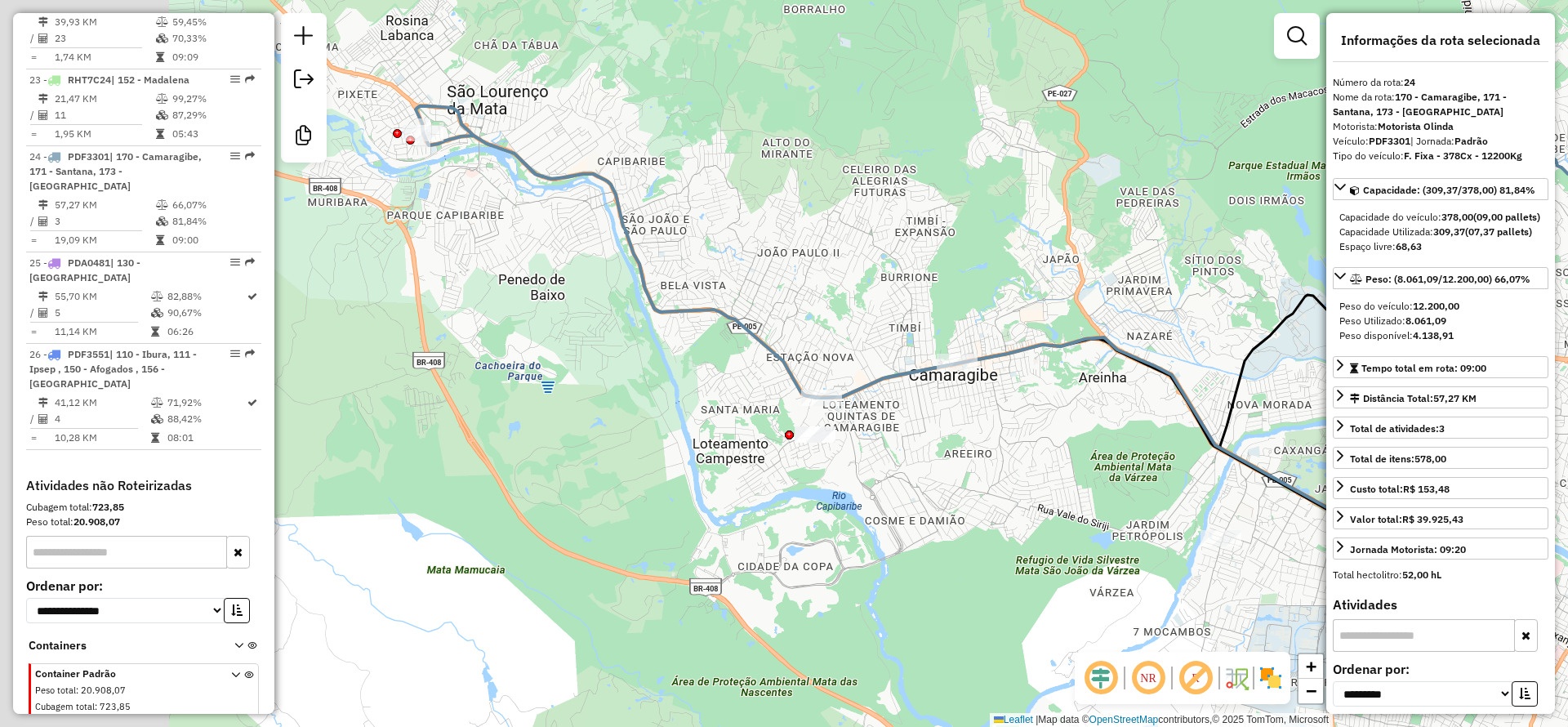
drag, startPoint x: 694, startPoint y: 461, endPoint x: 934, endPoint y: 365, distance: 258.5
click at [1115, 397] on div "Janela de atendimento Grade de atendimento Capacidade Transportadoras Veículos …" at bounding box center [784, 363] width 1568 height 727
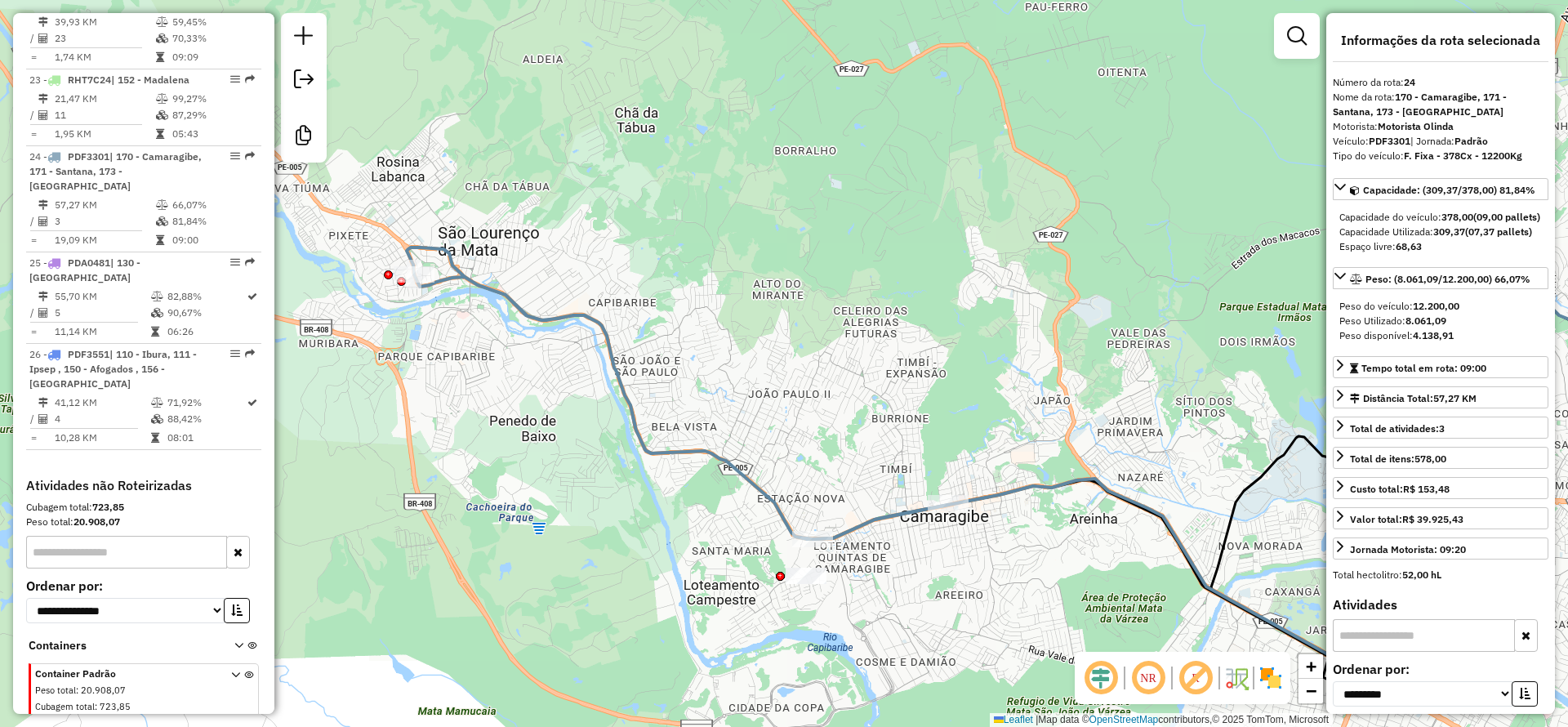
click at [607, 341] on icon at bounding box center [678, 393] width 542 height 291
drag, startPoint x: 863, startPoint y: 351, endPoint x: 802, endPoint y: 315, distance: 70.8
click at [803, 317] on div "Janela de atendimento Grade de atendimento Capacidade Transportadoras Veículos …" at bounding box center [784, 363] width 1568 height 727
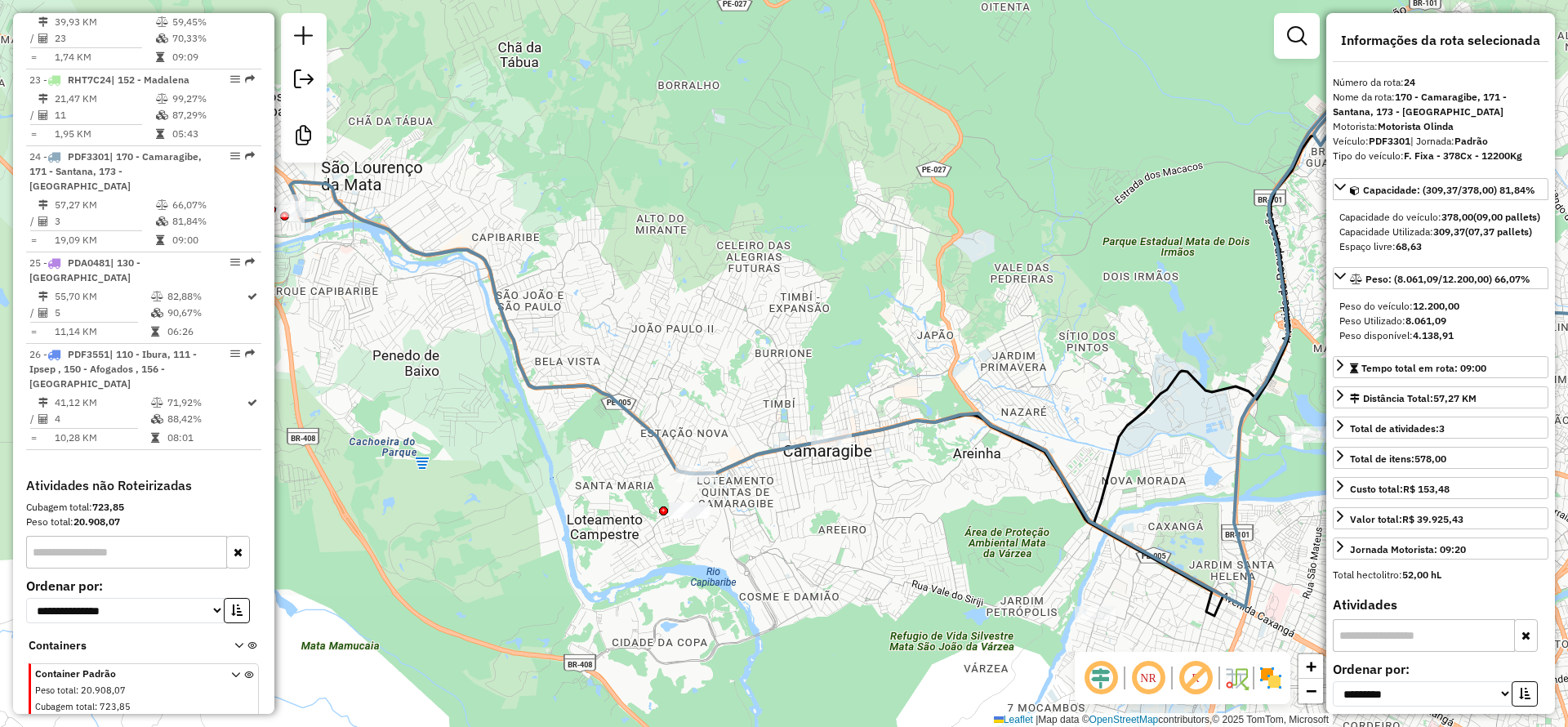
click at [859, 354] on div "Janela de atendimento Grade de atendimento Capacidade Transportadoras Veículos …" at bounding box center [784, 363] width 1568 height 727
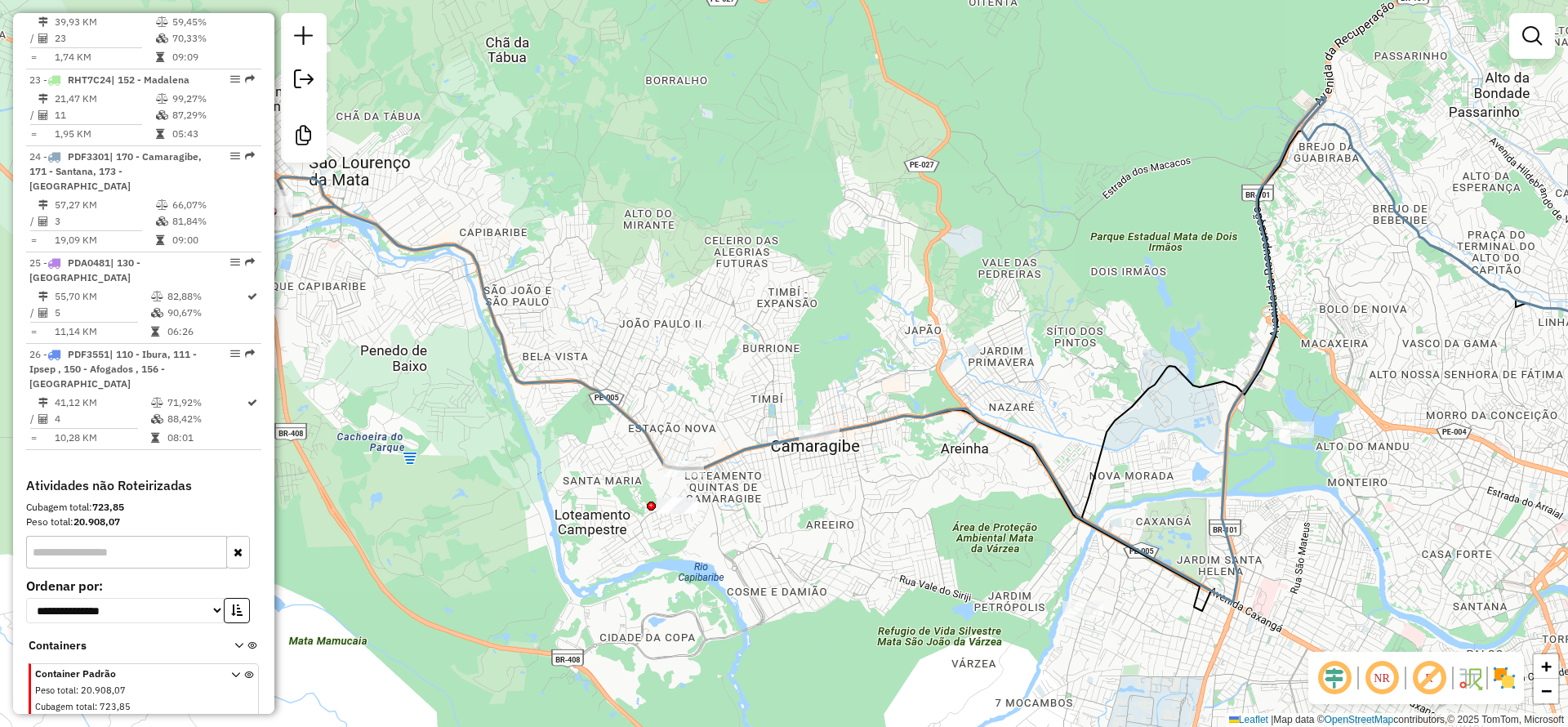
drag, startPoint x: 1031, startPoint y: 319, endPoint x: 733, endPoint y: 297, distance: 298.8
click at [733, 298] on div "Janela de atendimento Grade de atendimento Capacidade Transportadoras Veículos …" at bounding box center [784, 363] width 1568 height 727
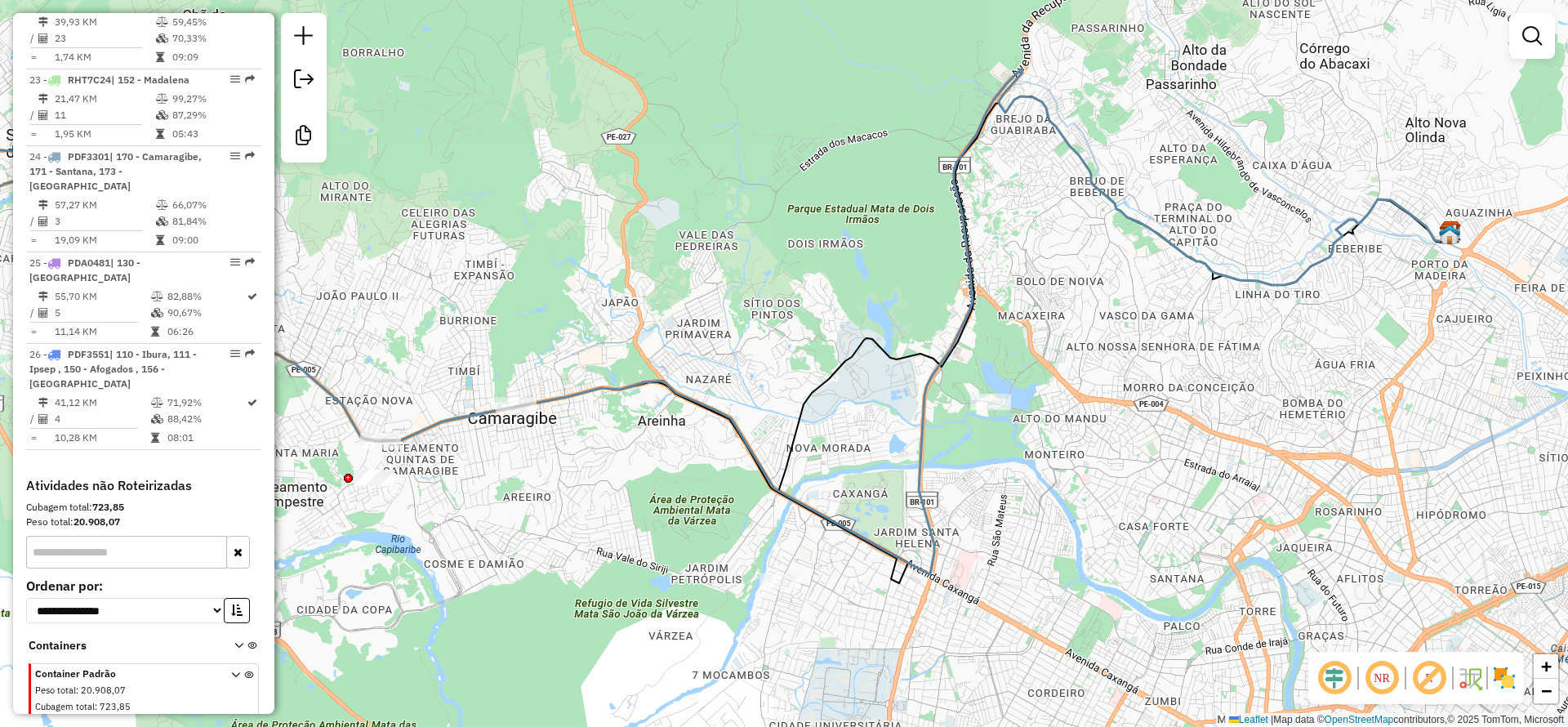
click at [507, 420] on div "Janela de atendimento Grade de atendimento Capacidade Transportadoras Veículos …" at bounding box center [784, 363] width 1568 height 727
select select "**********"
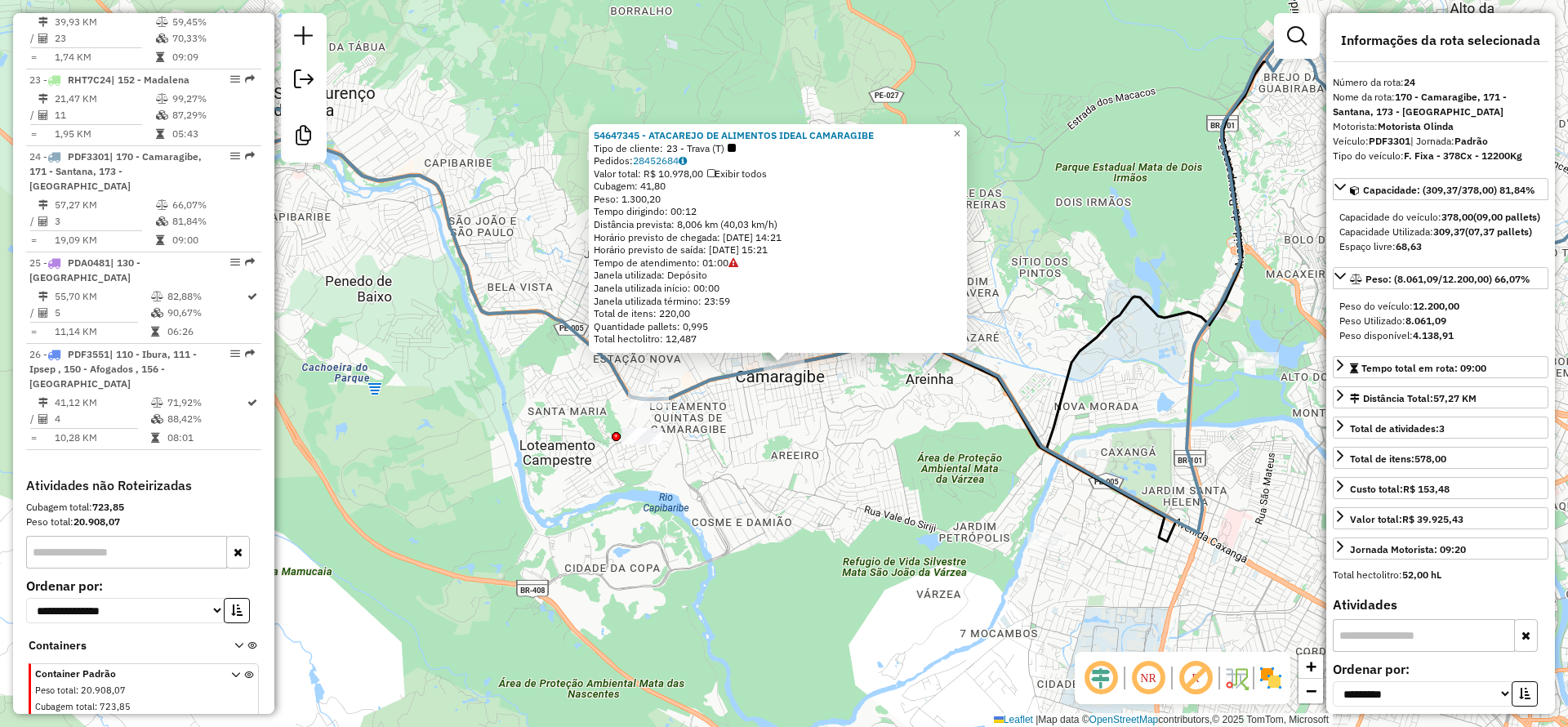
click at [738, 266] on icon at bounding box center [733, 262] width 9 height 9
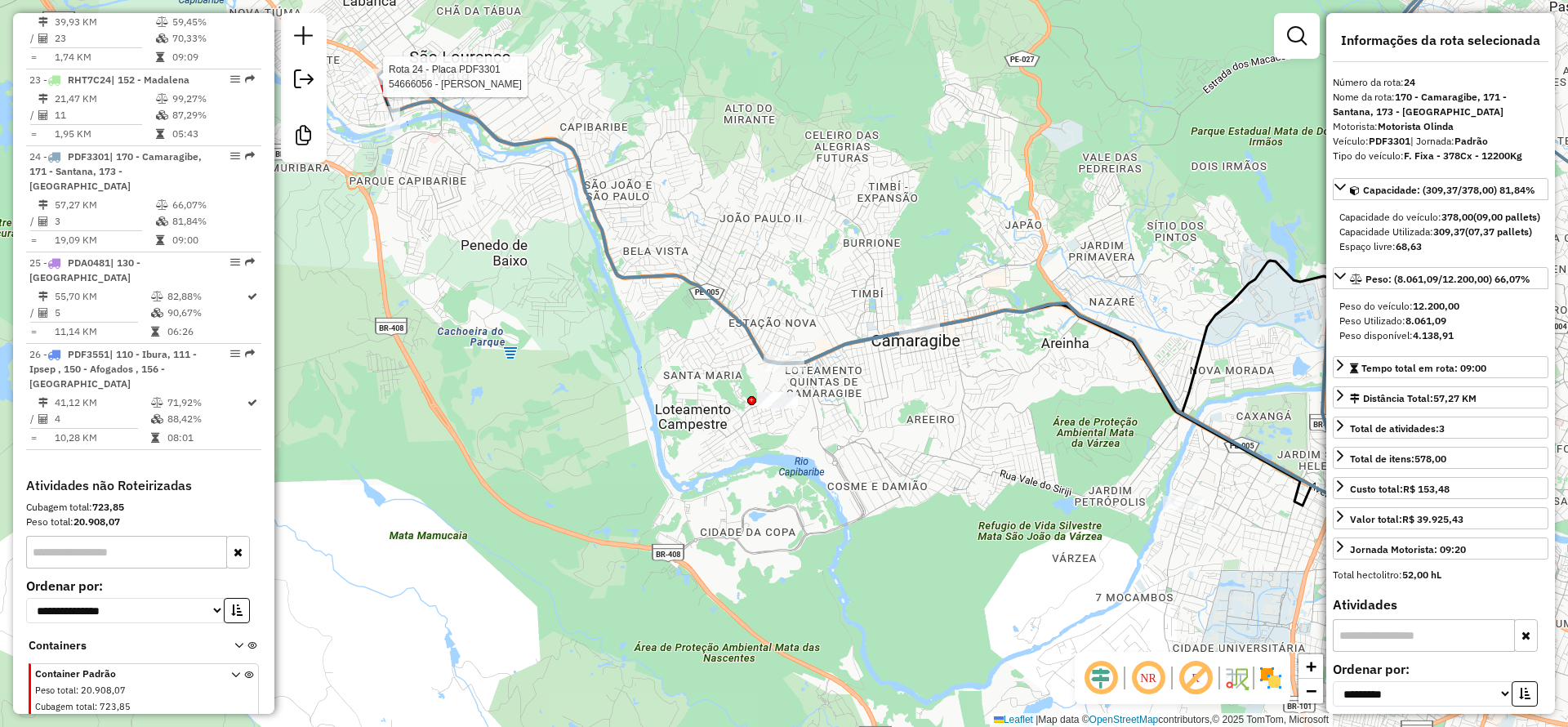
click at [383, 85] on div at bounding box center [379, 76] width 41 height 16
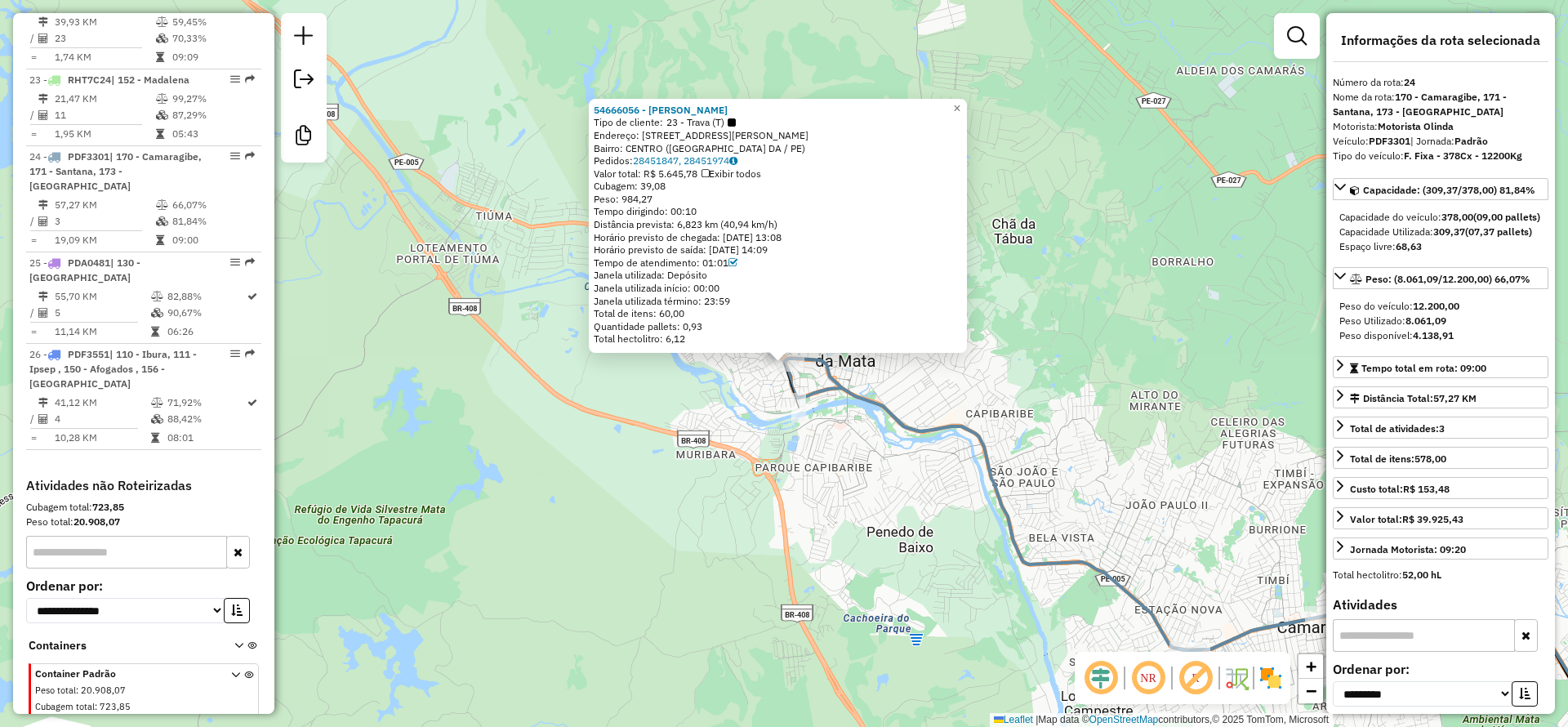
click at [737, 261] on icon at bounding box center [733, 262] width 9 height 9
drag, startPoint x: 919, startPoint y: 487, endPoint x: 728, endPoint y: 214, distance: 333.2
click at [728, 214] on div "54666056 - [PERSON_NAME] Tipo de cliente: 23 - Trava (T) Endereço: AV DOUTOR [P…" at bounding box center [784, 363] width 1568 height 727
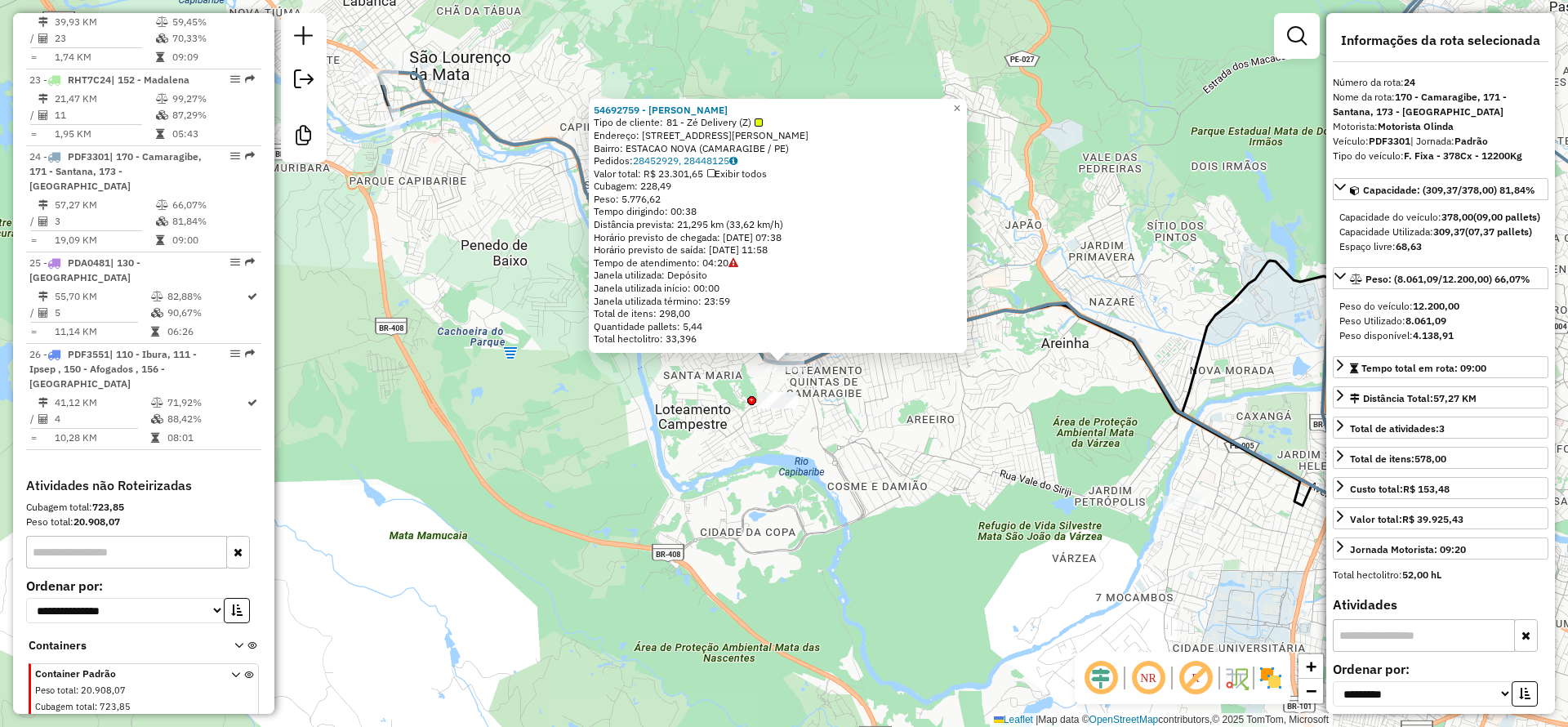
drag, startPoint x: 1046, startPoint y: 273, endPoint x: 1034, endPoint y: 296, distance: 25.9
click at [1041, 286] on div "54692759 - [PERSON_NAME] DA SI Tipo de cliente: 81 - Zé Delivery (Z) Endereço: …" at bounding box center [784, 363] width 1568 height 727
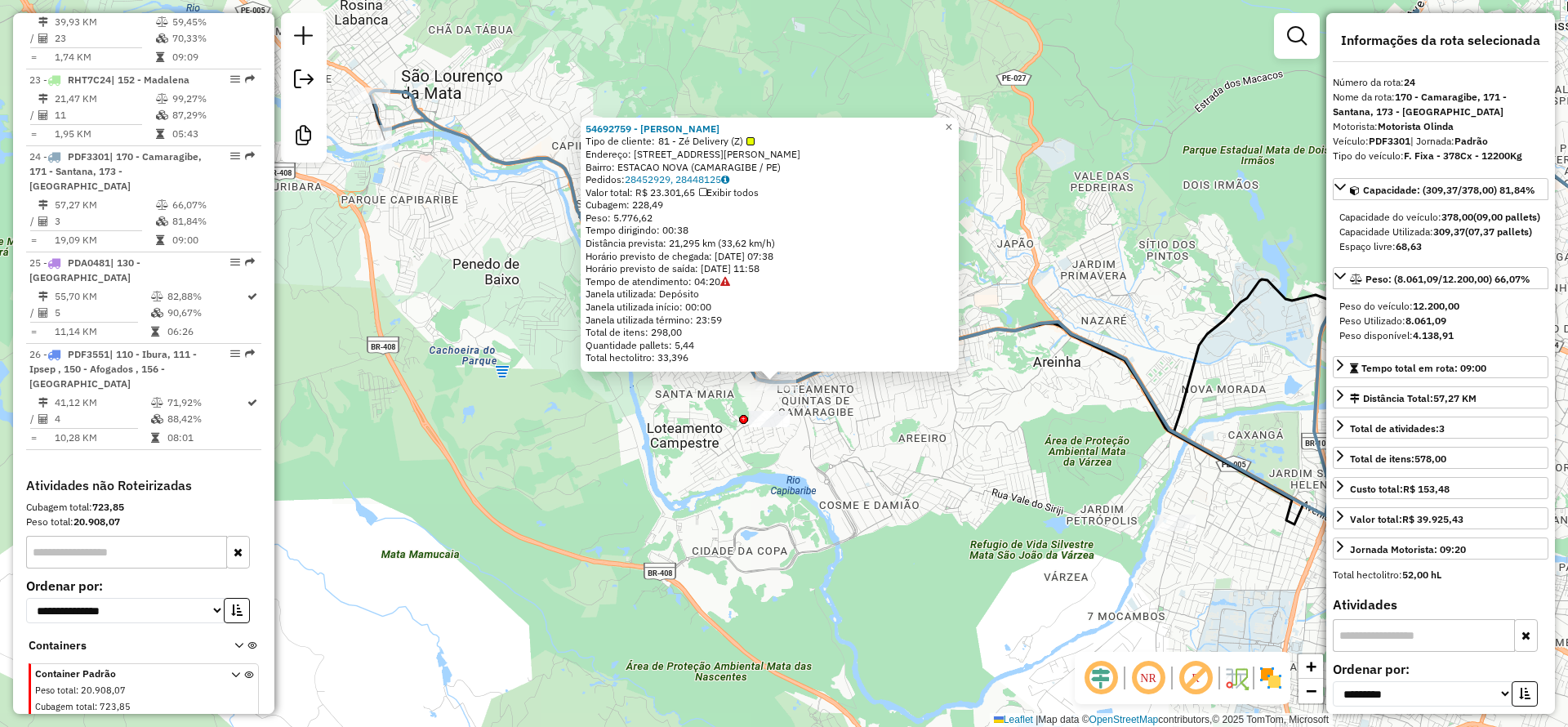
click at [1031, 316] on icon at bounding box center [1250, 262] width 949 height 505
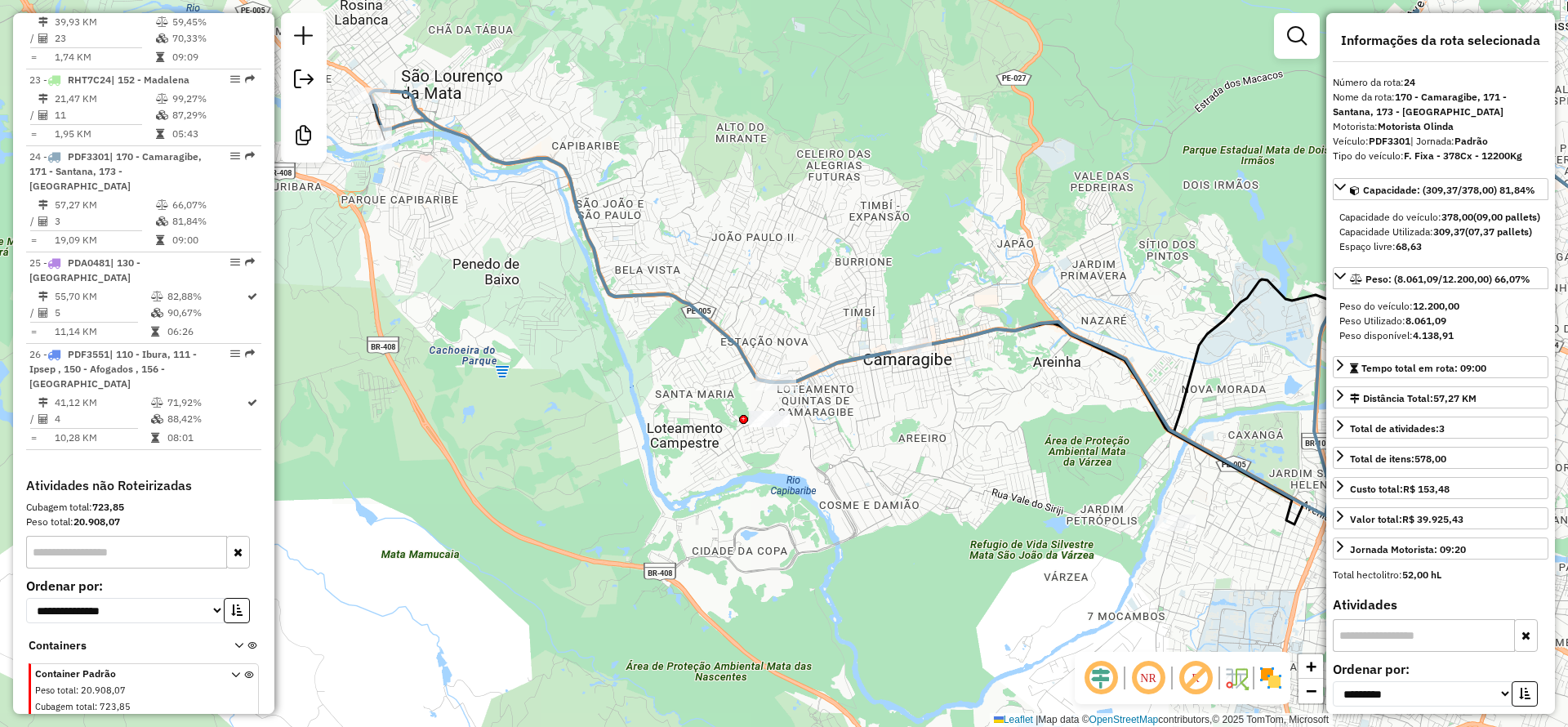
click at [1034, 323] on icon at bounding box center [1250, 262] width 949 height 505
click at [859, 365] on icon at bounding box center [641, 236] width 542 height 291
click at [858, 363] on icon at bounding box center [641, 236] width 542 height 291
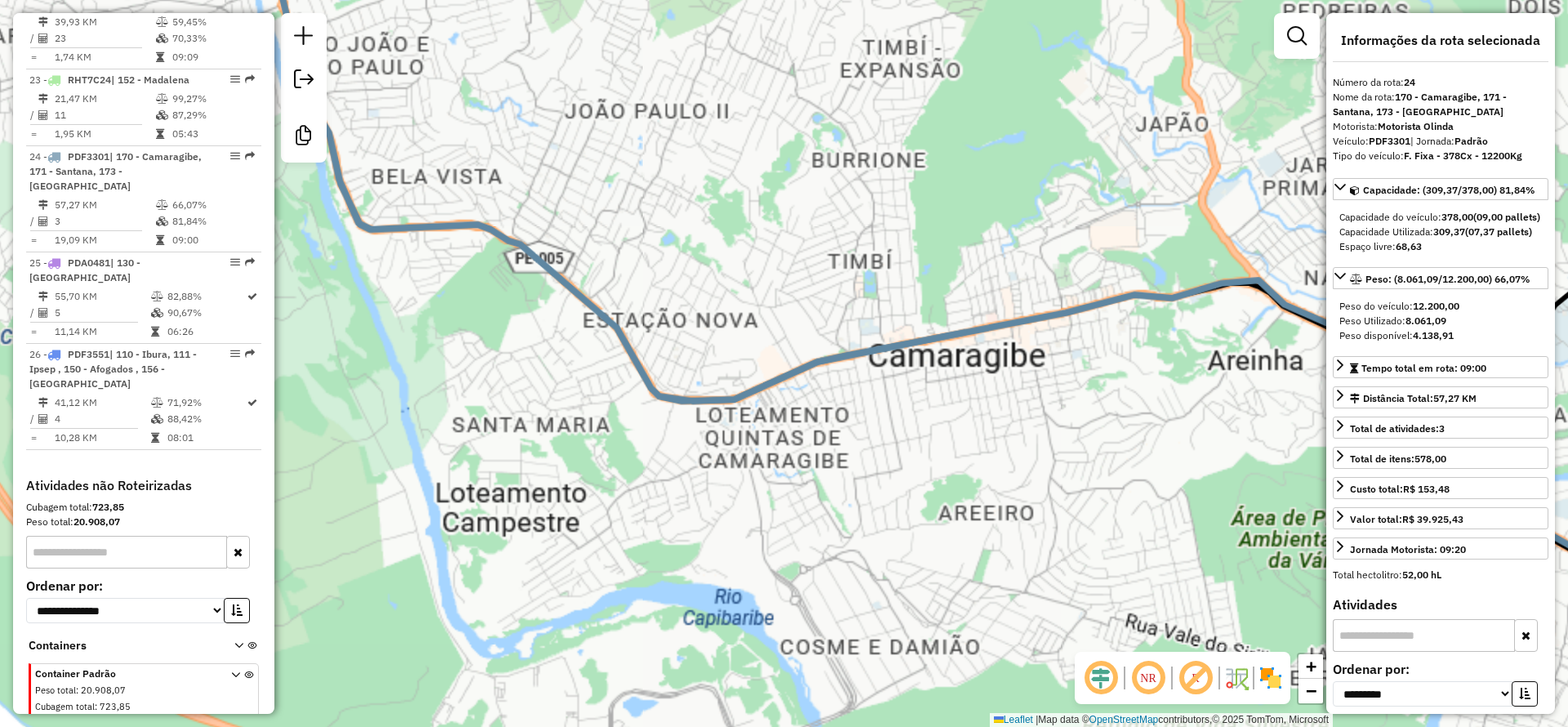
click at [860, 365] on icon at bounding box center [422, 109] width 1083 height 583
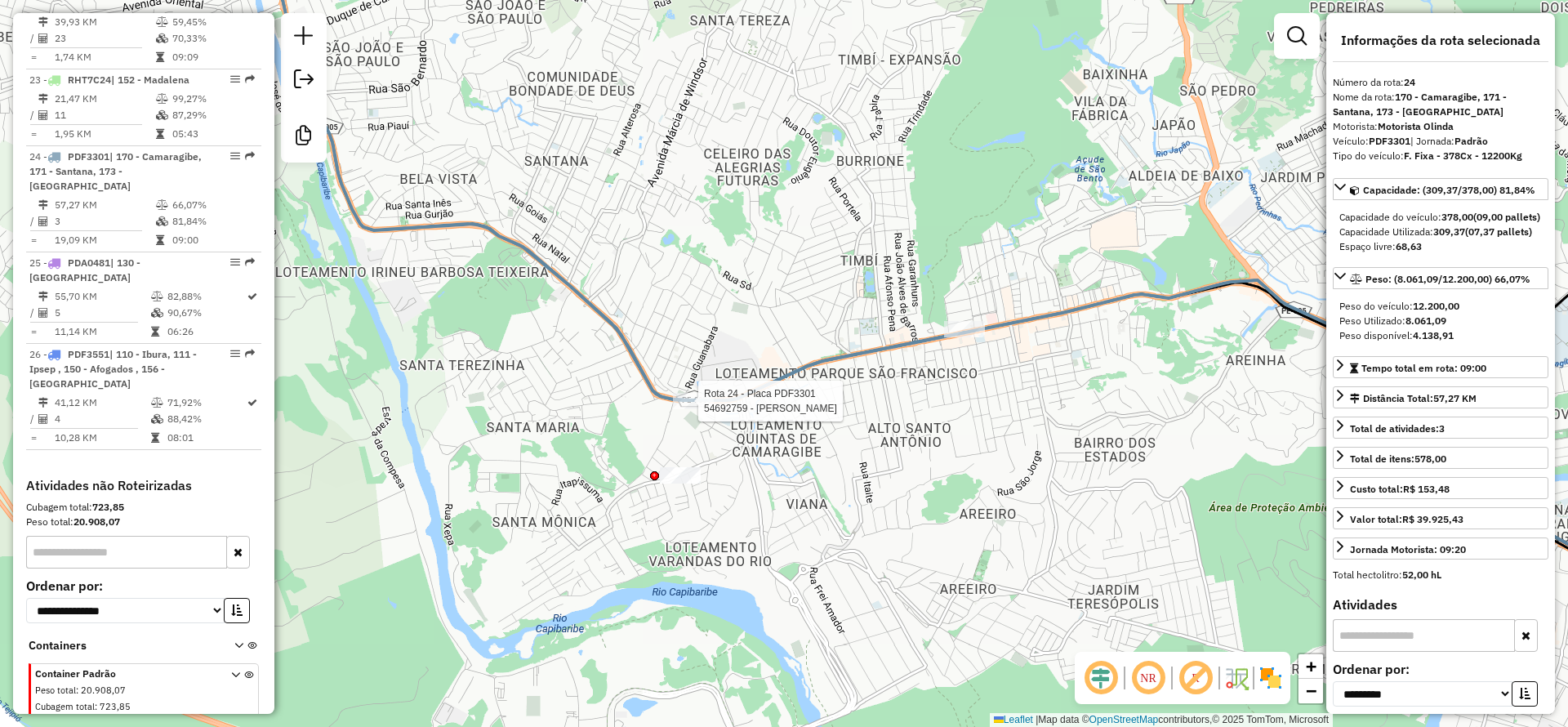
click at [705, 402] on div "Rota 24 - Placa PDF3301 54692759 - [PERSON_NAME] DA SI Janela de atendimento Gr…" at bounding box center [784, 363] width 1568 height 727
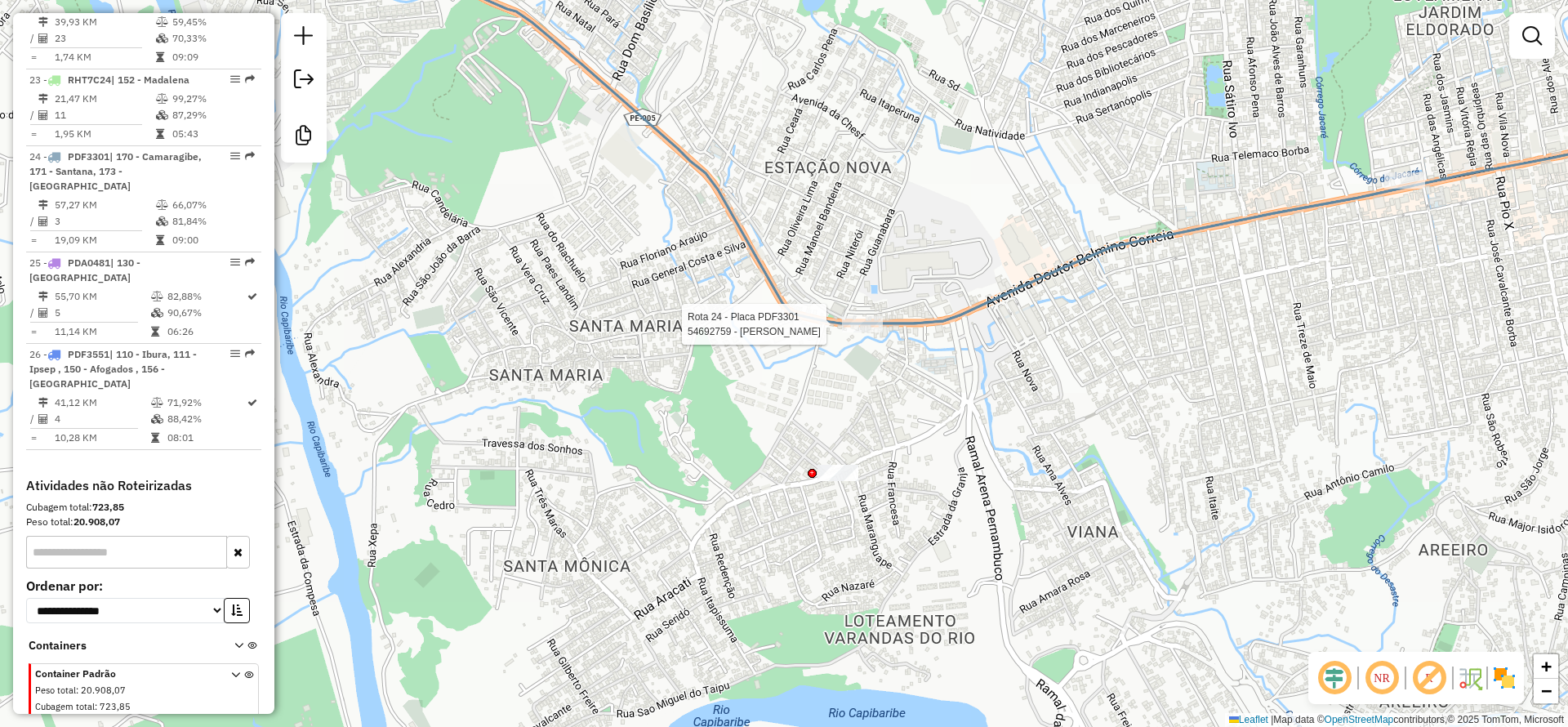
select select "**********"
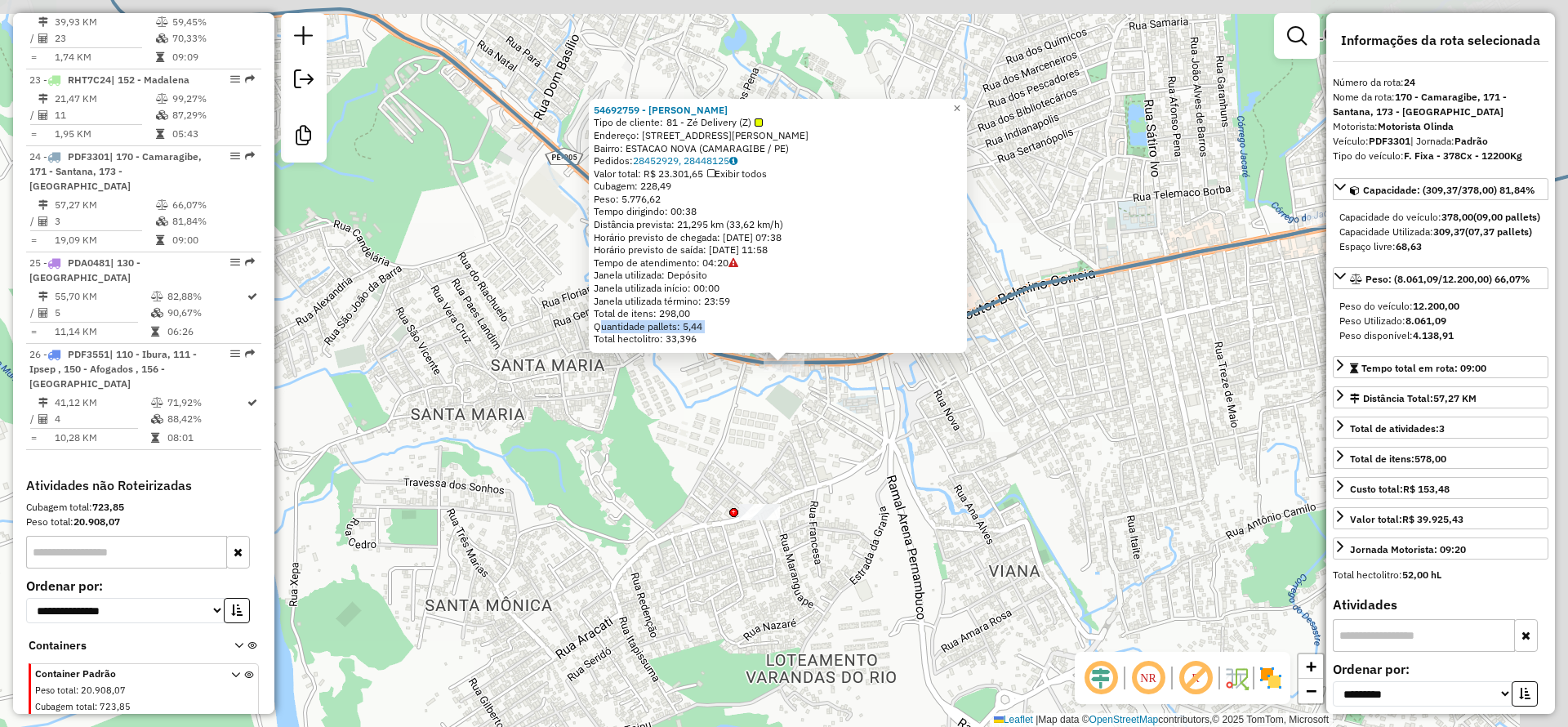
click at [873, 321] on div "Quantidade pallets: 5,44" at bounding box center [778, 326] width 368 height 13
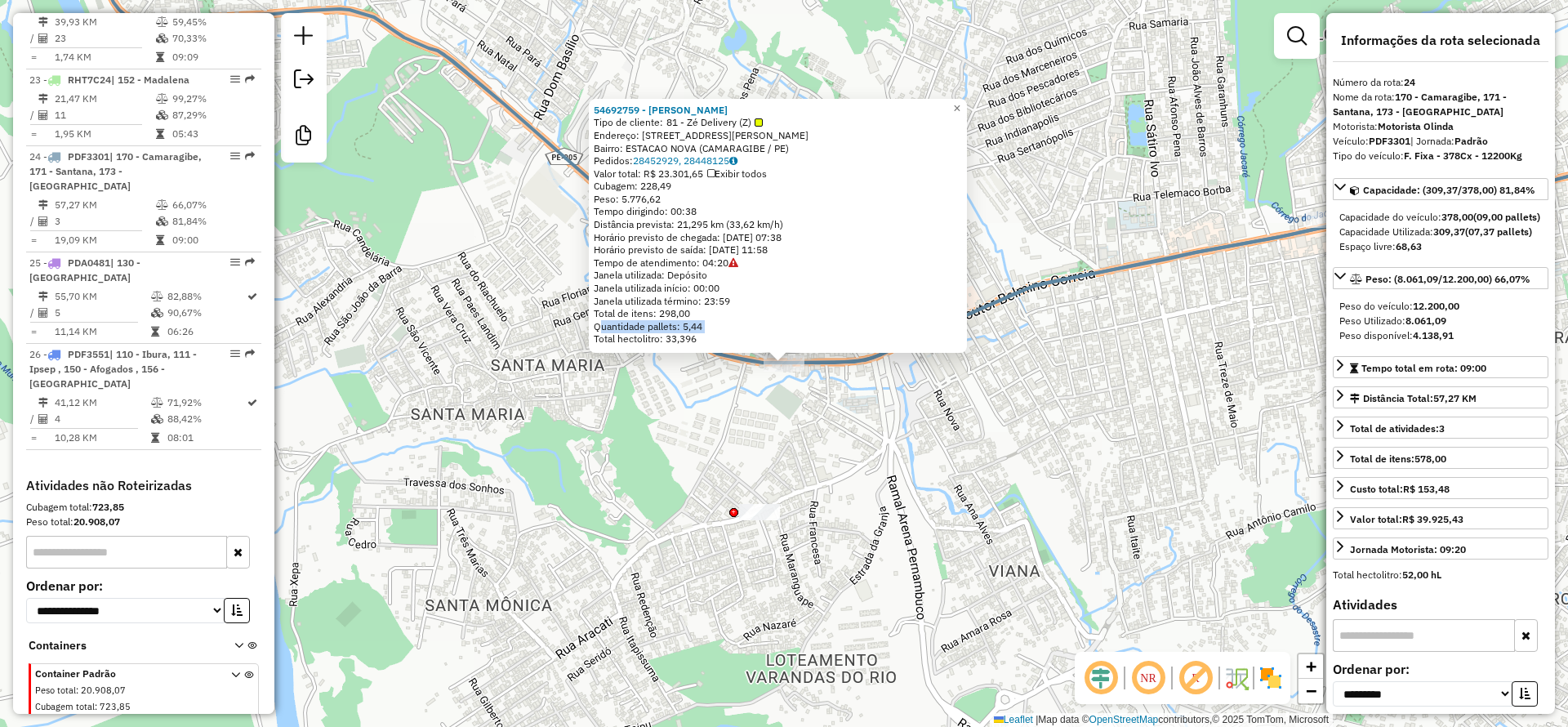
click at [832, 360] on icon at bounding box center [703, 144] width 1248 height 435
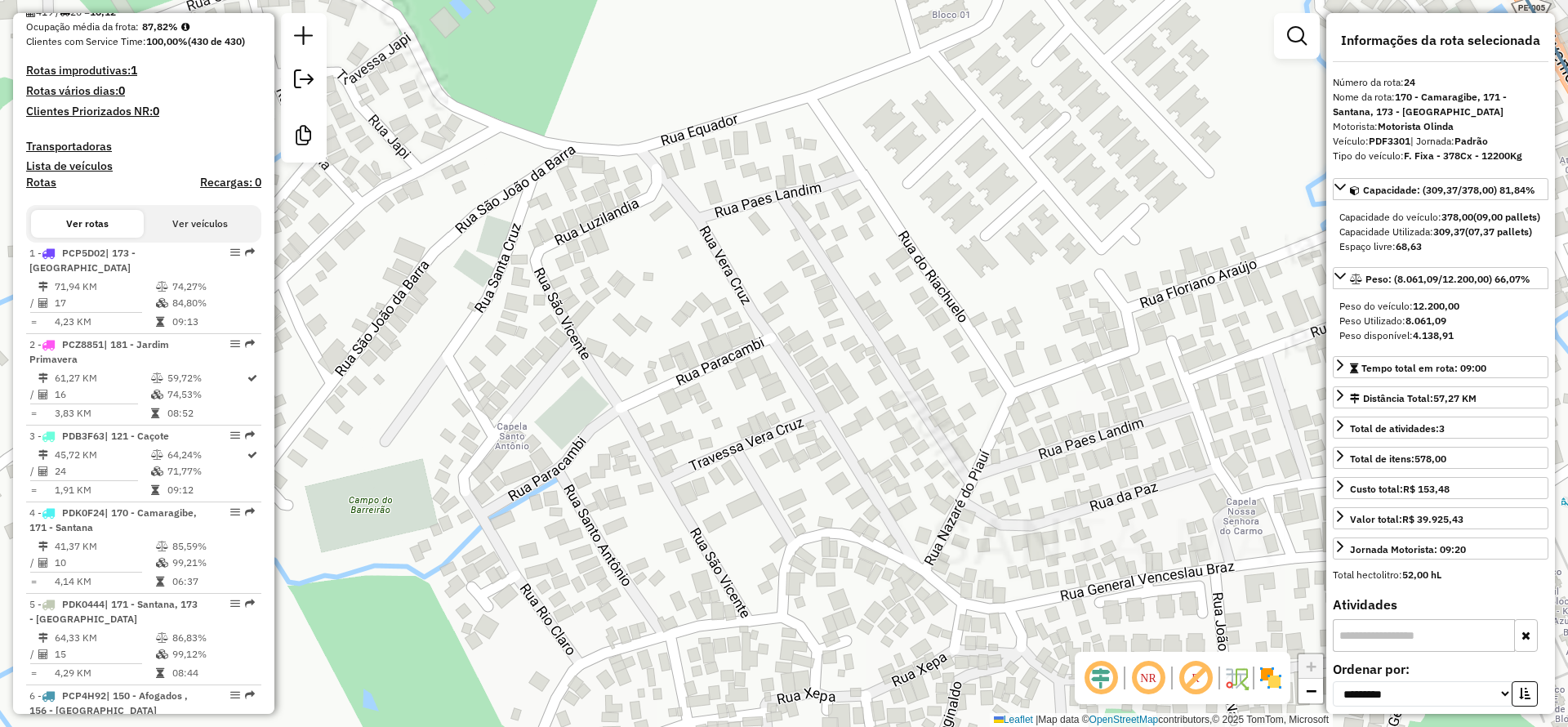
scroll to position [0, 0]
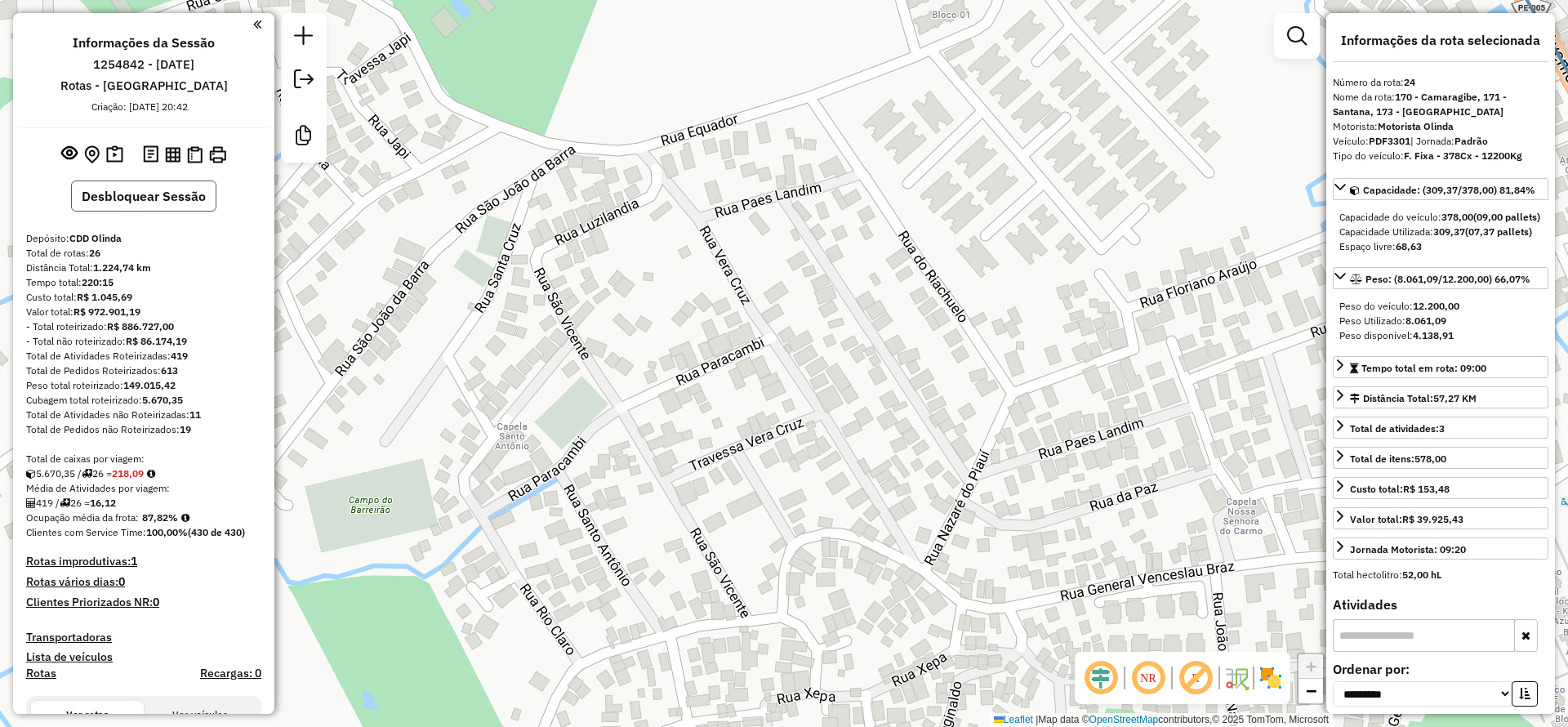
click at [146, 189] on button "Desbloquear Sessão" at bounding box center [144, 196] width 145 height 31
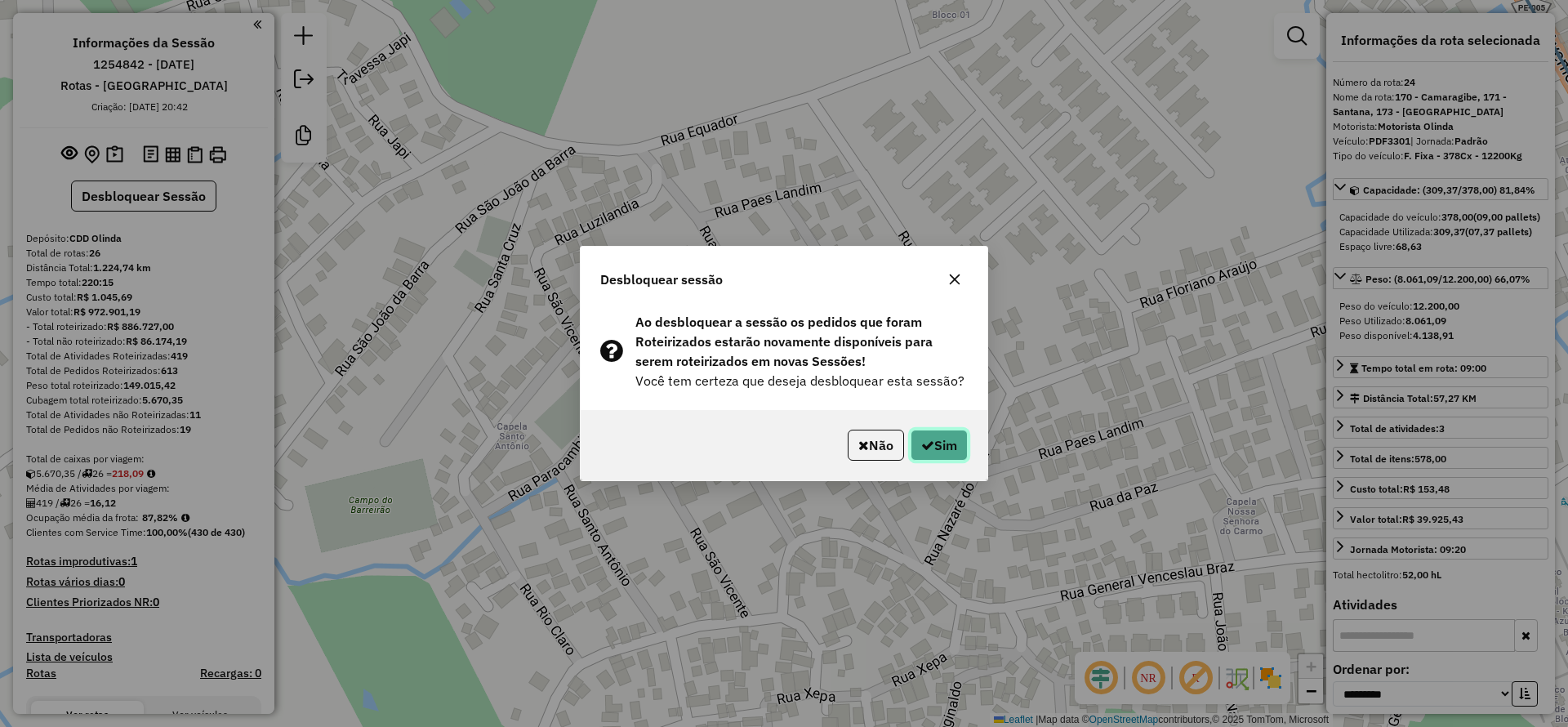
click at [925, 434] on button "Sim" at bounding box center [939, 445] width 57 height 31
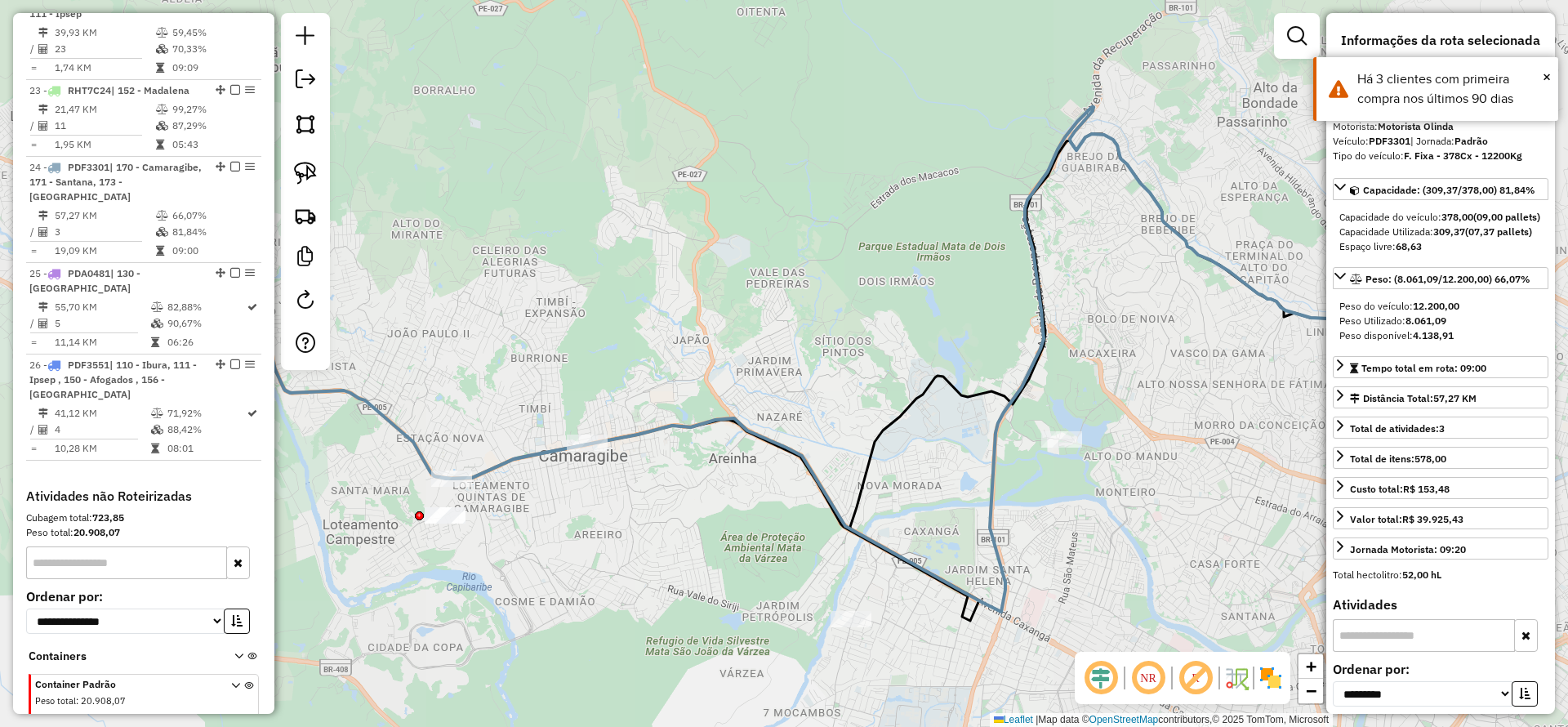
scroll to position [2664, 0]
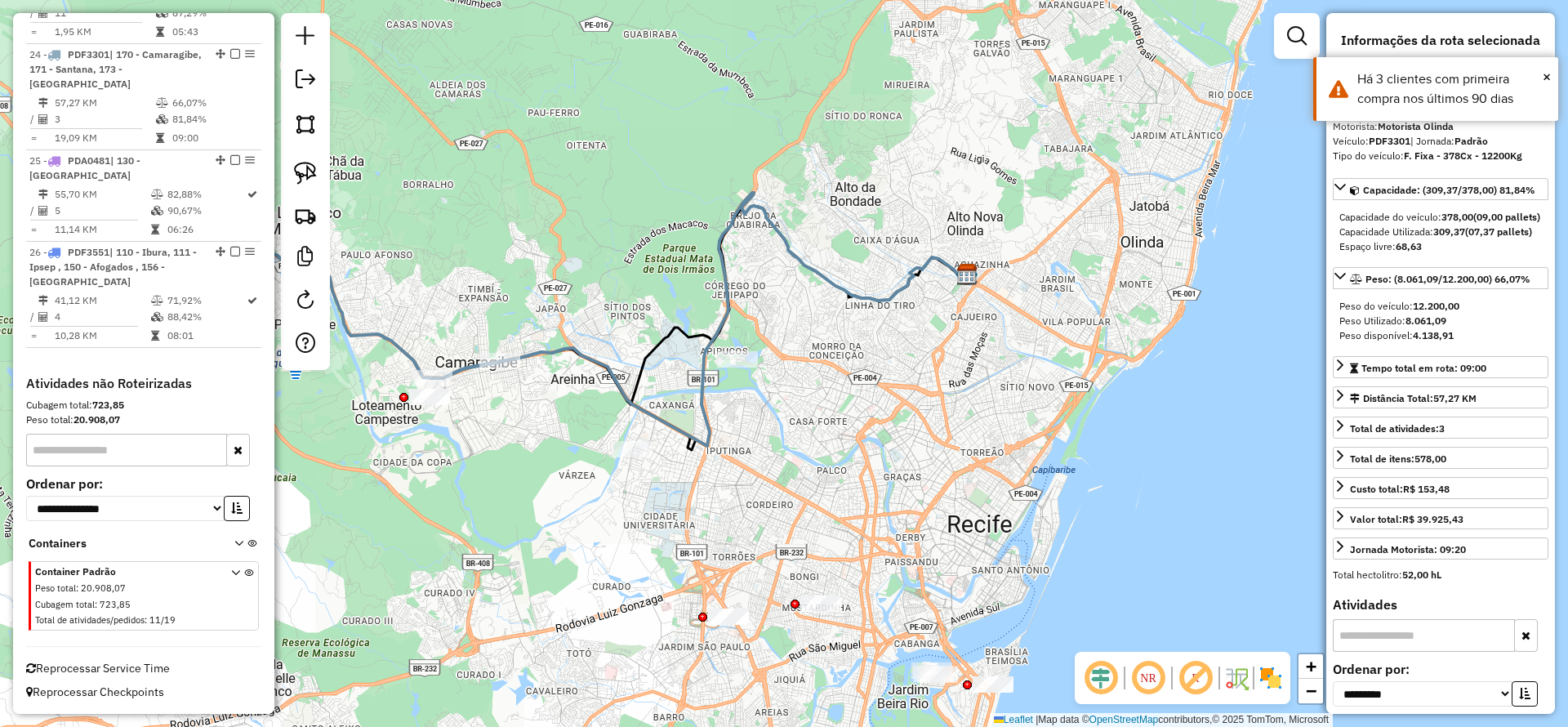
click at [601, 375] on icon at bounding box center [700, 320] width 536 height 253
click at [600, 356] on icon at bounding box center [700, 320] width 536 height 253
click at [597, 353] on icon at bounding box center [700, 320] width 536 height 253
click at [600, 359] on icon at bounding box center [700, 320] width 536 height 253
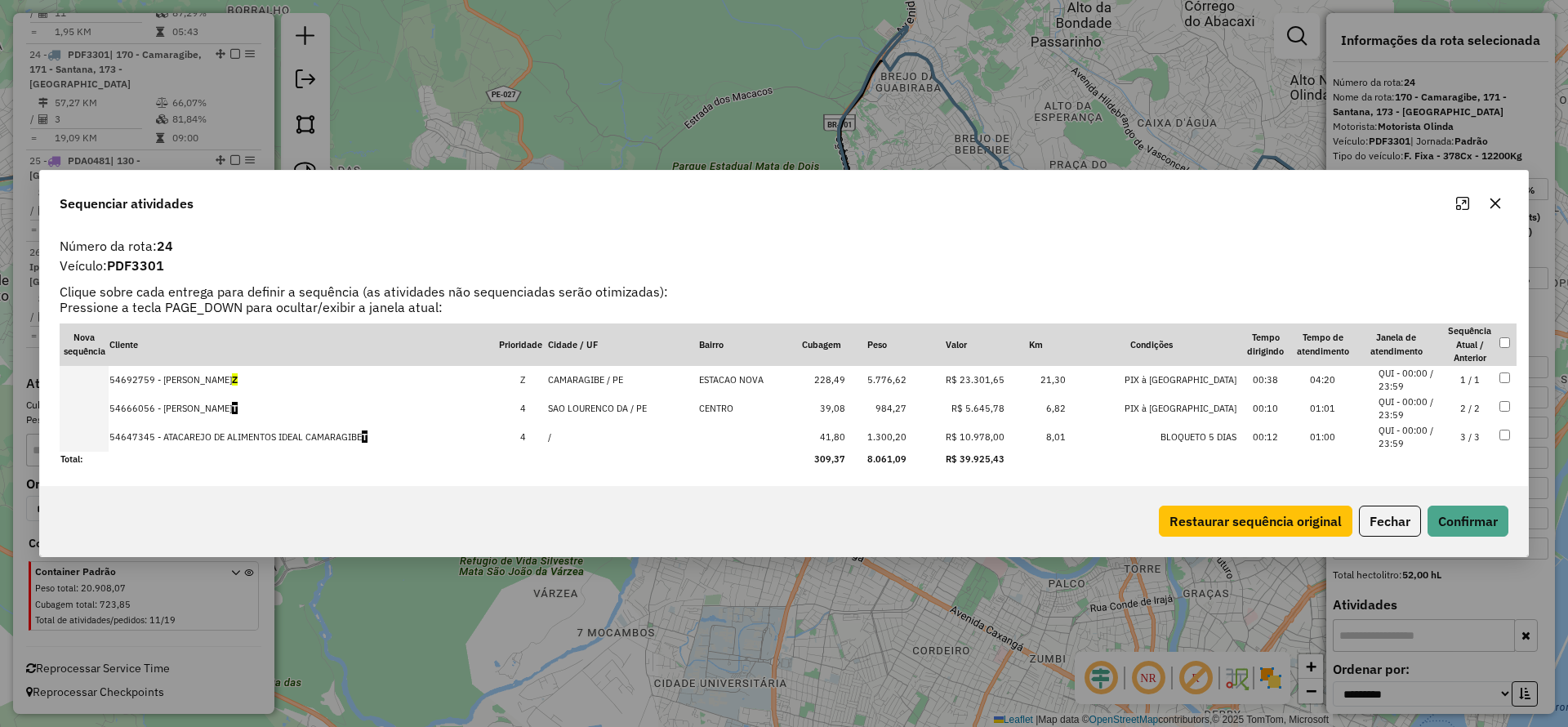
drag, startPoint x: 1501, startPoint y: 194, endPoint x: 1344, endPoint y: 237, distance: 162.8
click at [1500, 194] on button "button" at bounding box center [1495, 203] width 26 height 26
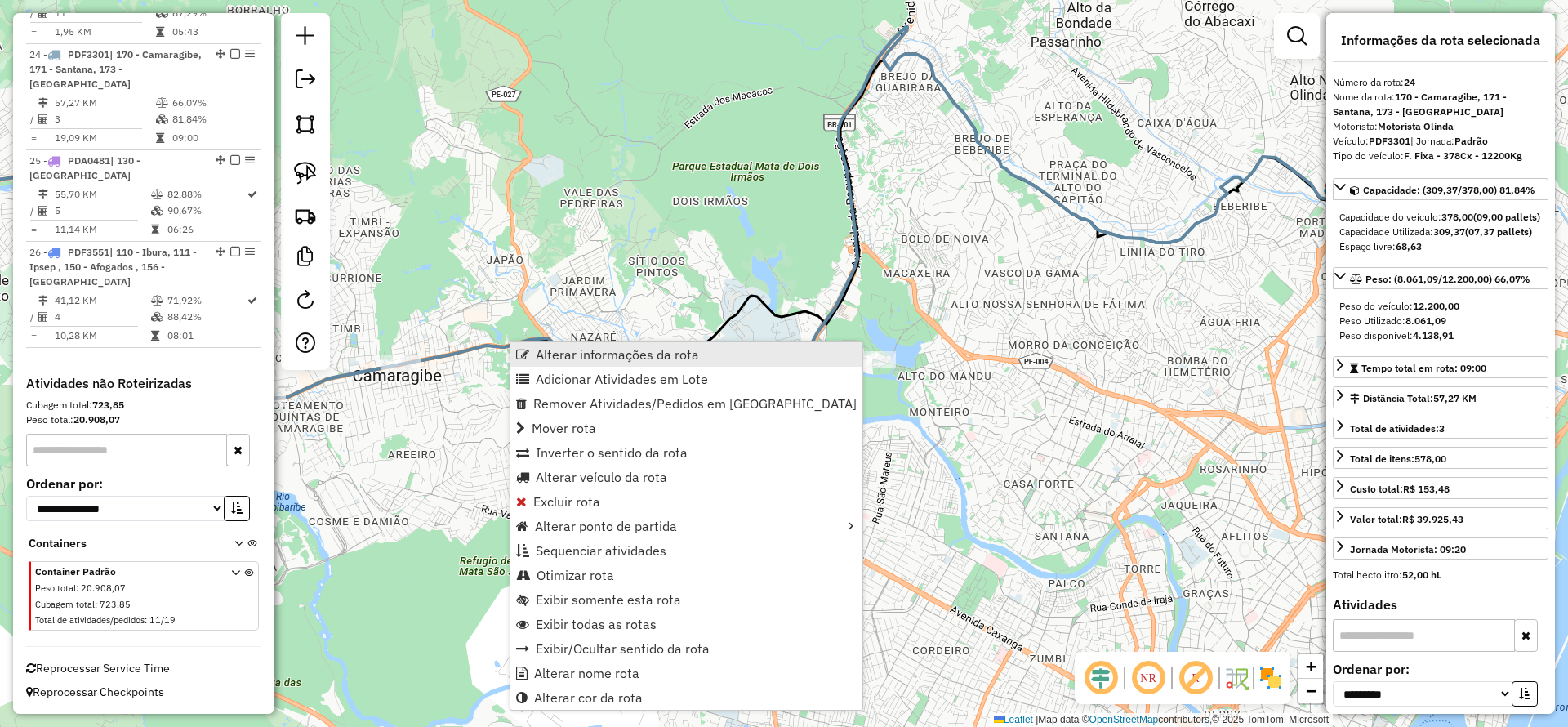
click at [614, 360] on span "Alterar informações da rota" at bounding box center [617, 354] width 163 height 13
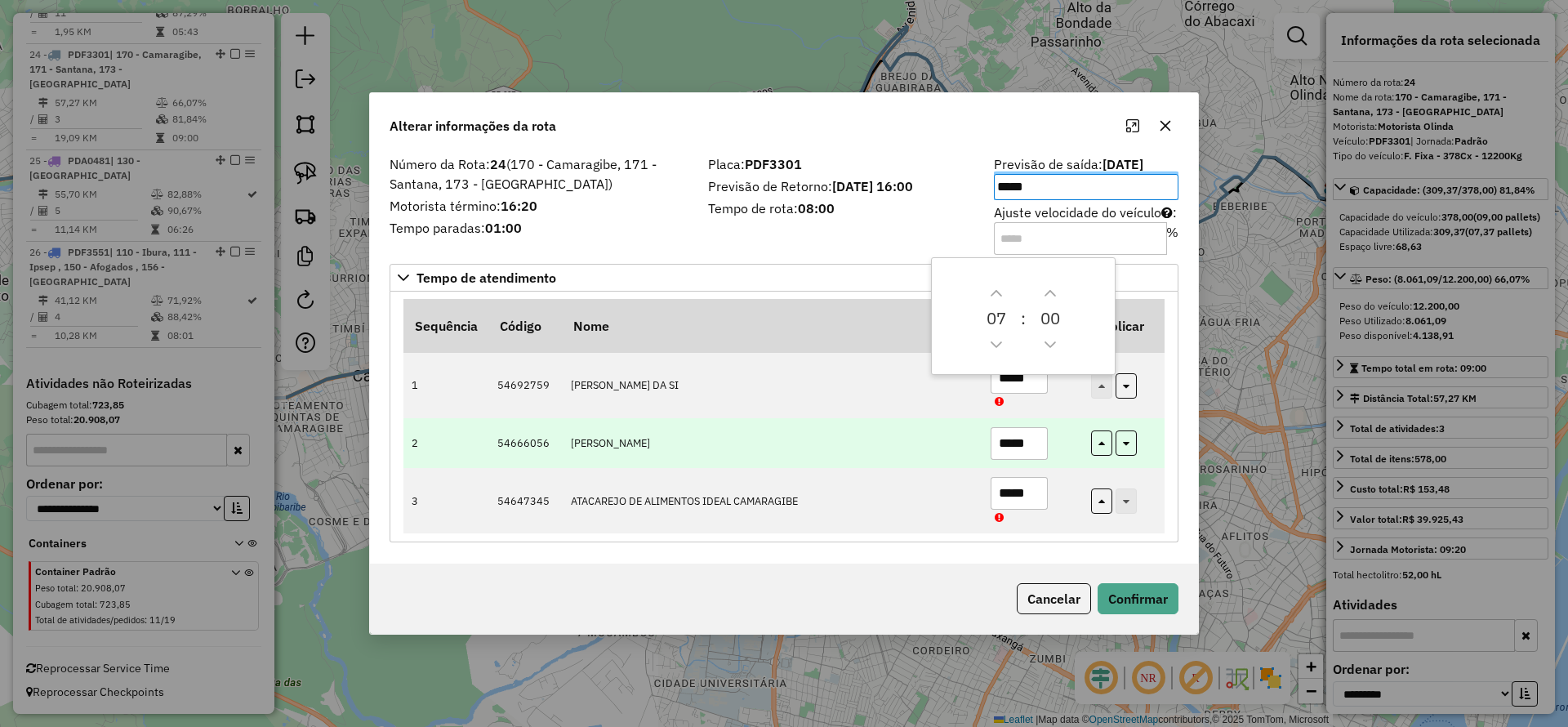
click at [756, 449] on td "[PERSON_NAME]" at bounding box center [772, 443] width 420 height 50
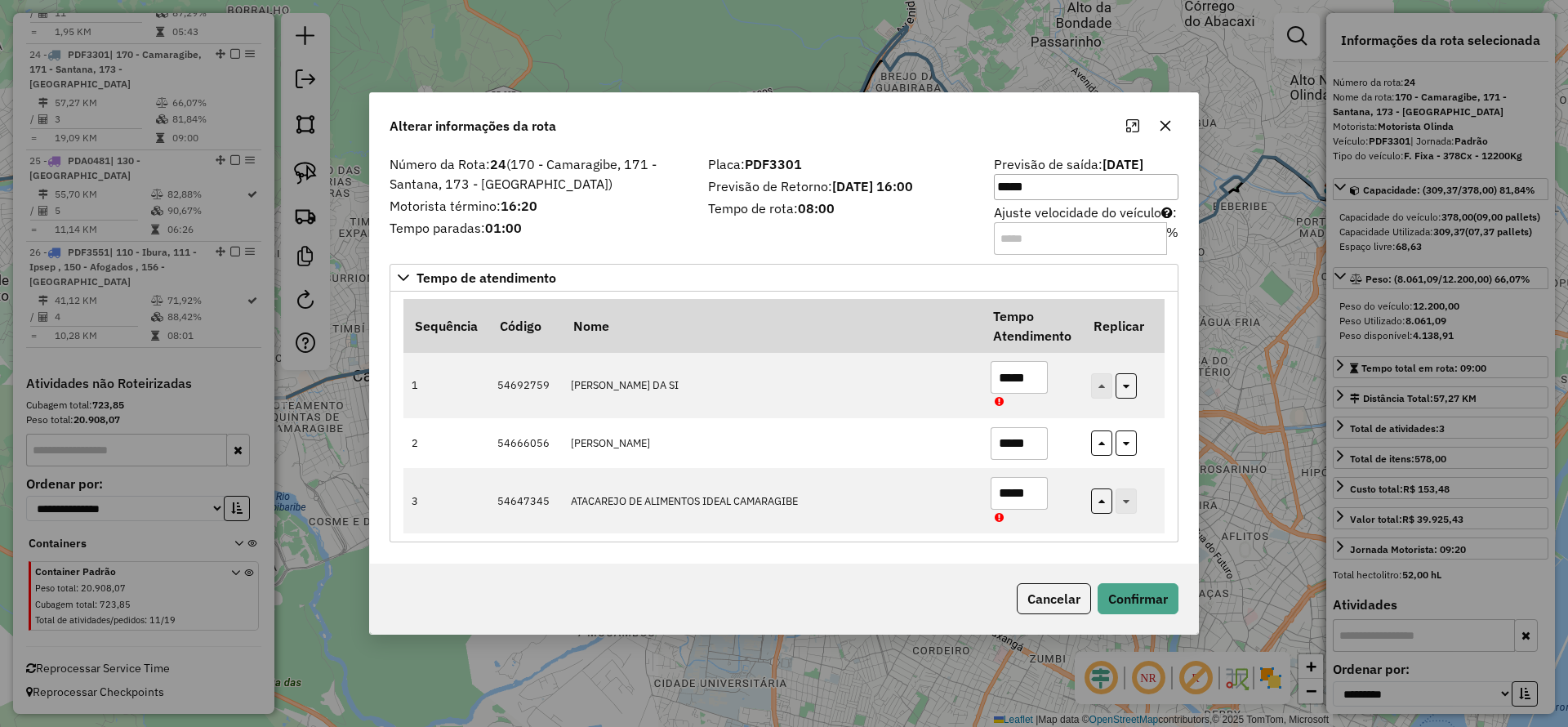
click at [1165, 121] on icon "button" at bounding box center [1165, 126] width 13 height 13
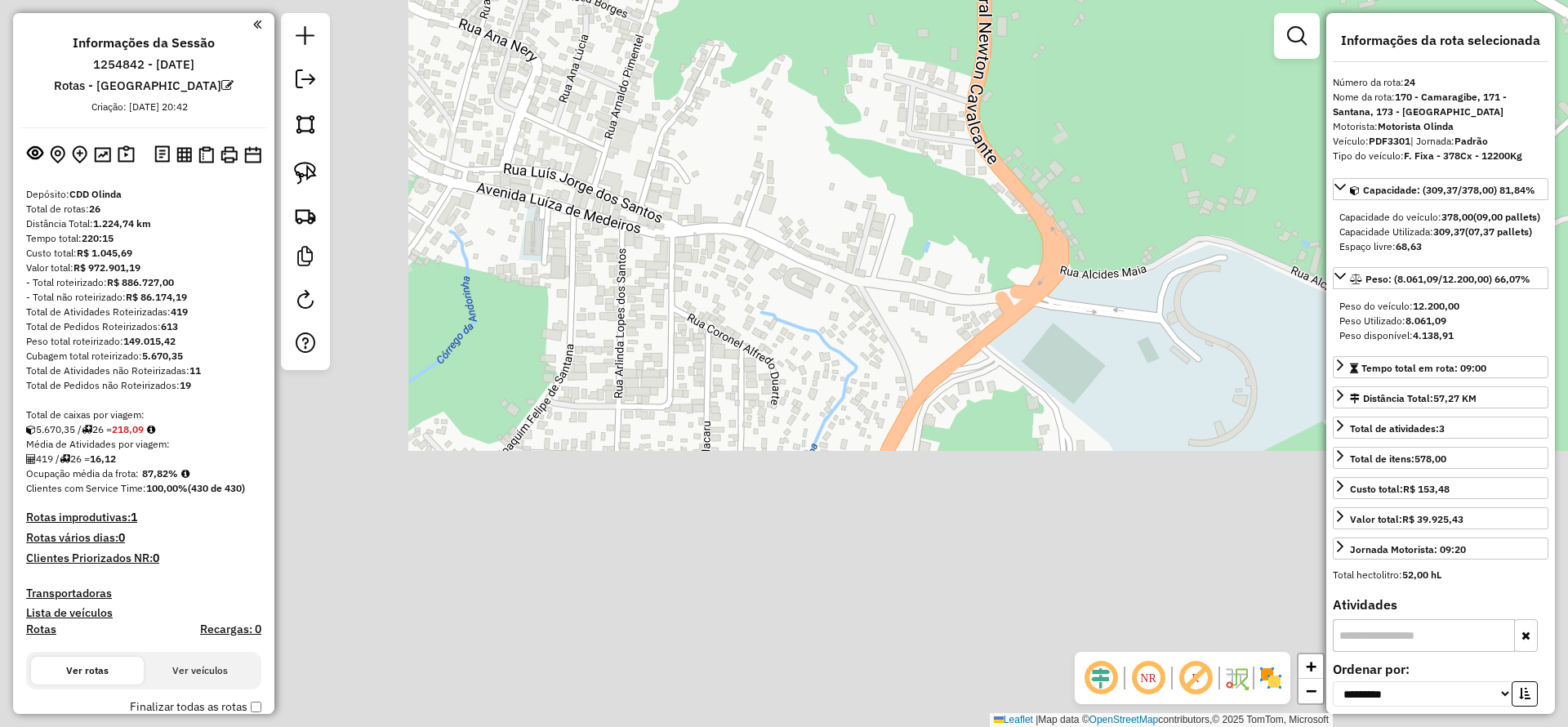
drag, startPoint x: 998, startPoint y: 121, endPoint x: 918, endPoint y: 138, distance: 81.8
click at [990, 80] on div "Janela de atendimento Grade de atendimento Capacidade Transportadoras Veículos …" at bounding box center [784, 363] width 1568 height 727
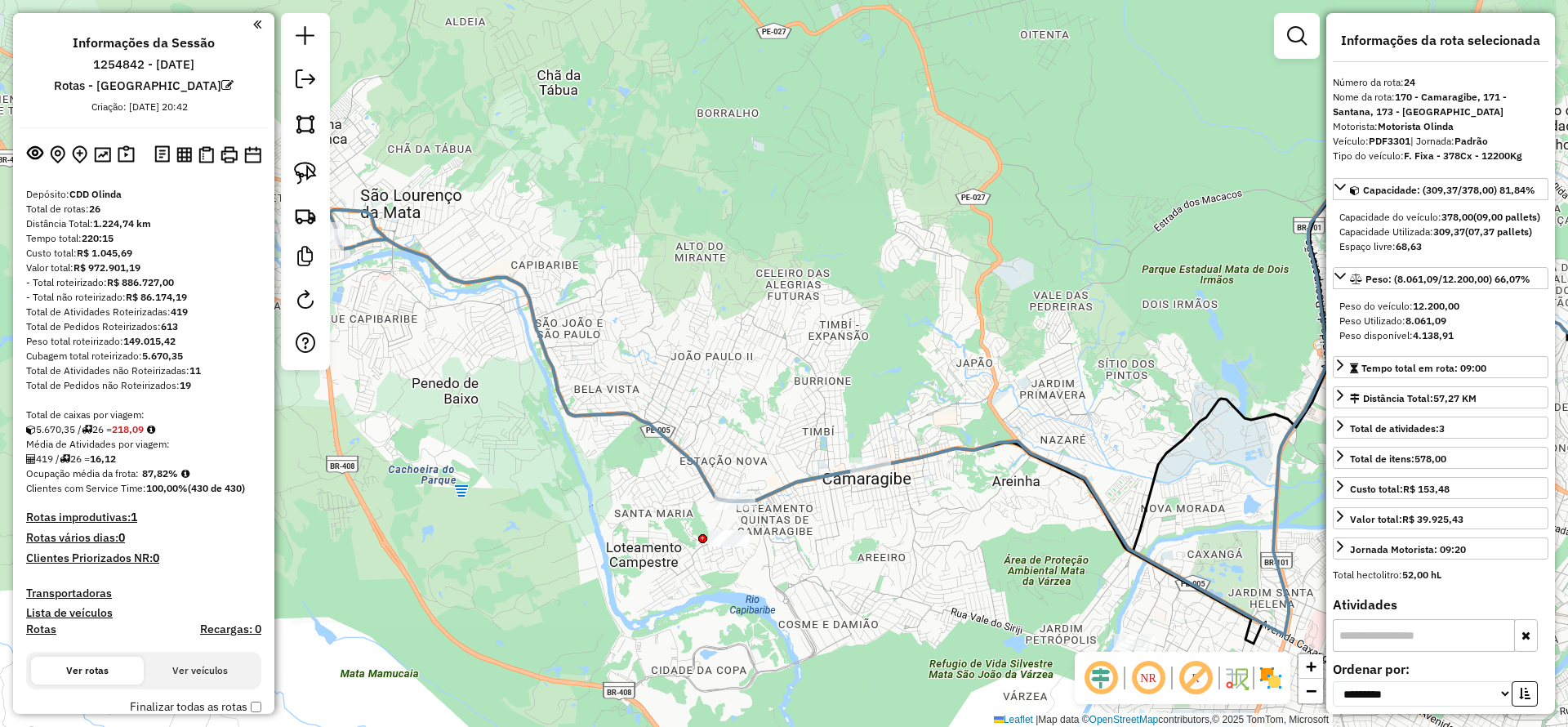
click at [515, 286] on icon at bounding box center [600, 355] width 542 height 291
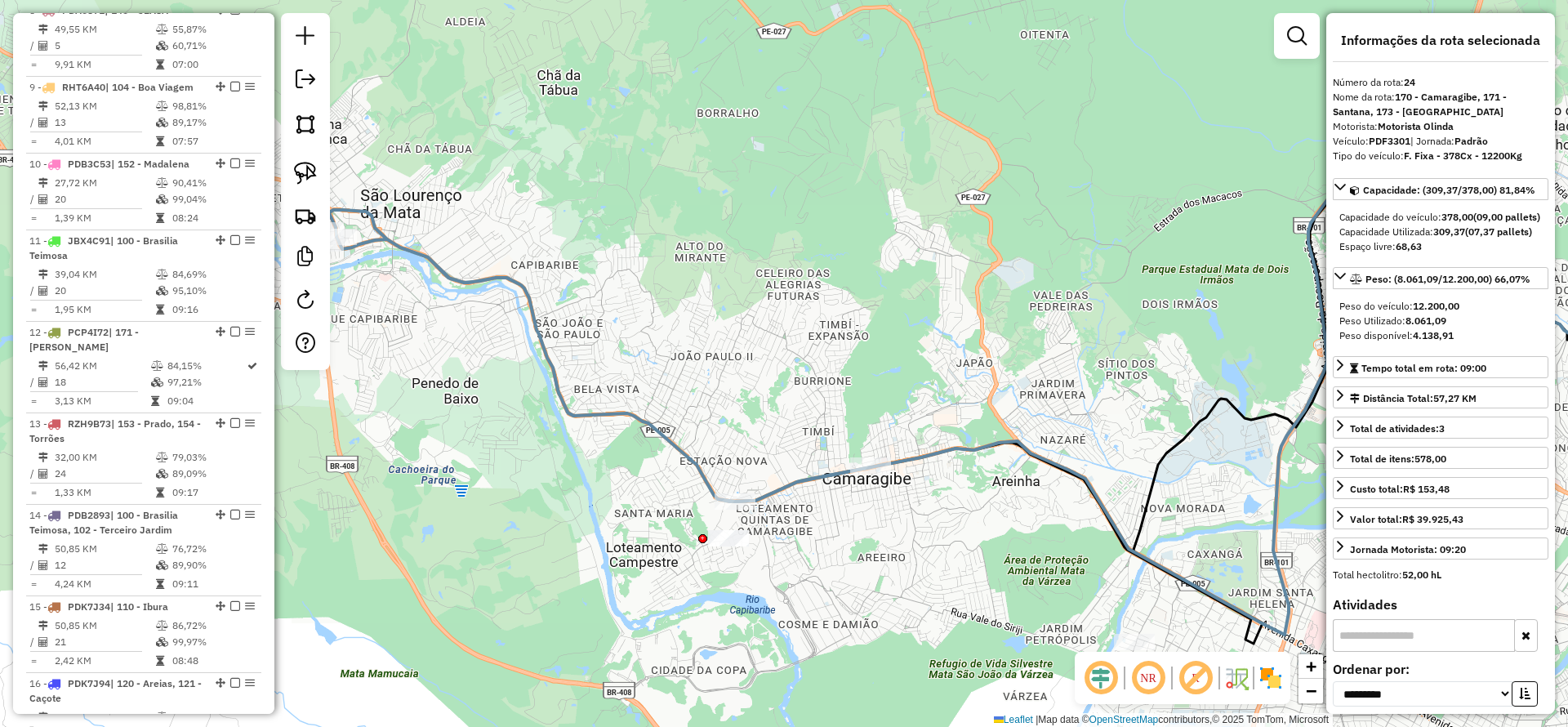
scroll to position [2664, 0]
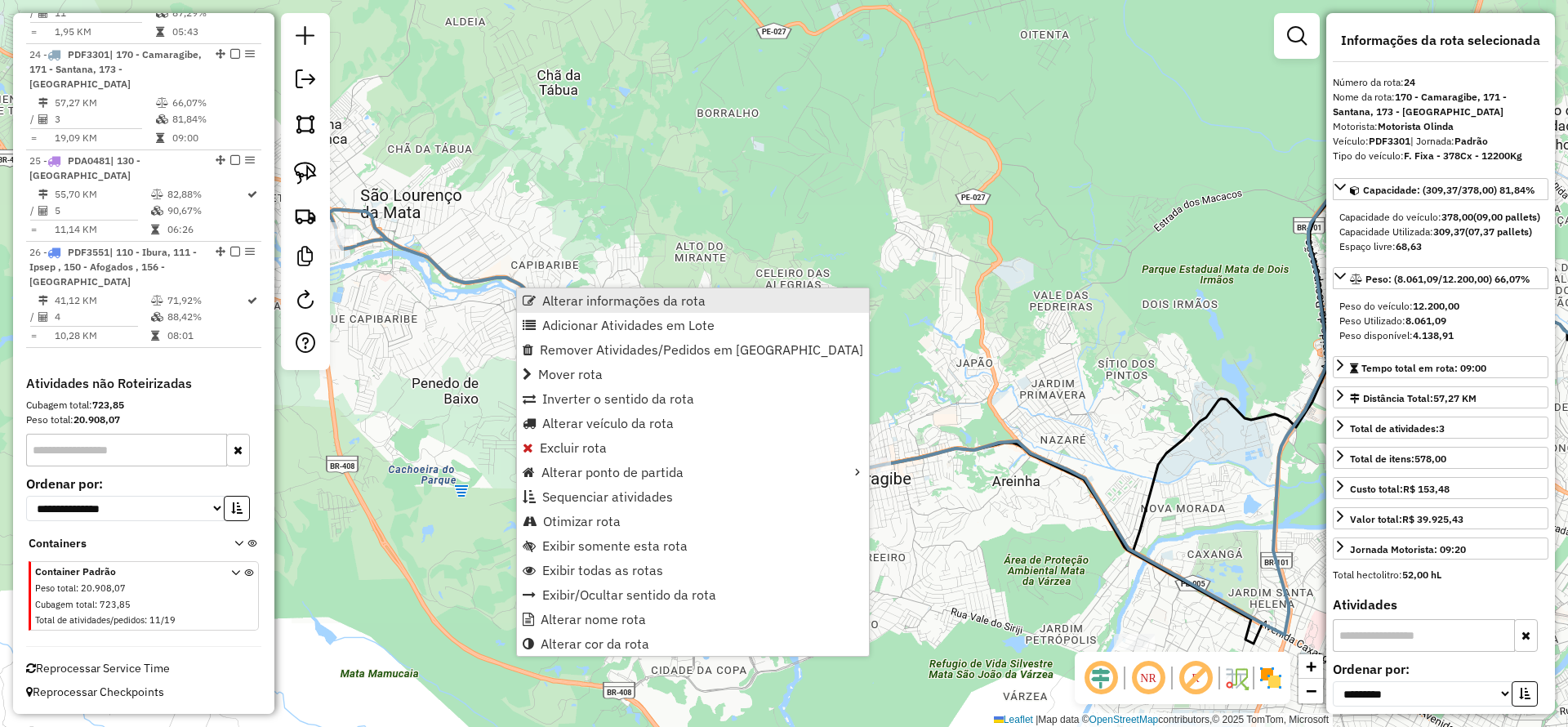
click at [596, 304] on span "Alterar informações da rota" at bounding box center [624, 300] width 163 height 13
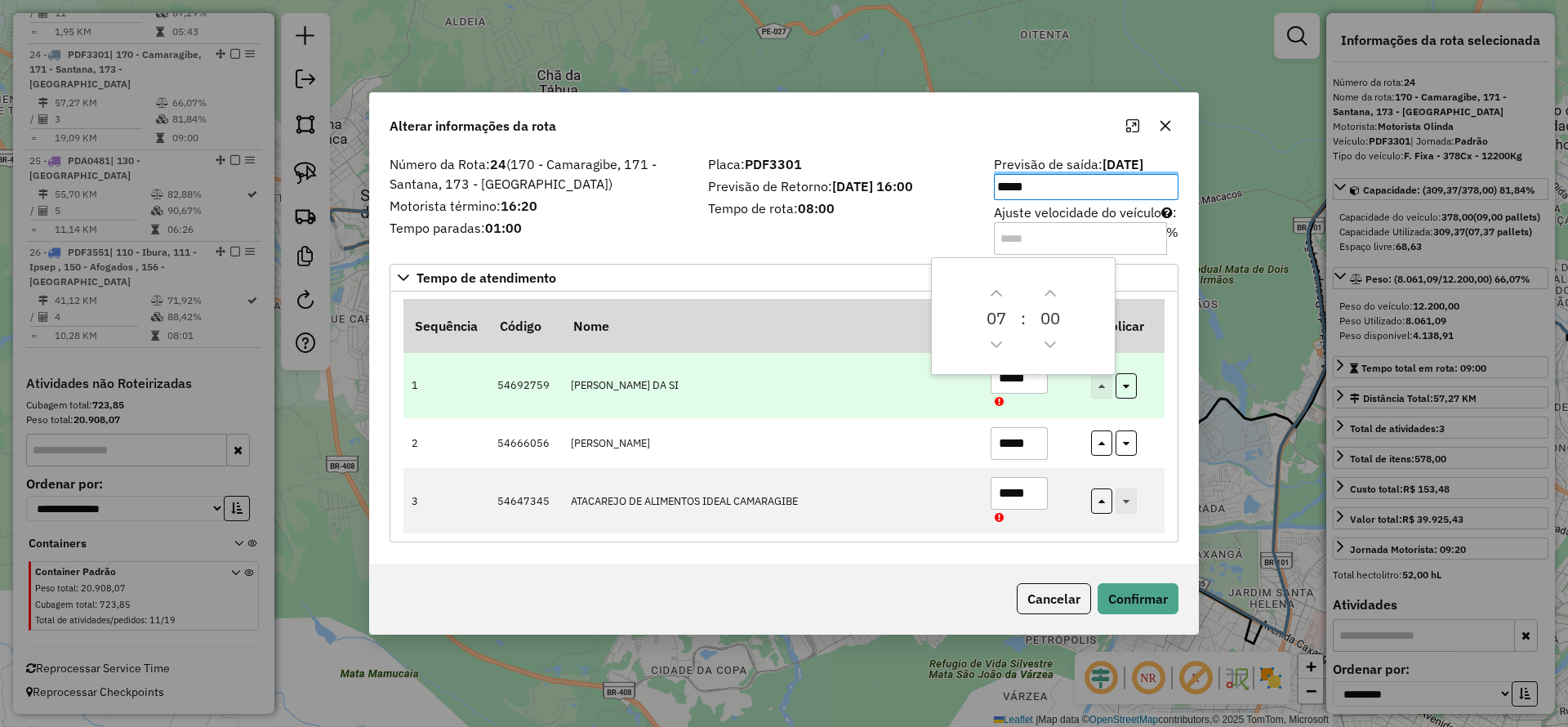
click at [846, 396] on td "[PERSON_NAME] DA SI" at bounding box center [772, 385] width 420 height 65
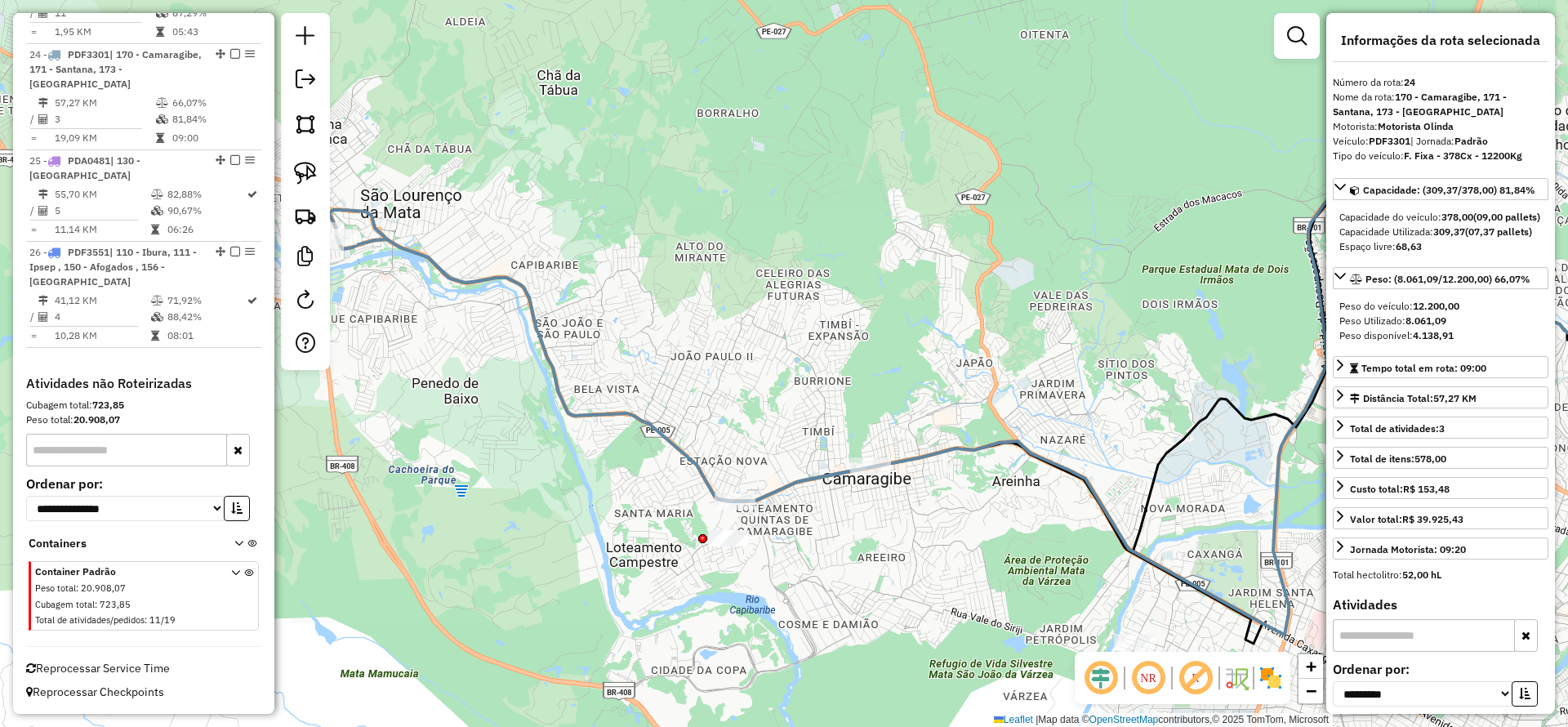
click at [534, 295] on icon at bounding box center [600, 355] width 542 height 291
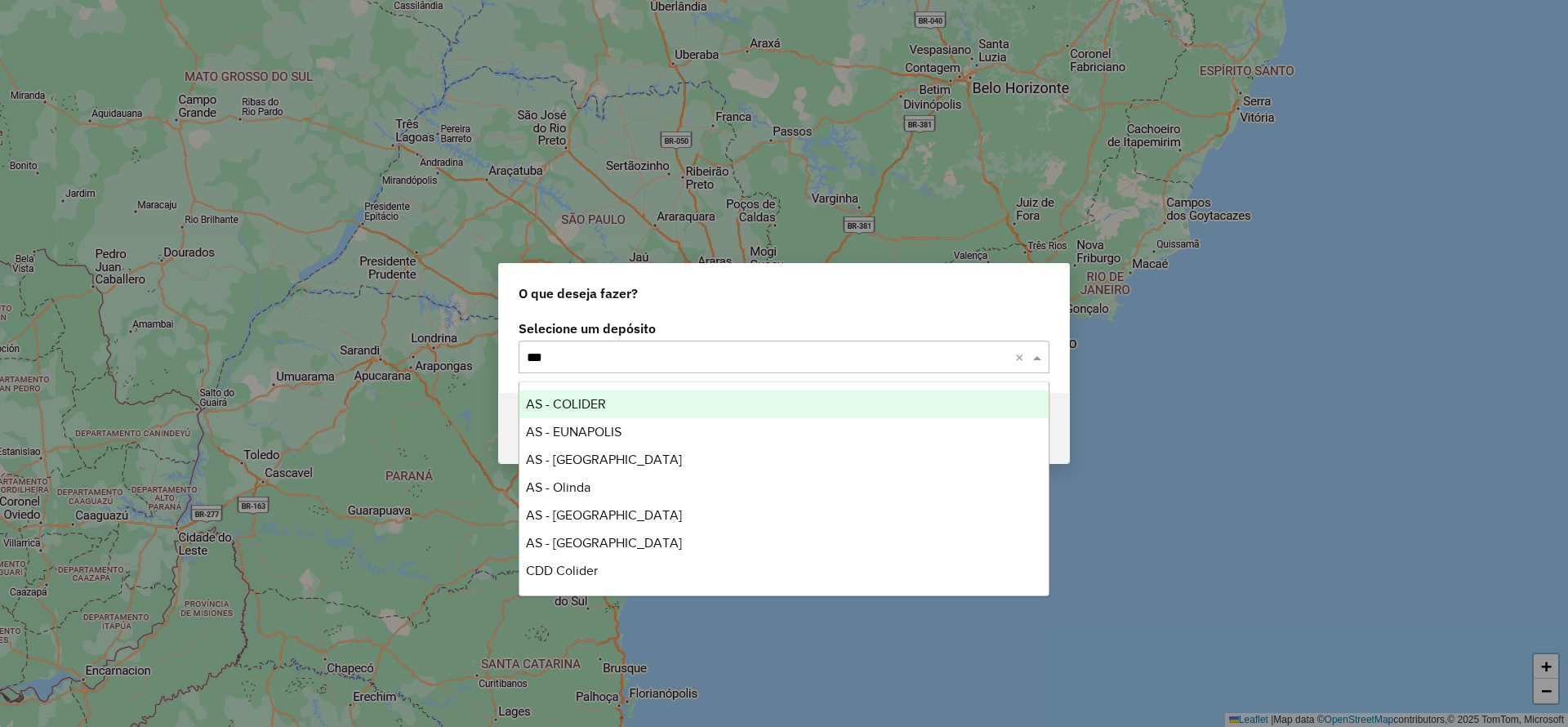
type input "****"
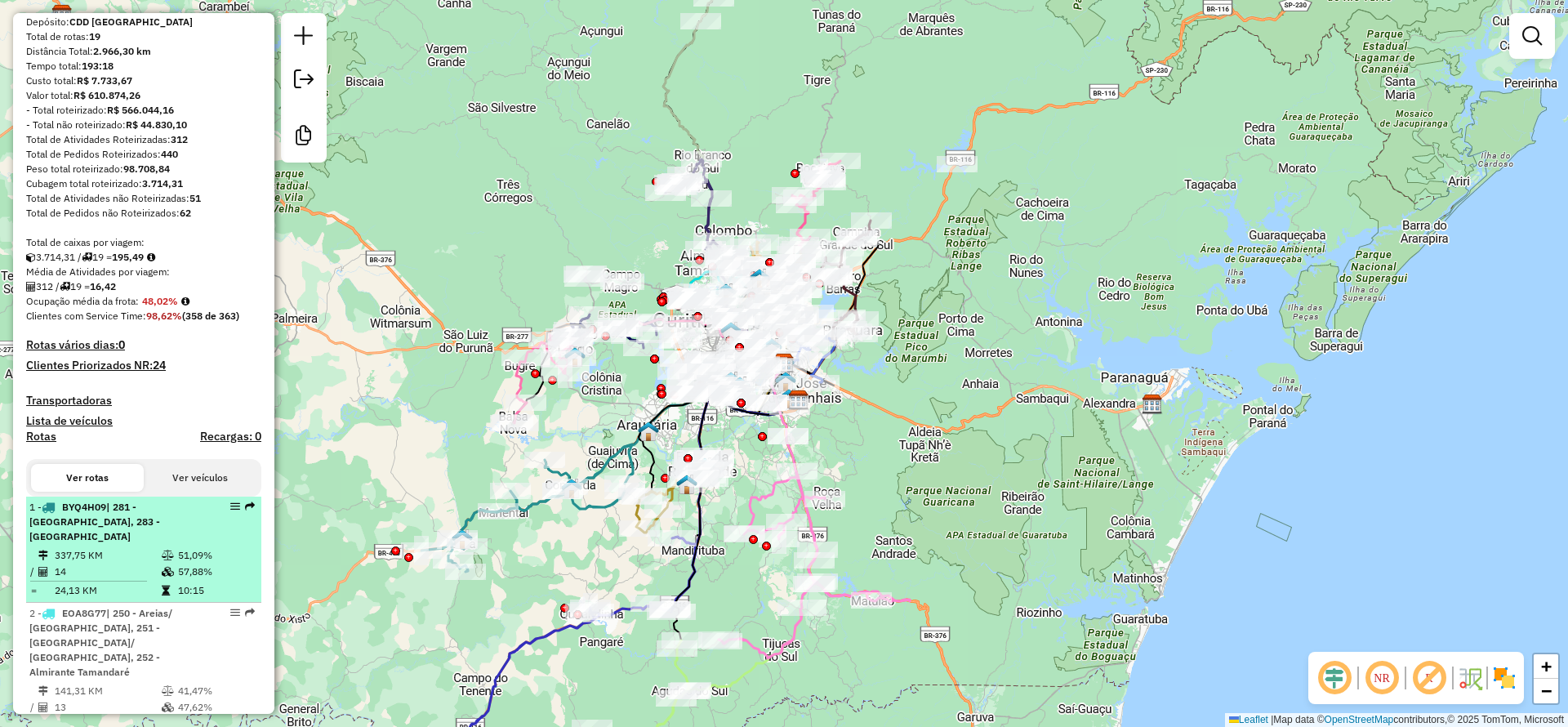
scroll to position [245, 0]
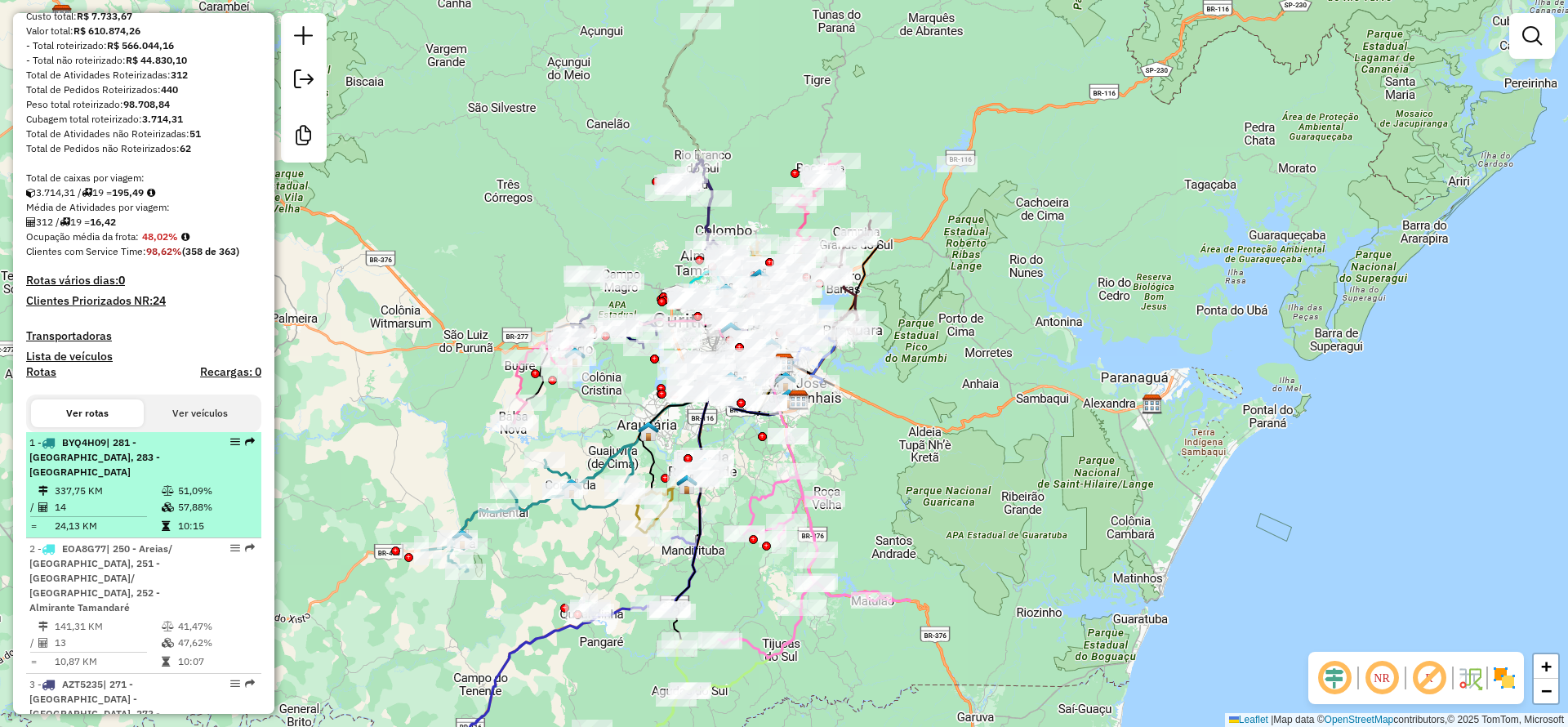
click at [146, 468] on div "1 - BYQ4H09 | 281 - Lapa, 283 - Colônia Johannesdorf" at bounding box center [115, 457] width 173 height 44
select select "**********"
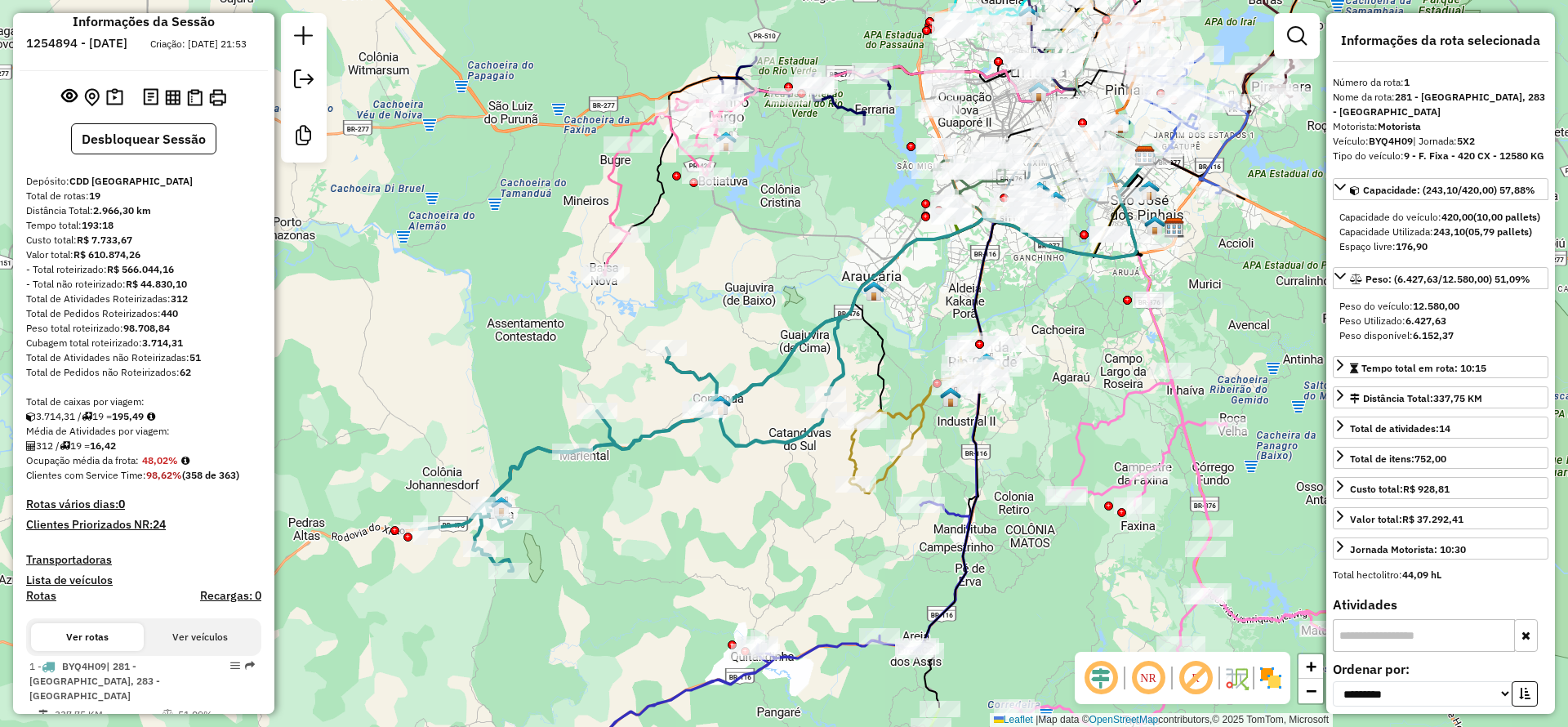
scroll to position [0, 0]
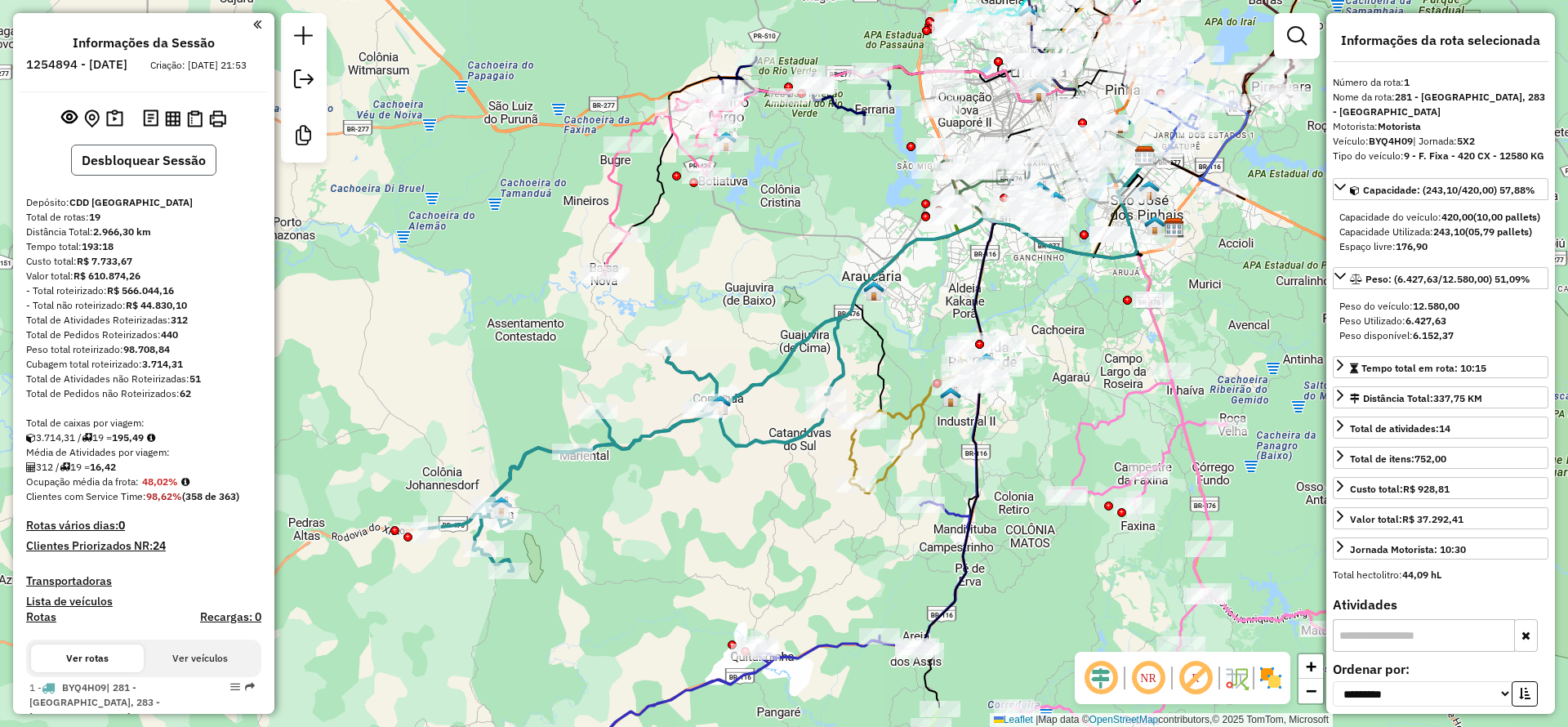
click at [153, 175] on button "Desbloquear Sessão" at bounding box center [144, 160] width 145 height 31
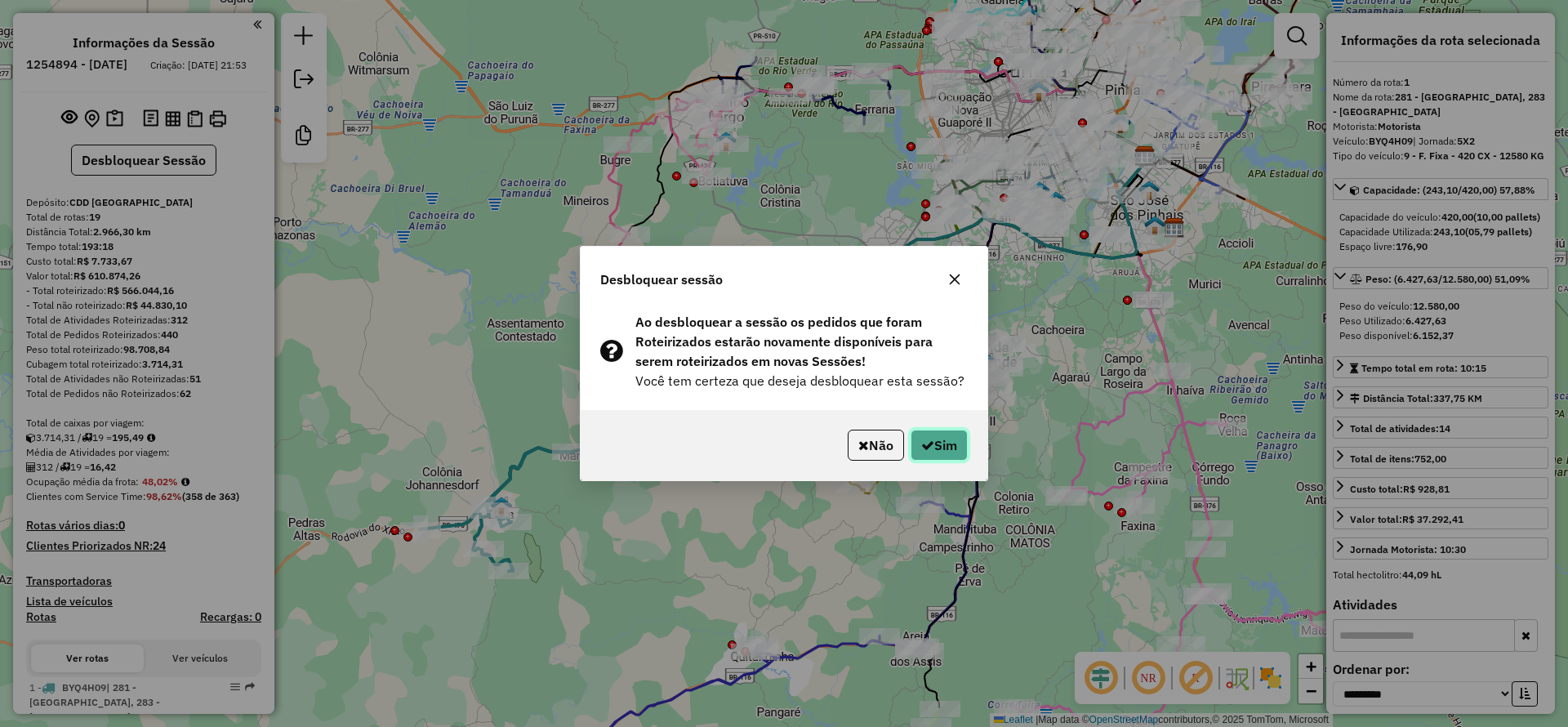
click at [945, 444] on button "Sim" at bounding box center [939, 445] width 57 height 31
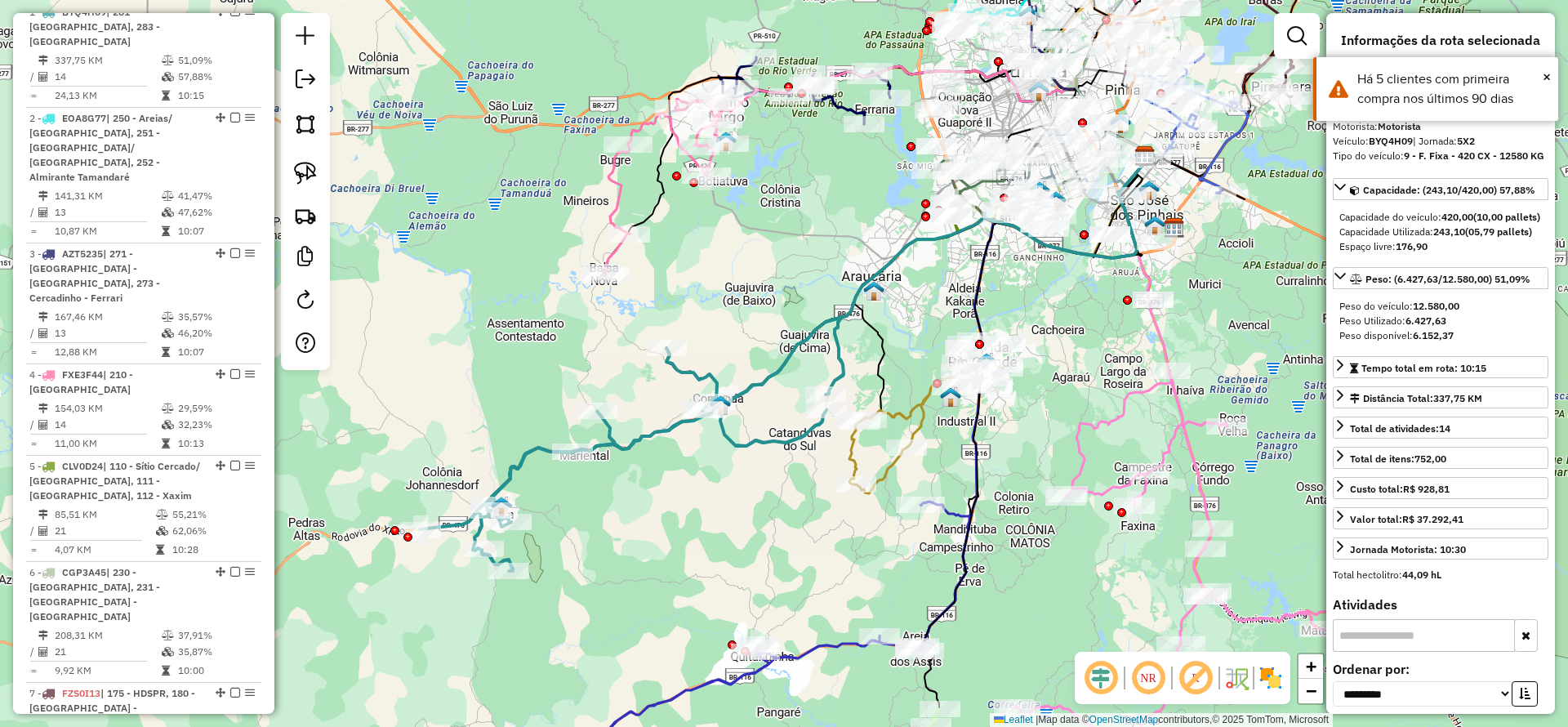
click at [667, 427] on icon at bounding box center [631, 443] width 424 height 254
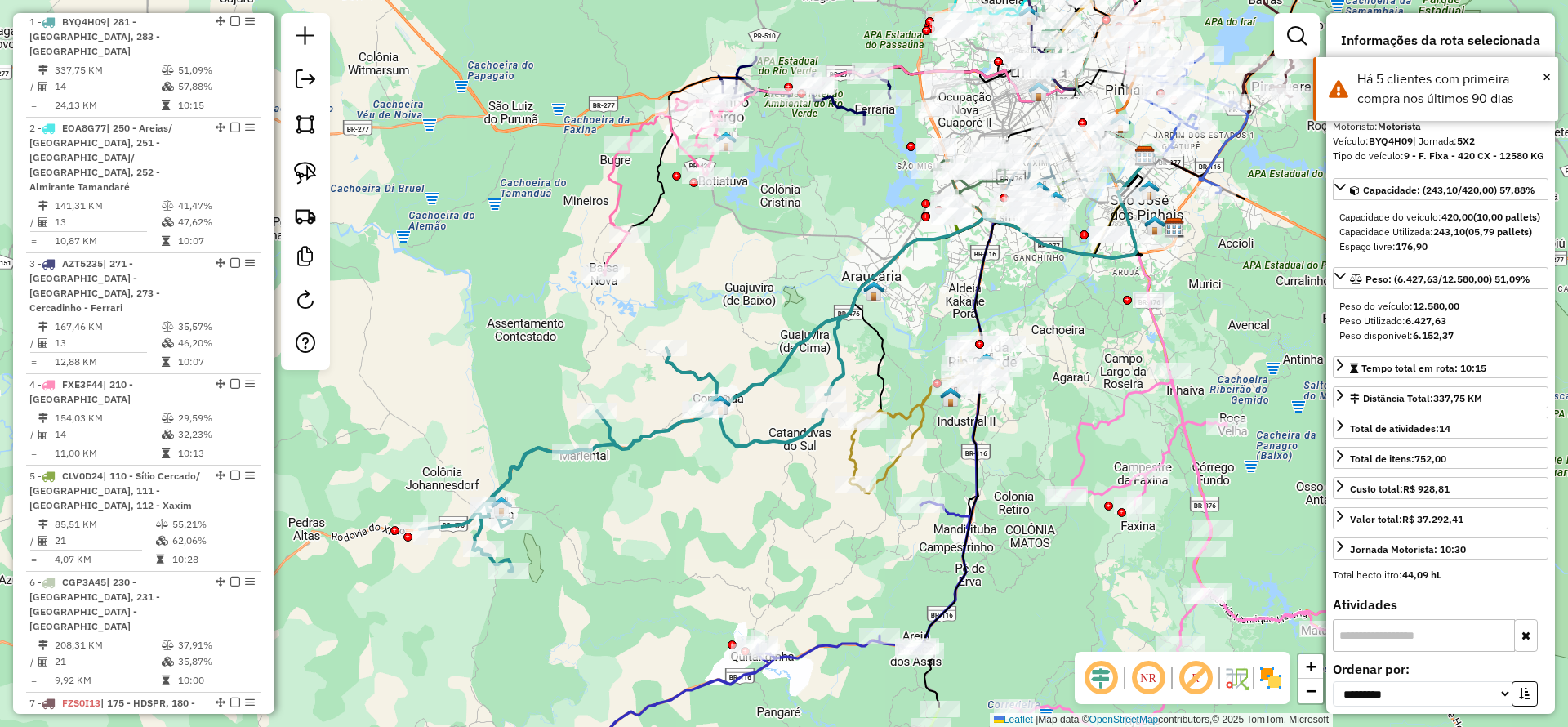
scroll to position [667, 0]
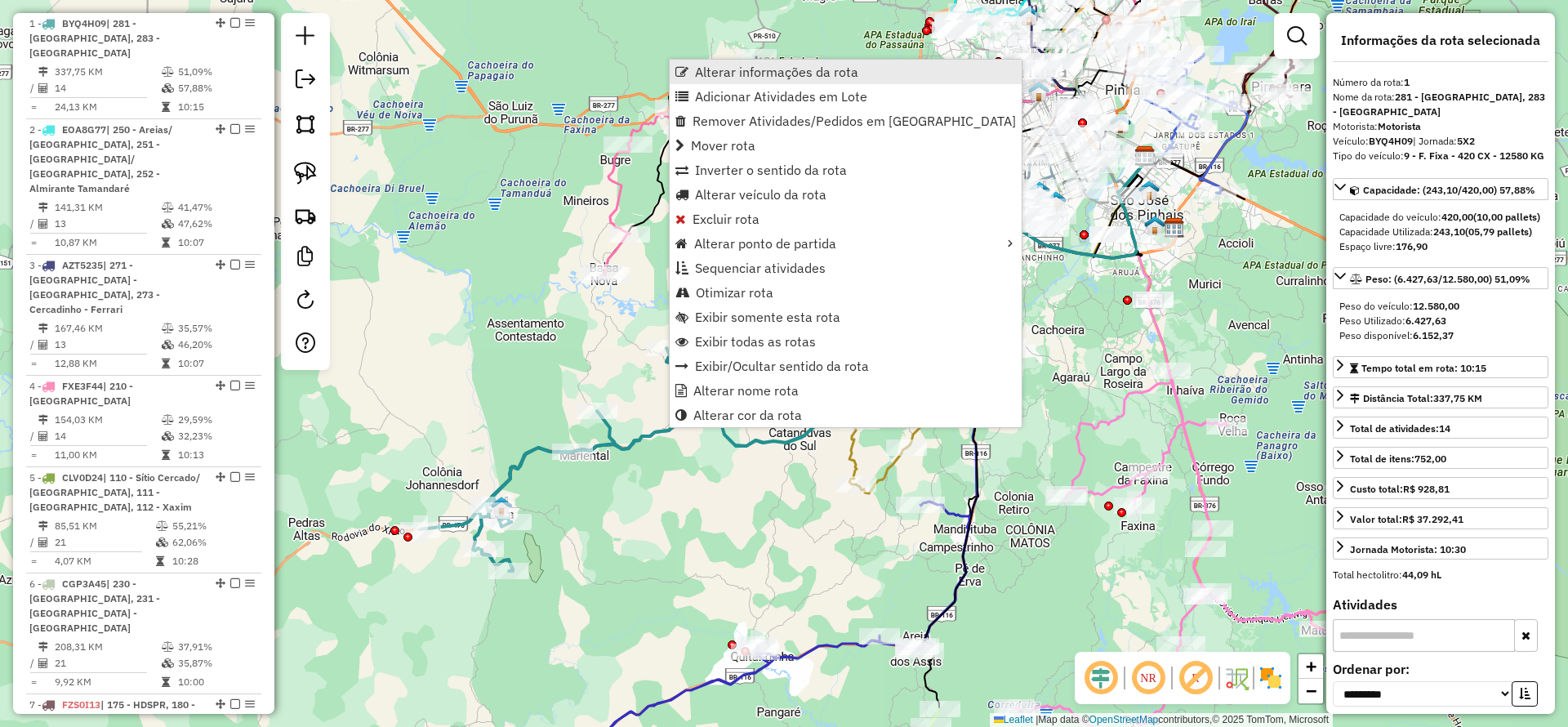
click at [797, 73] on span "Alterar informações da rota" at bounding box center [776, 71] width 163 height 13
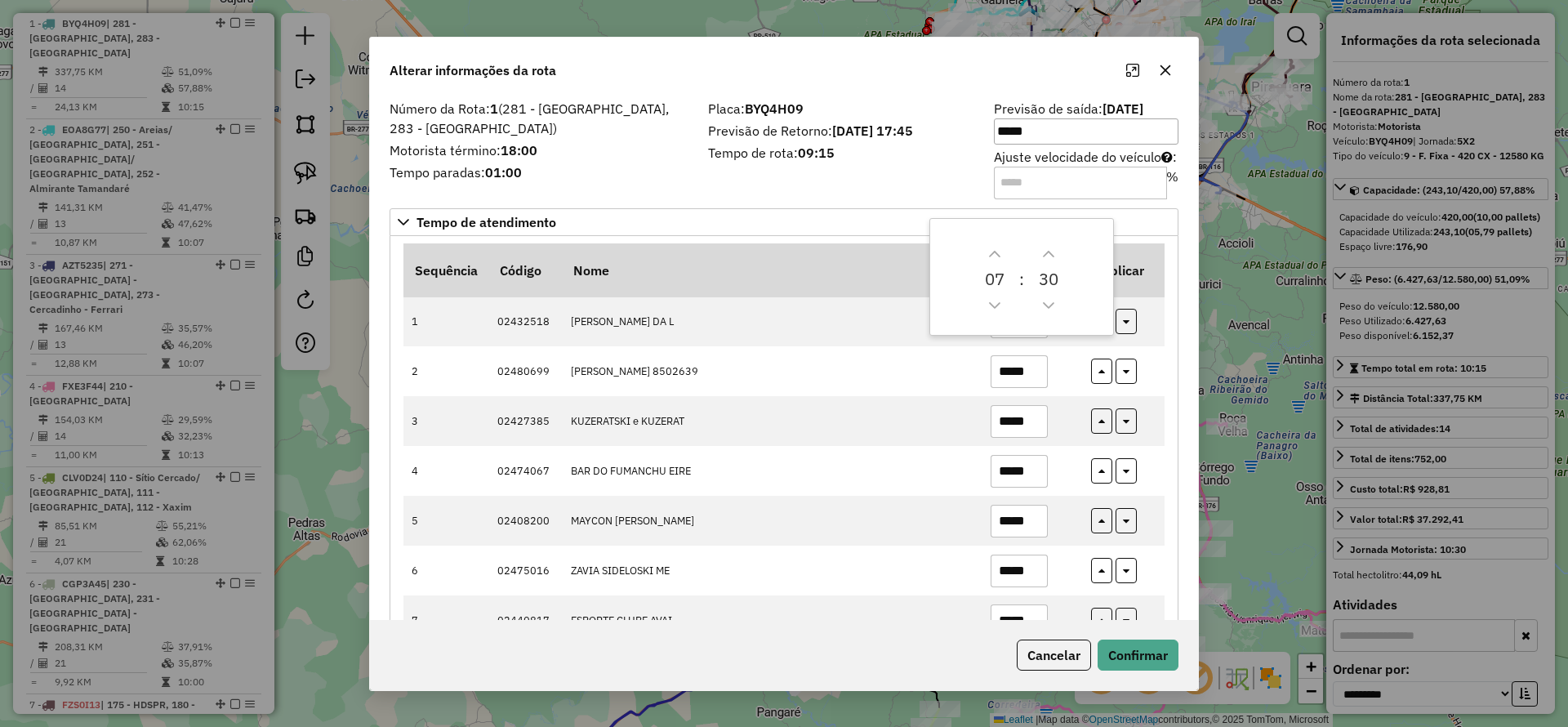
click at [774, 203] on div "Número da Rota: 1 (281 - Lapa, 283 - Colônia Johannesdorf) Motorista término: 1…" at bounding box center [784, 358] width 828 height 524
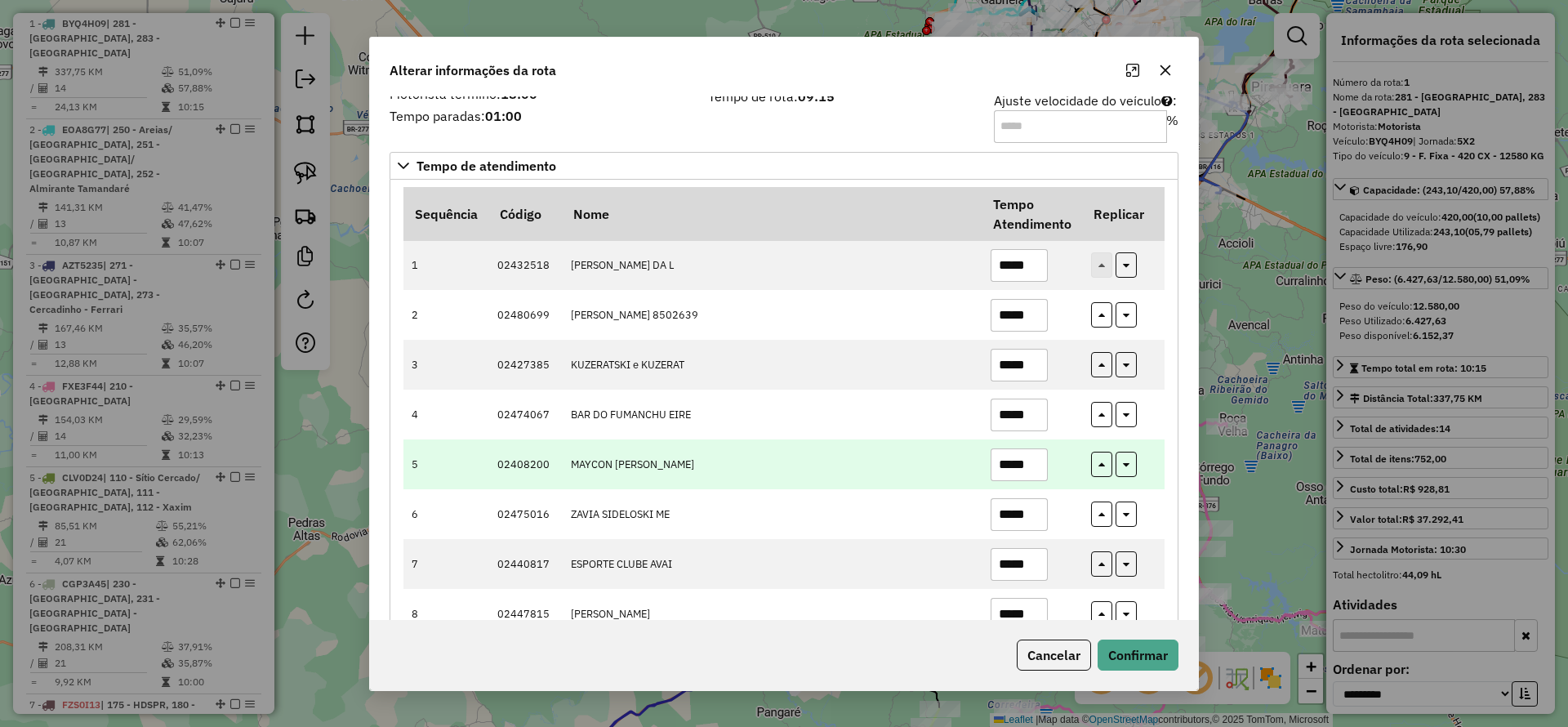
scroll to position [0, 0]
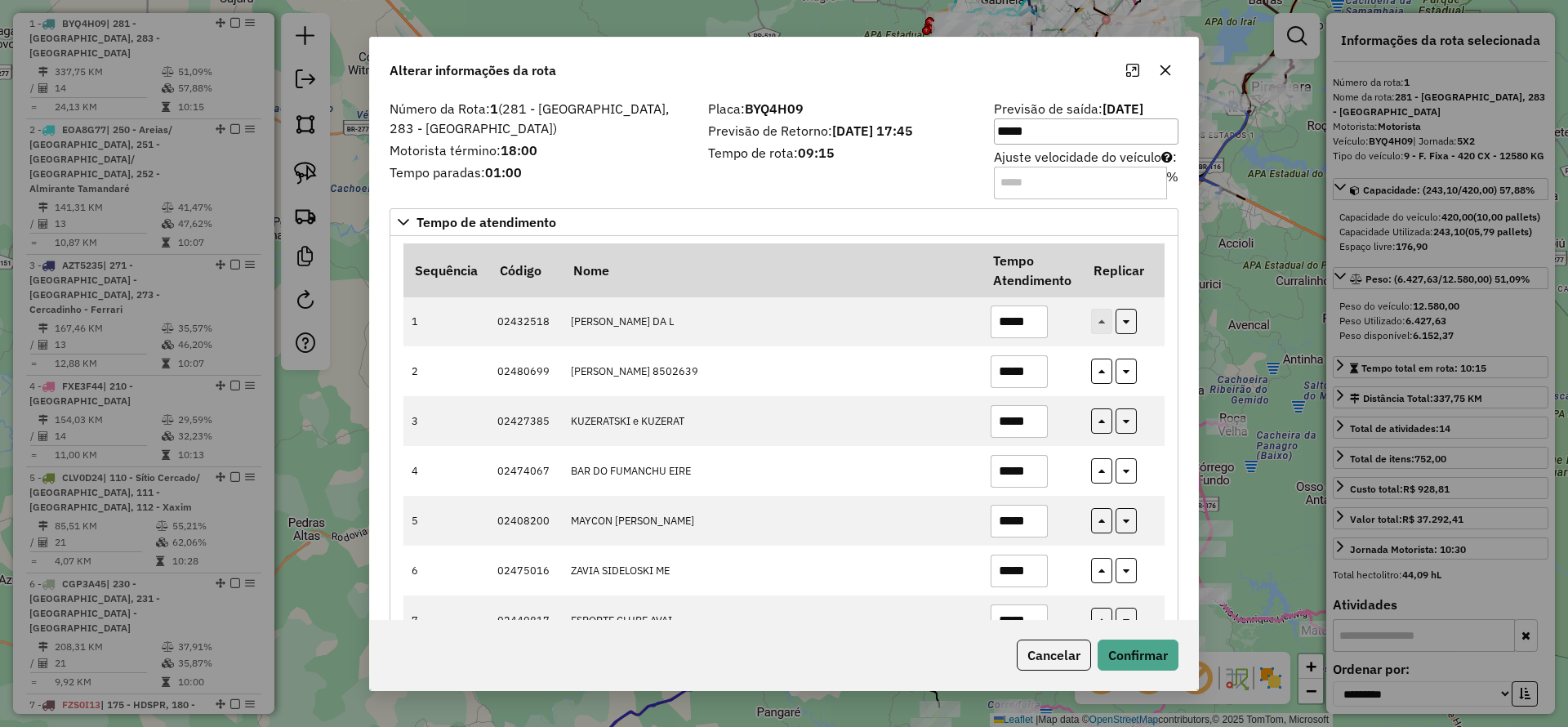
click at [1177, 66] on button "button" at bounding box center [1166, 70] width 26 height 26
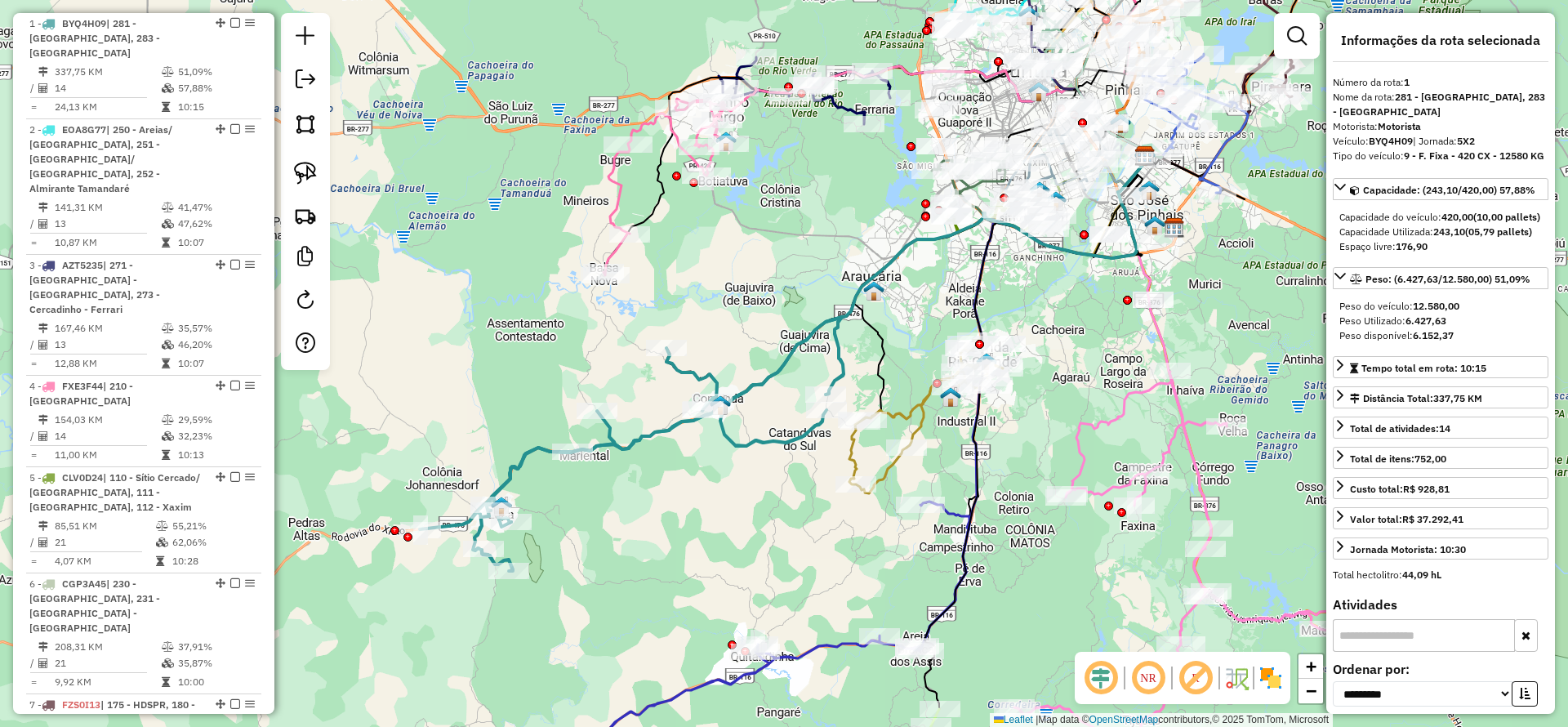
click at [726, 439] on icon at bounding box center [631, 443] width 424 height 254
